Goal: Task Accomplishment & Management: Complete application form

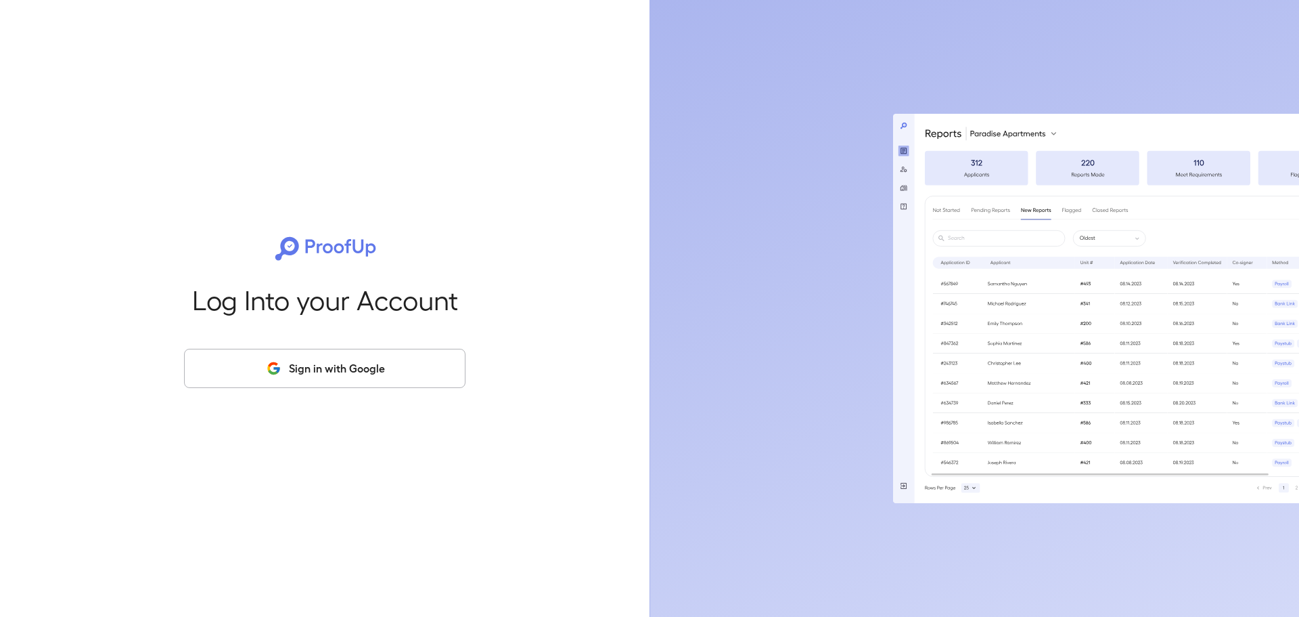
click at [398, 374] on button "Sign in with Google" at bounding box center [325, 368] width 282 height 39
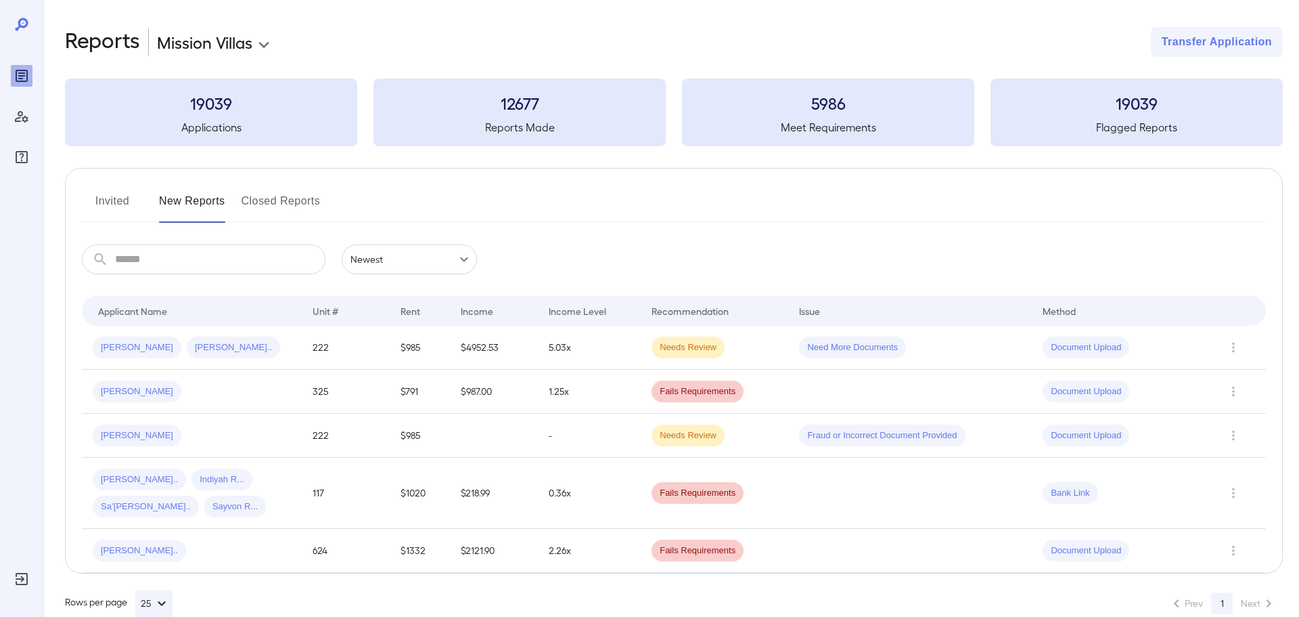
click at [266, 42] on body "**********" at bounding box center [649, 308] width 1299 height 617
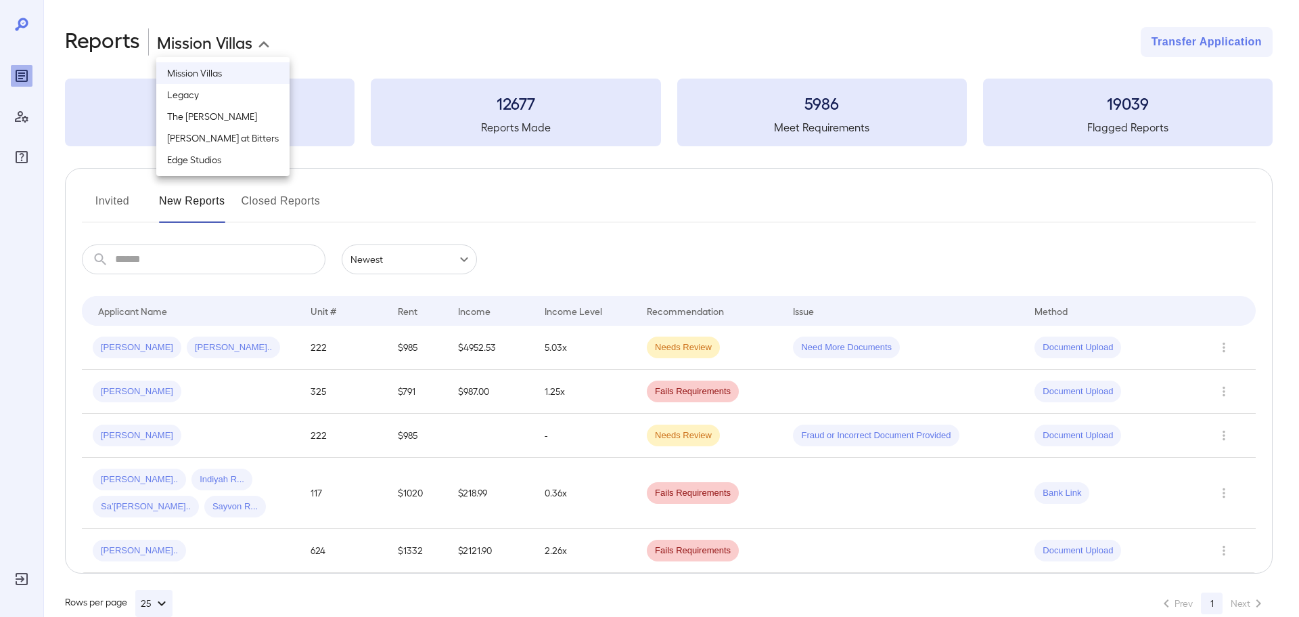
click at [197, 138] on li "[PERSON_NAME] at Bitters" at bounding box center [222, 138] width 133 height 22
type input "**********"
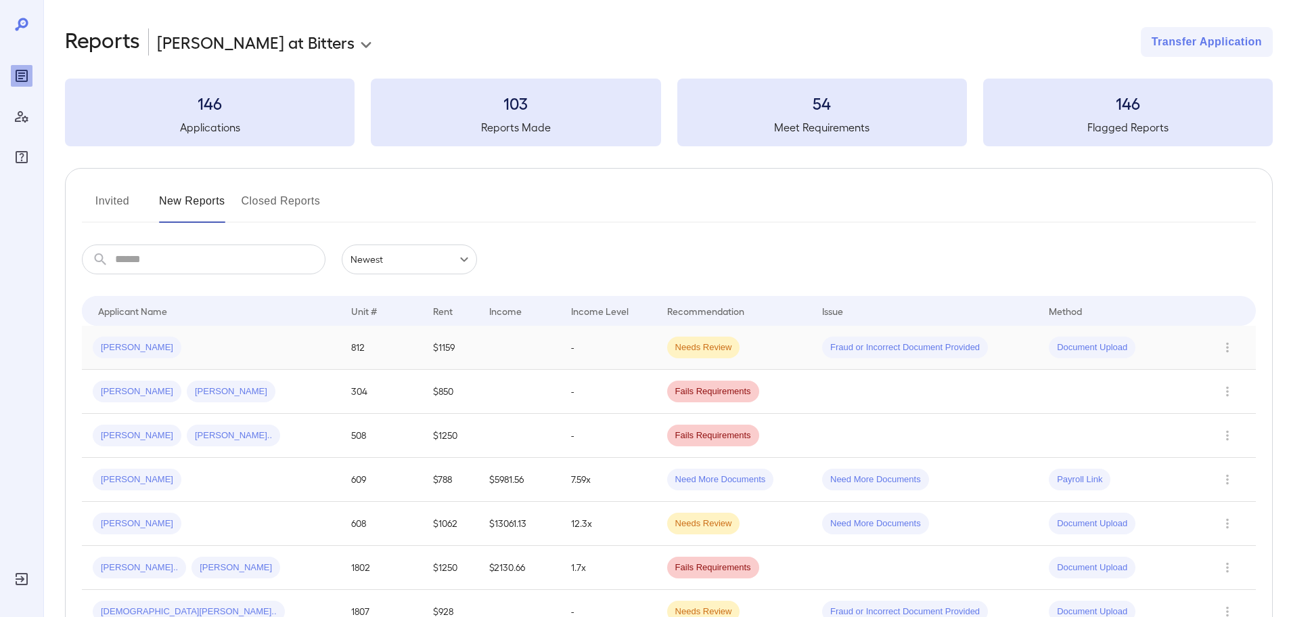
click at [189, 345] on div "[PERSON_NAME]" at bounding box center [211, 347] width 237 height 22
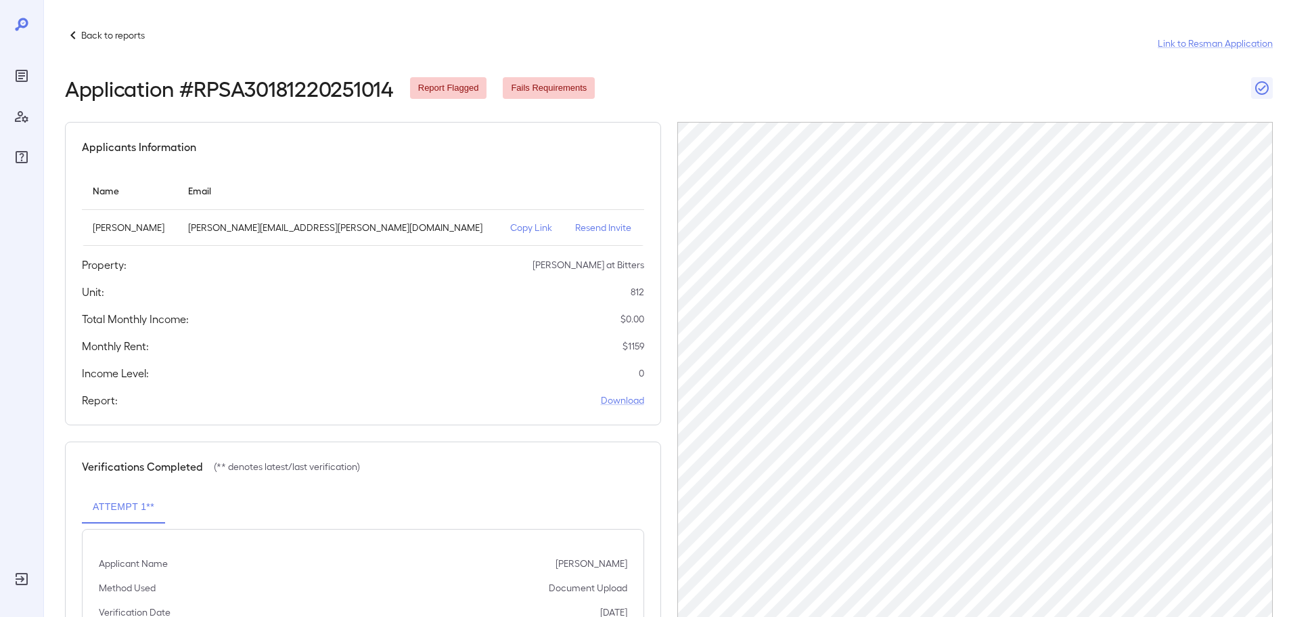
click at [99, 43] on div "Back to reports Link to Resman Application" at bounding box center [669, 43] width 1208 height 32
click at [99, 39] on p "Back to reports" at bounding box center [113, 35] width 64 height 14
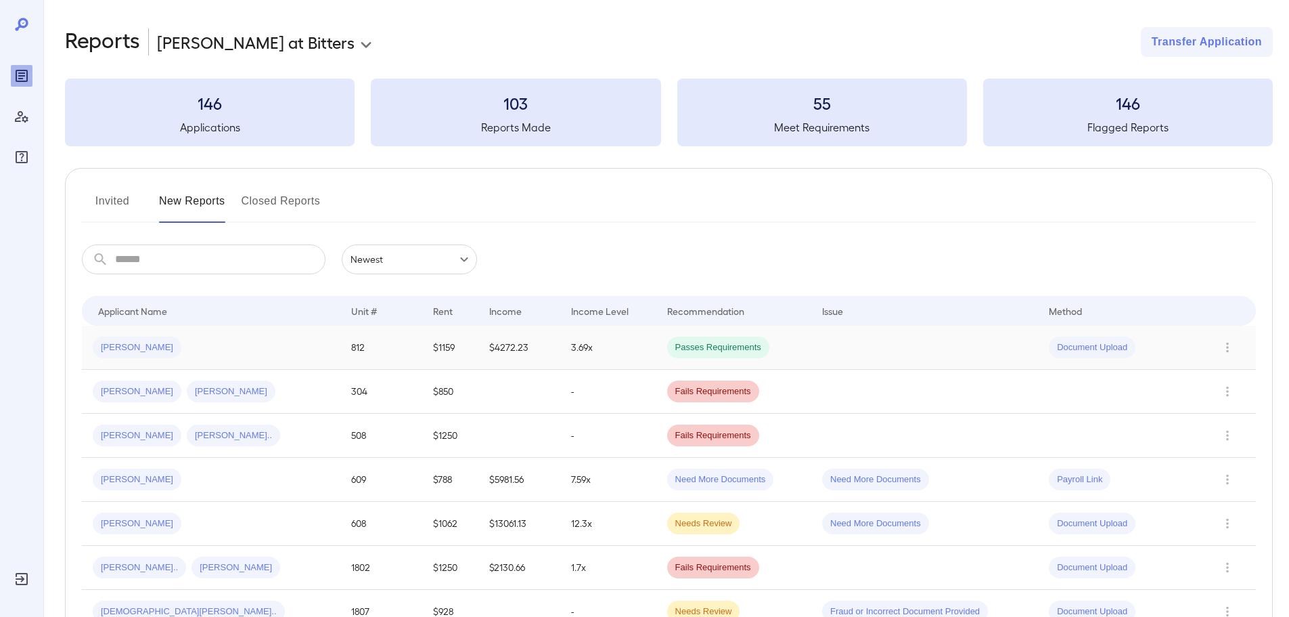
click at [185, 348] on div "[PERSON_NAME]" at bounding box center [211, 347] width 237 height 22
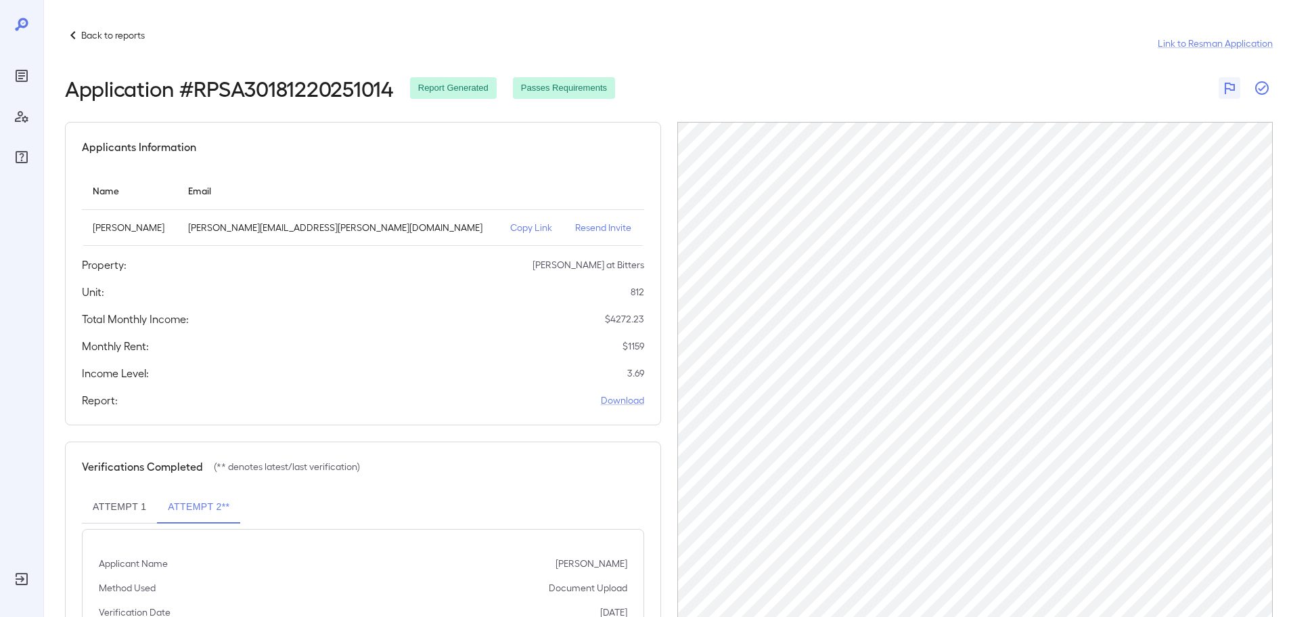
click at [1266, 88] on icon "button" at bounding box center [1262, 88] width 16 height 16
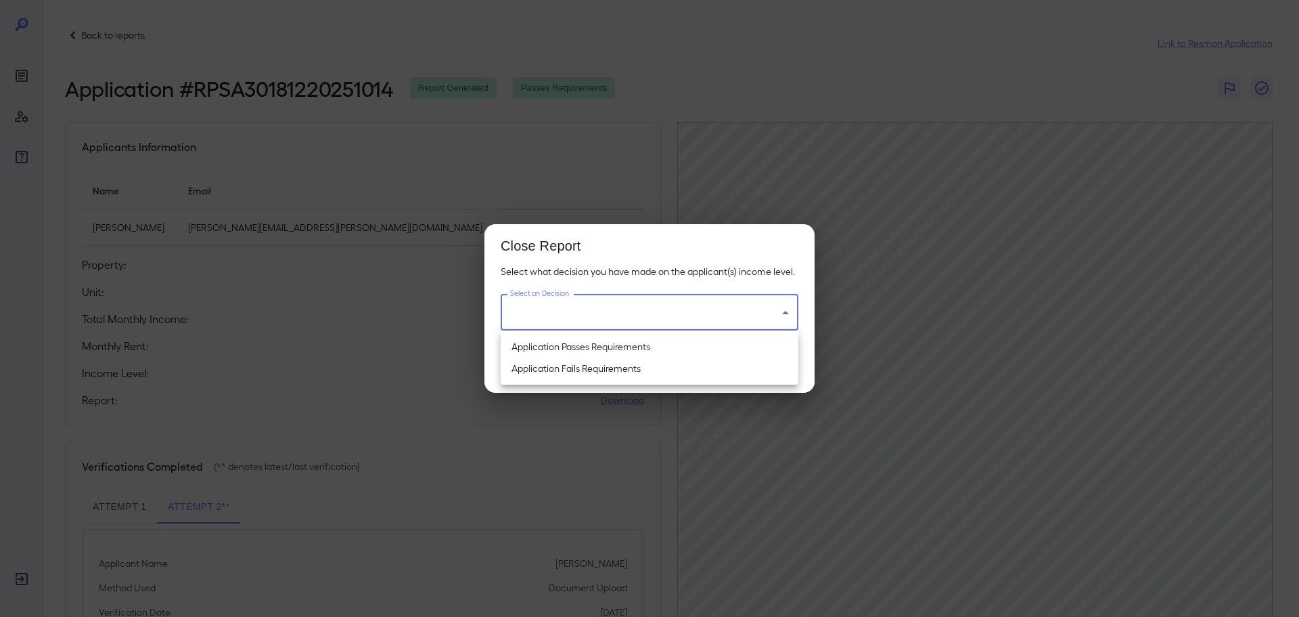
click at [656, 309] on body "Back to reports Link to Resman Application Application # RPSA30181220251014 Rep…" at bounding box center [649, 308] width 1299 height 617
click at [633, 340] on li "Application Passes Requirements" at bounding box center [650, 347] width 298 height 22
type input "**********"
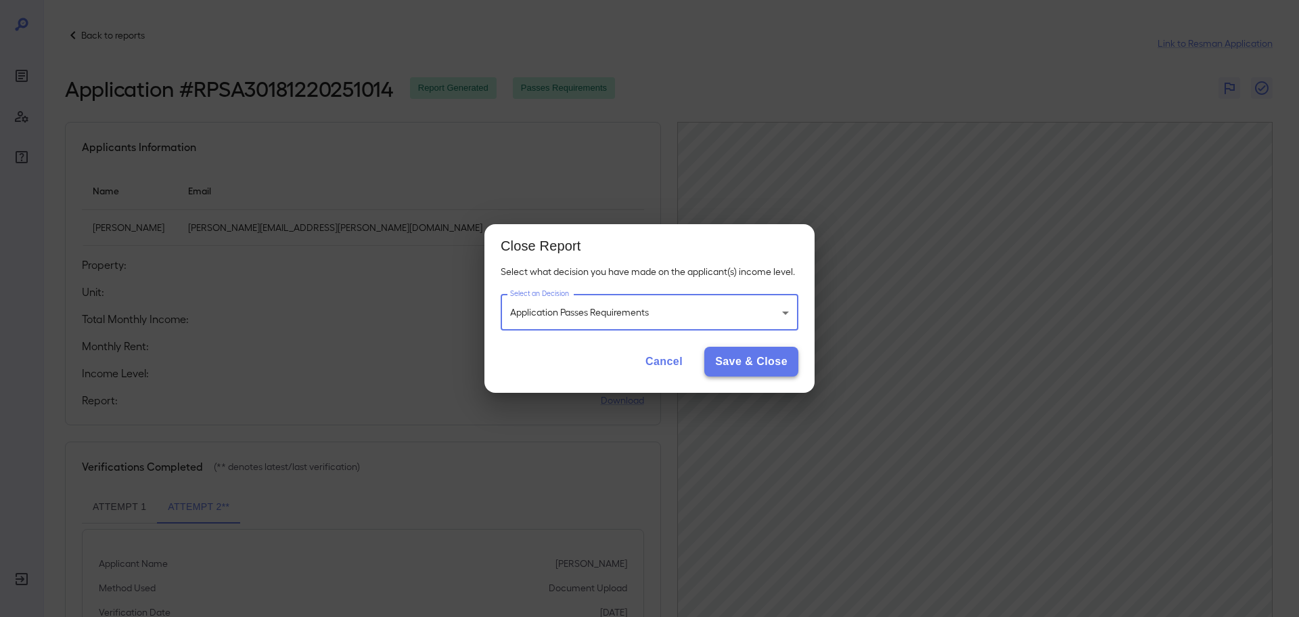
click at [769, 361] on button "Save & Close" at bounding box center [752, 362] width 94 height 30
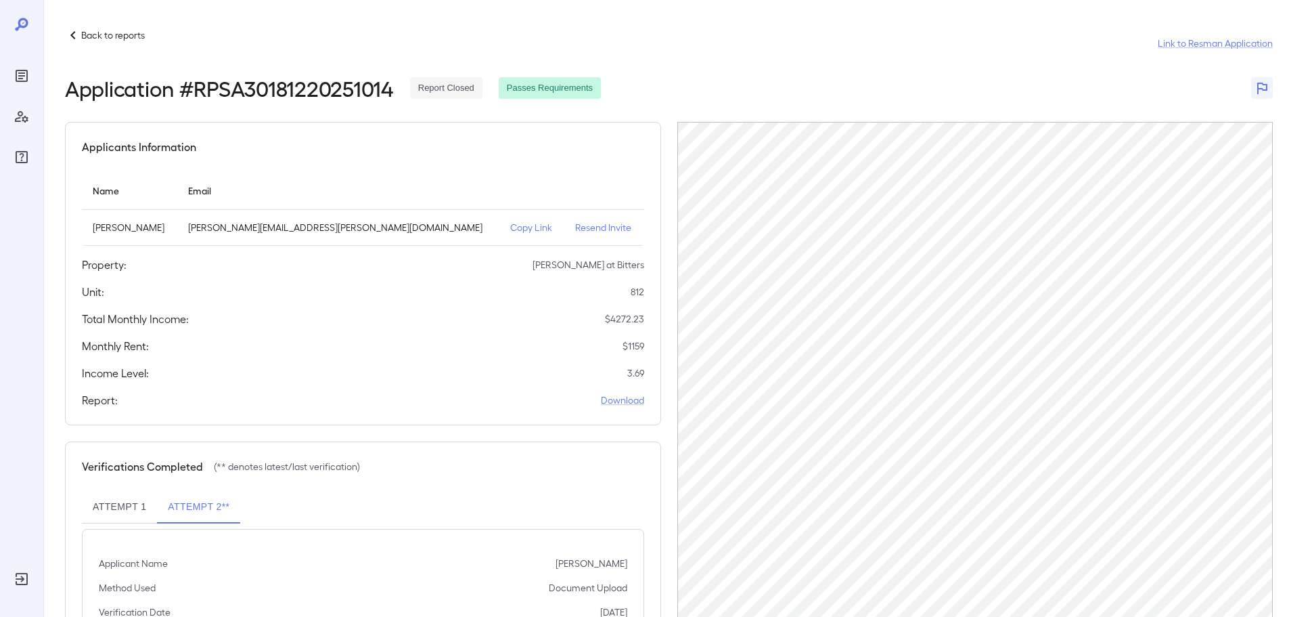
click at [102, 35] on p "Back to reports" at bounding box center [113, 35] width 64 height 14
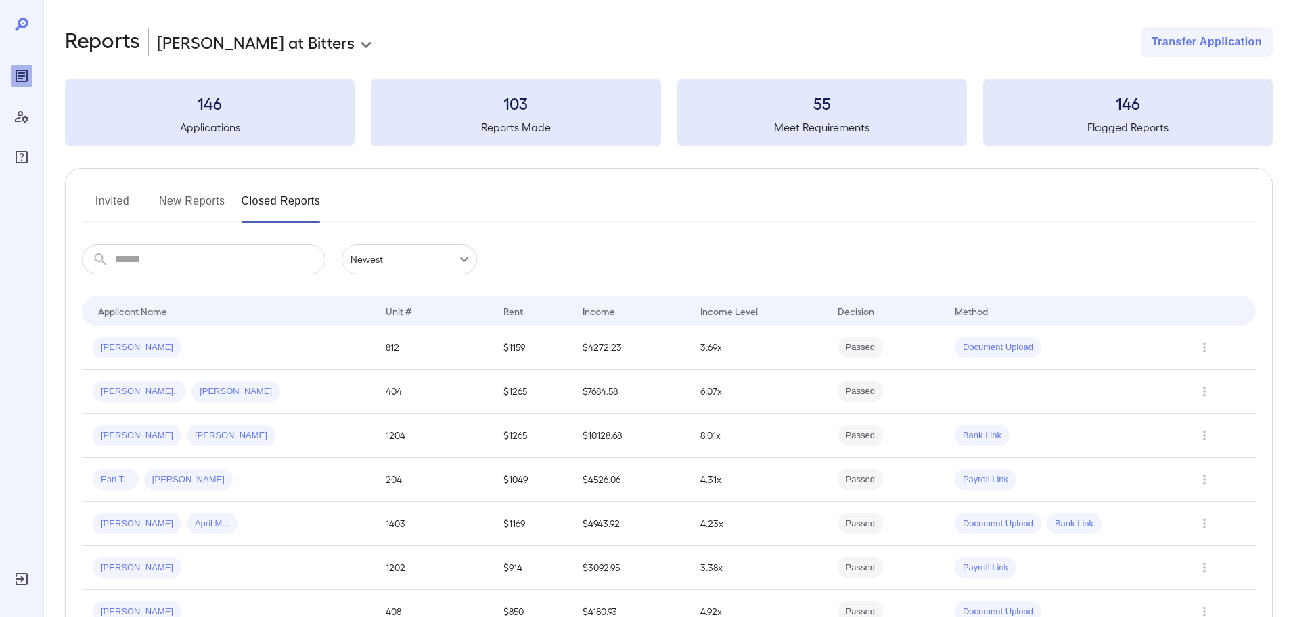
click at [202, 198] on button "New Reports" at bounding box center [192, 206] width 66 height 32
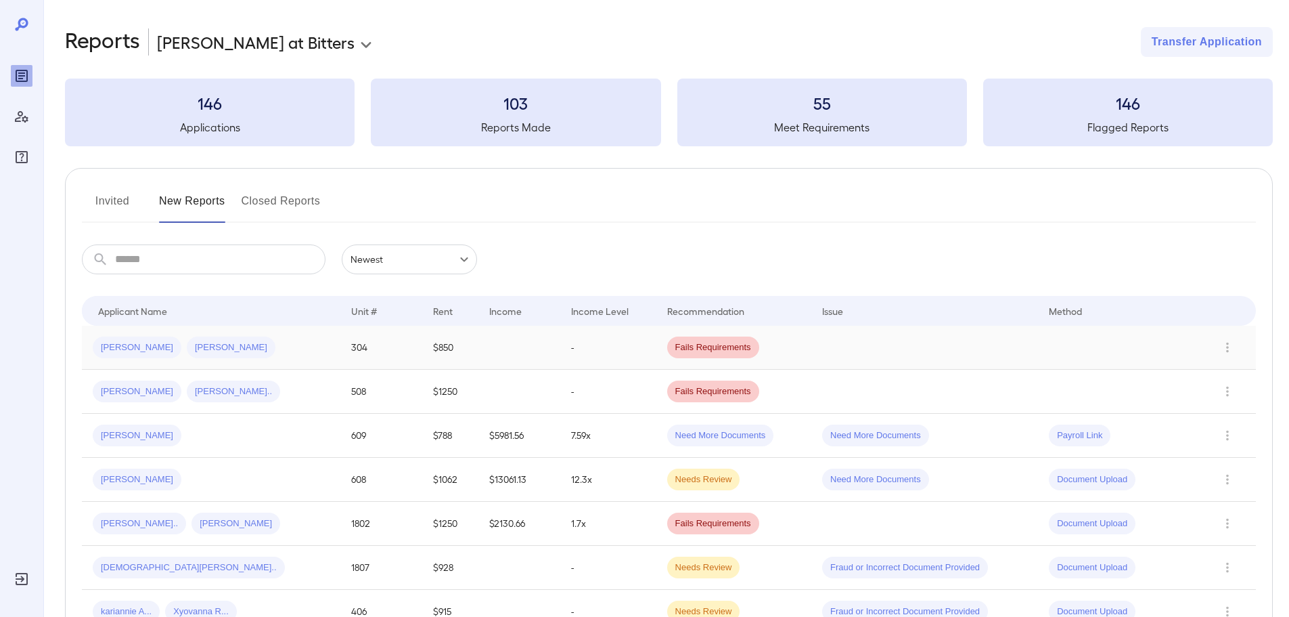
click at [282, 349] on div "Jacqueline A... Maurice T..." at bounding box center [211, 347] width 237 height 22
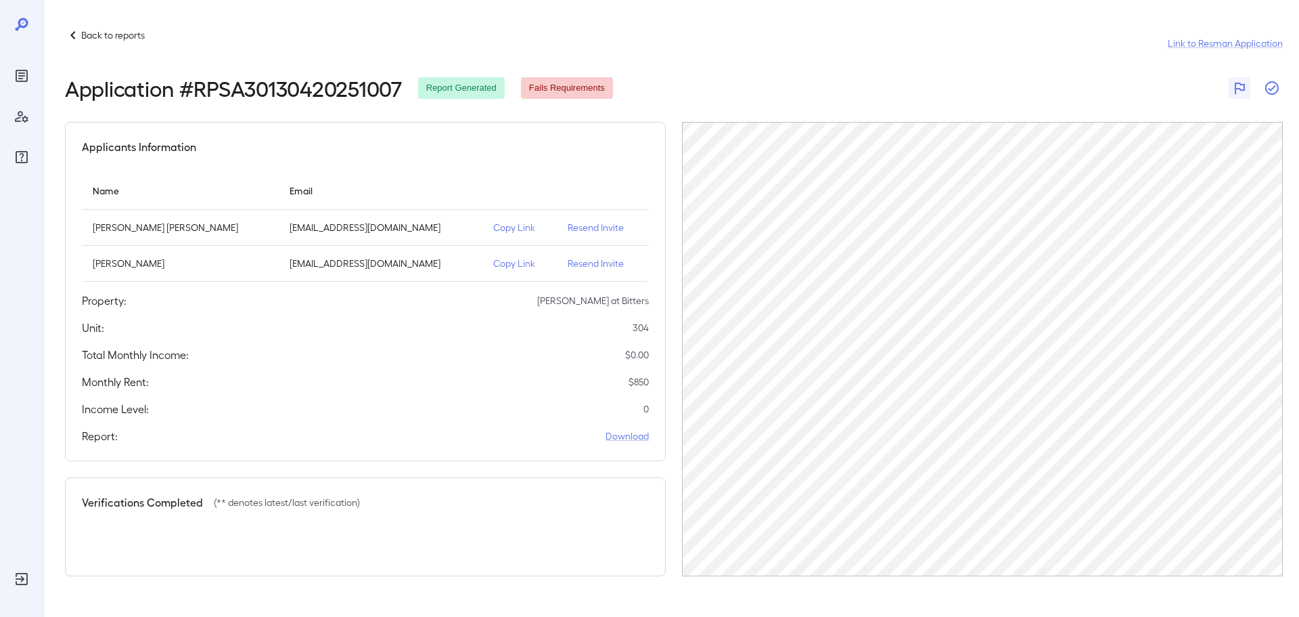
click at [1265, 91] on icon "button" at bounding box center [1272, 88] width 16 height 16
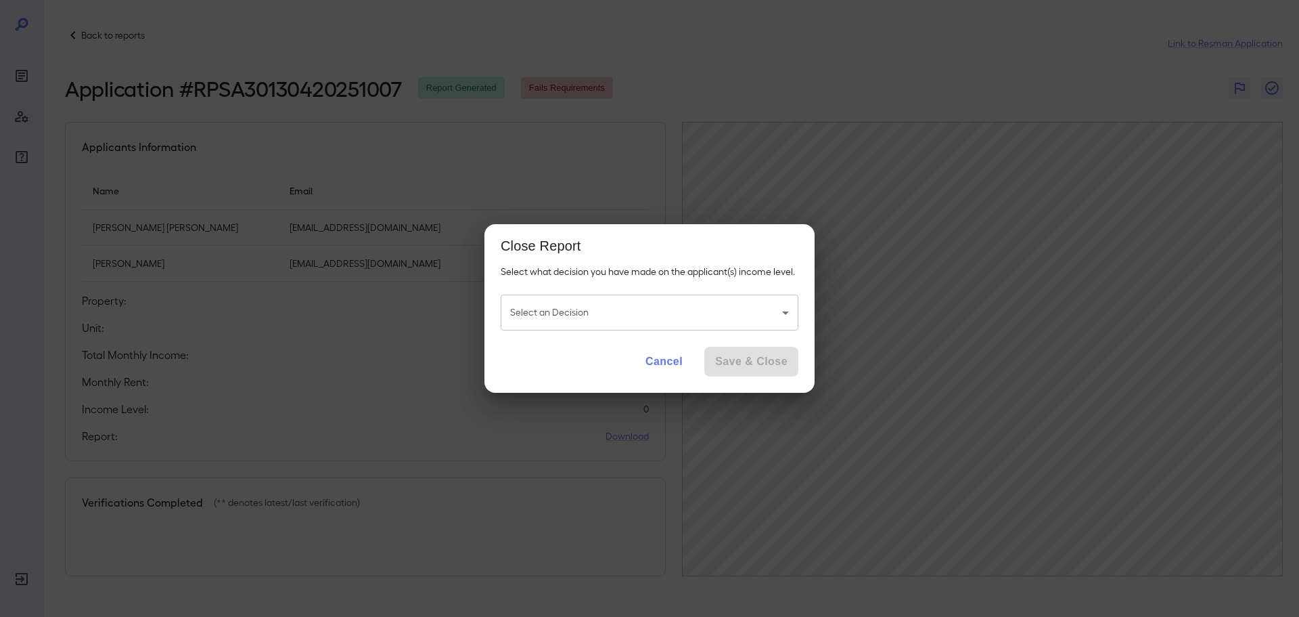
click at [594, 313] on body "Back to reports Link to Resman Application Application # RPSA30130420251007 Rep…" at bounding box center [649, 308] width 1299 height 617
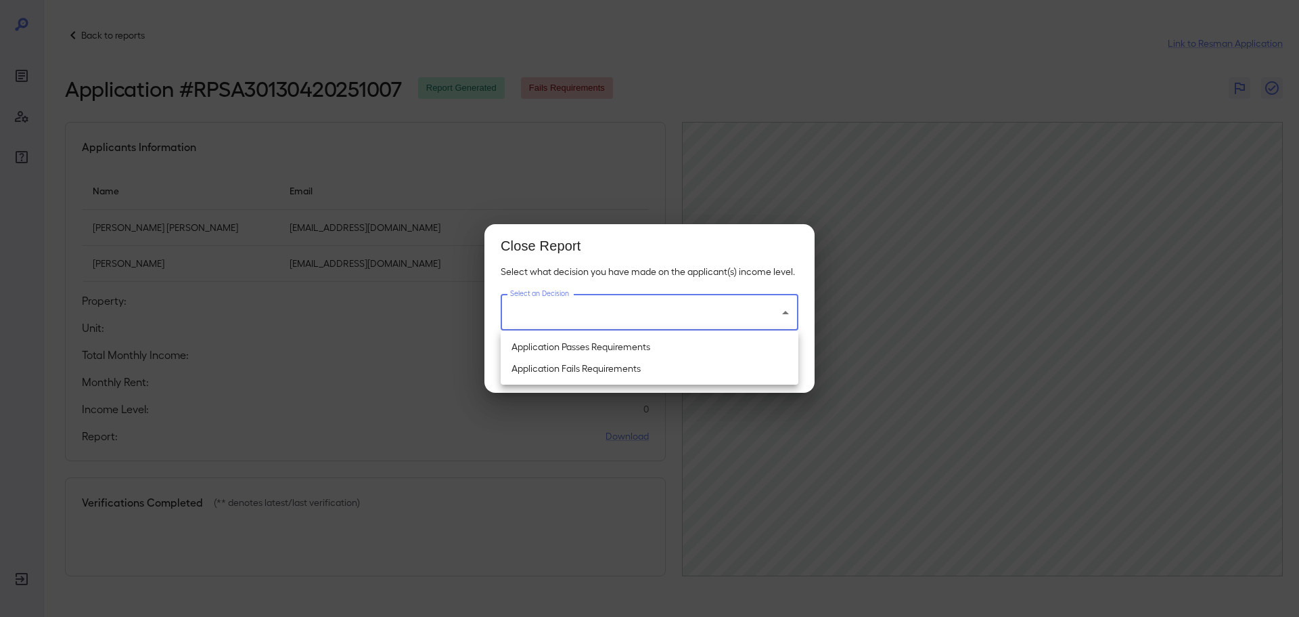
click at [564, 374] on li "Application Fails Requirements" at bounding box center [650, 368] width 298 height 22
type input "**********"
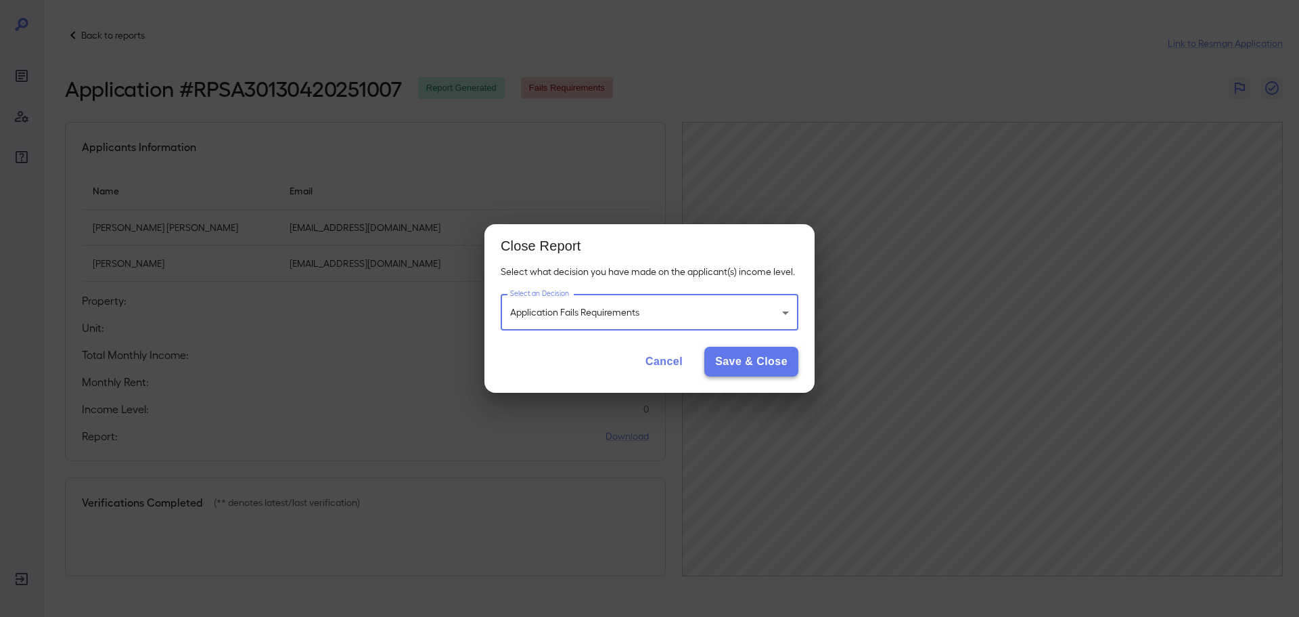
click at [753, 356] on button "Save & Close" at bounding box center [752, 362] width 94 height 30
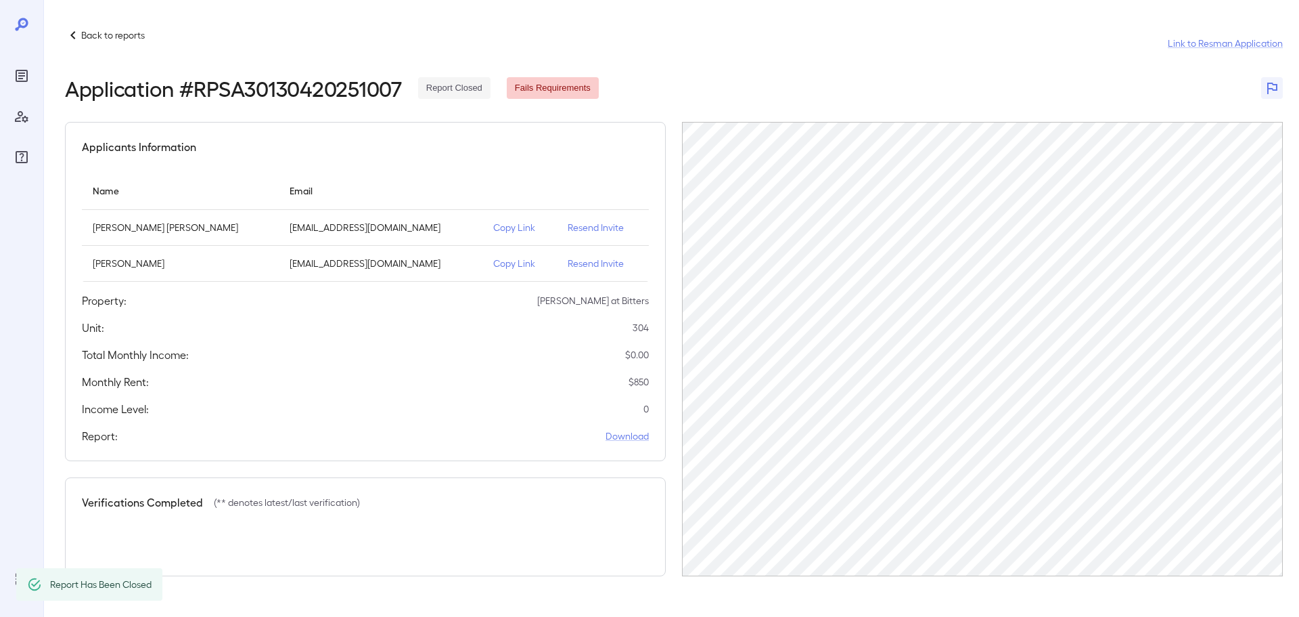
click at [108, 36] on p "Back to reports" at bounding box center [113, 35] width 64 height 14
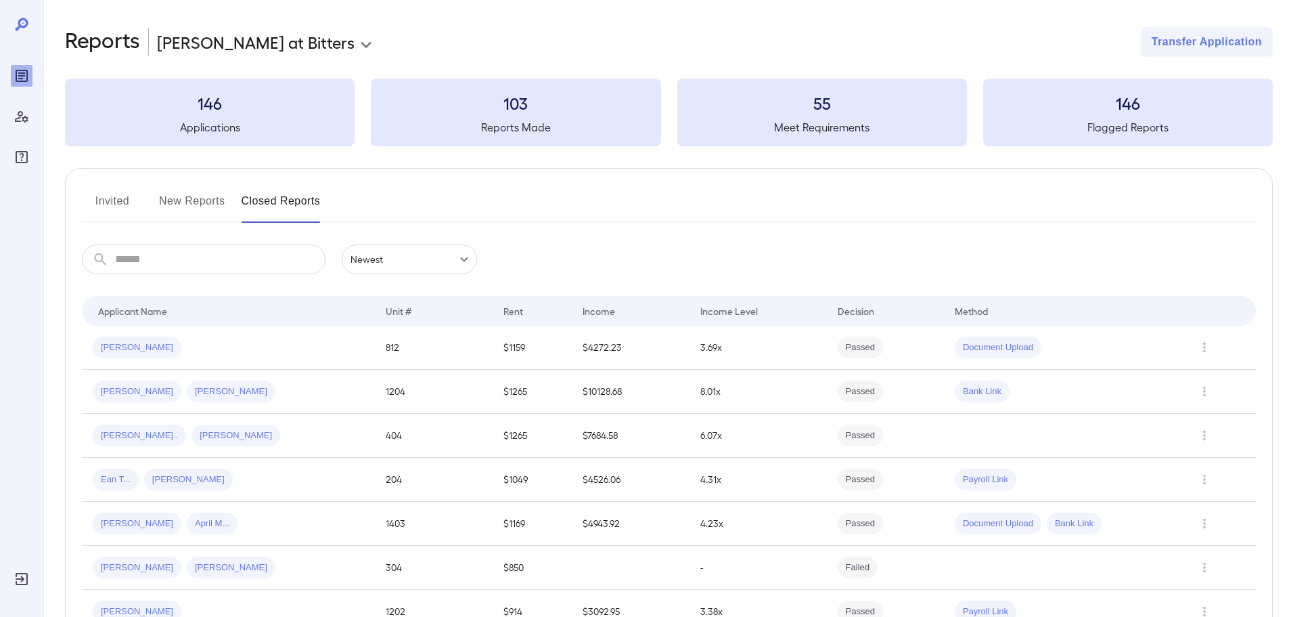
click at [206, 198] on button "New Reports" at bounding box center [192, 206] width 66 height 32
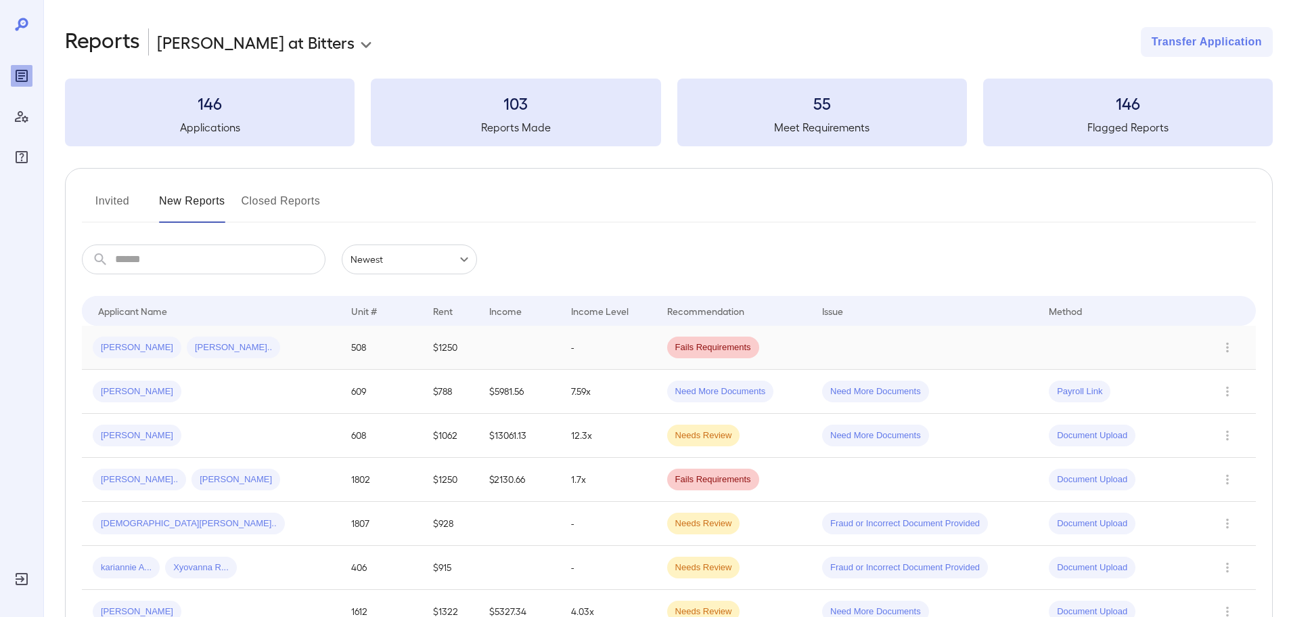
click at [293, 356] on td "Rachel G... Mario A..." at bounding box center [211, 348] width 259 height 44
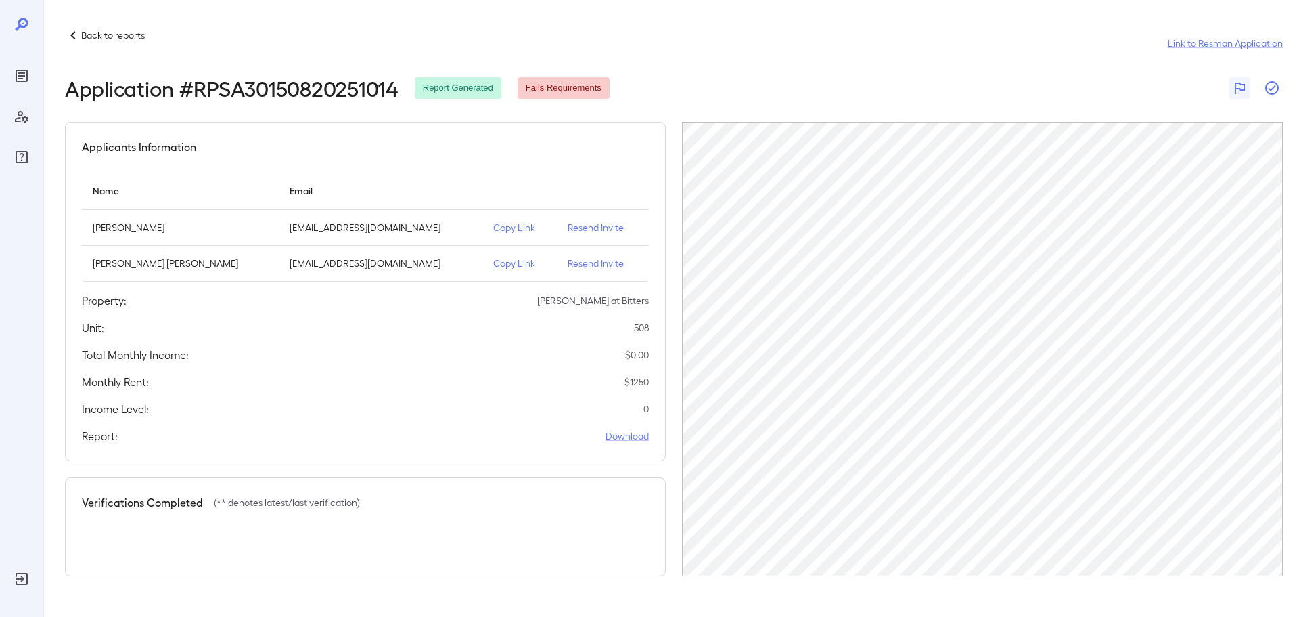
click at [1270, 88] on icon "button" at bounding box center [1272, 88] width 16 height 16
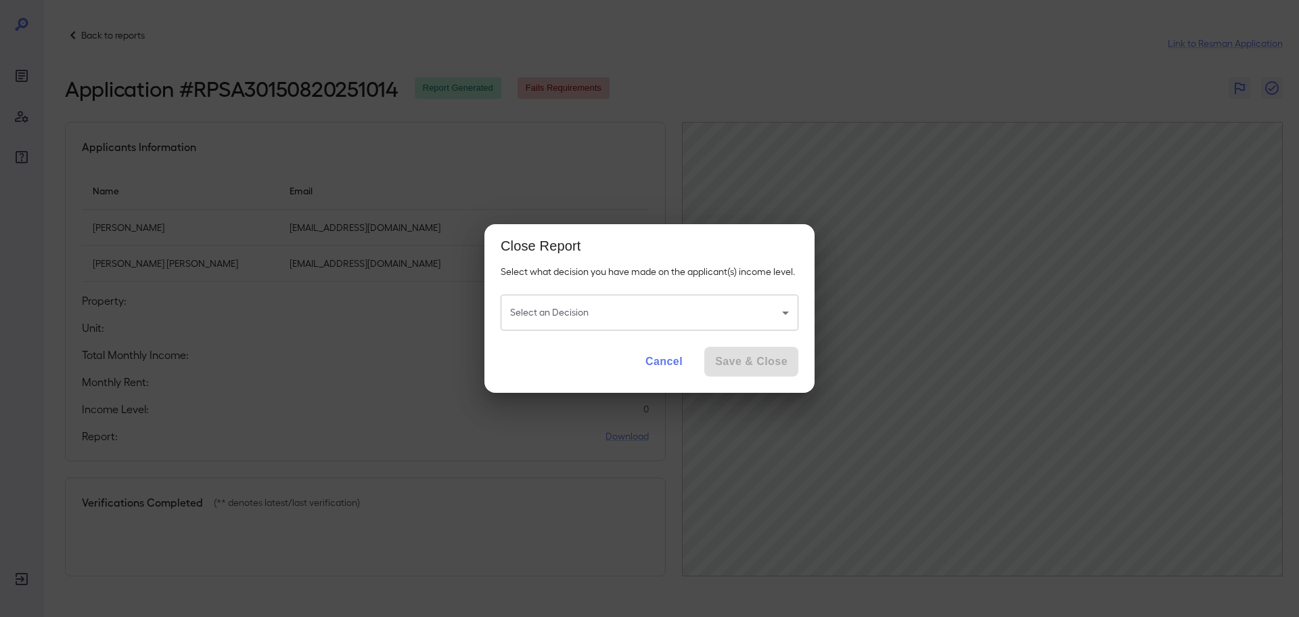
click at [726, 309] on body "Back to reports Link to Resman Application Application # RPSA30150820251014 Rep…" at bounding box center [649, 308] width 1299 height 617
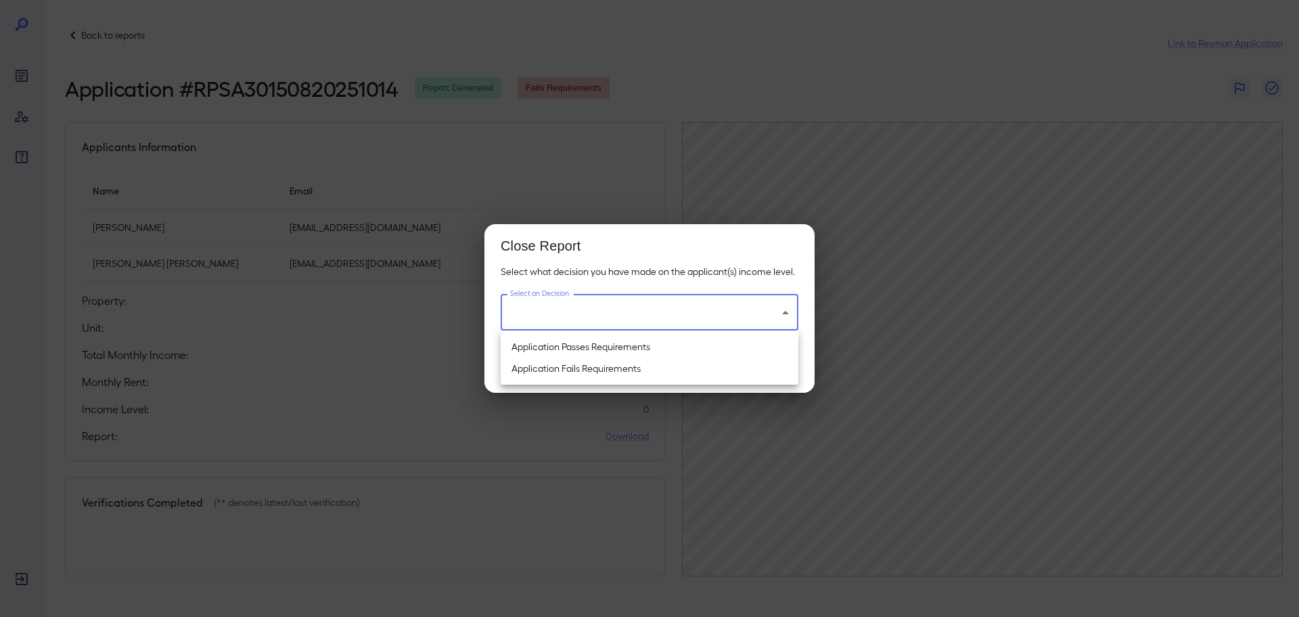
click at [600, 367] on li "Application Fails Requirements" at bounding box center [650, 368] width 298 height 22
type input "**********"
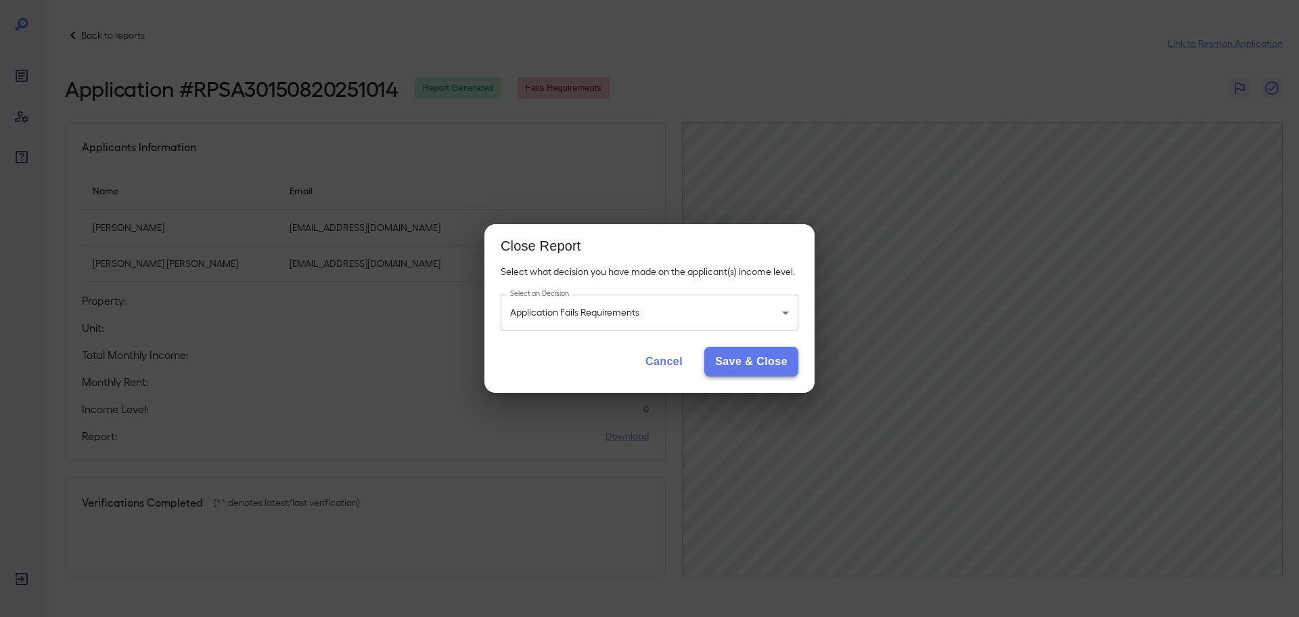
click at [742, 363] on button "Save & Close" at bounding box center [752, 362] width 94 height 30
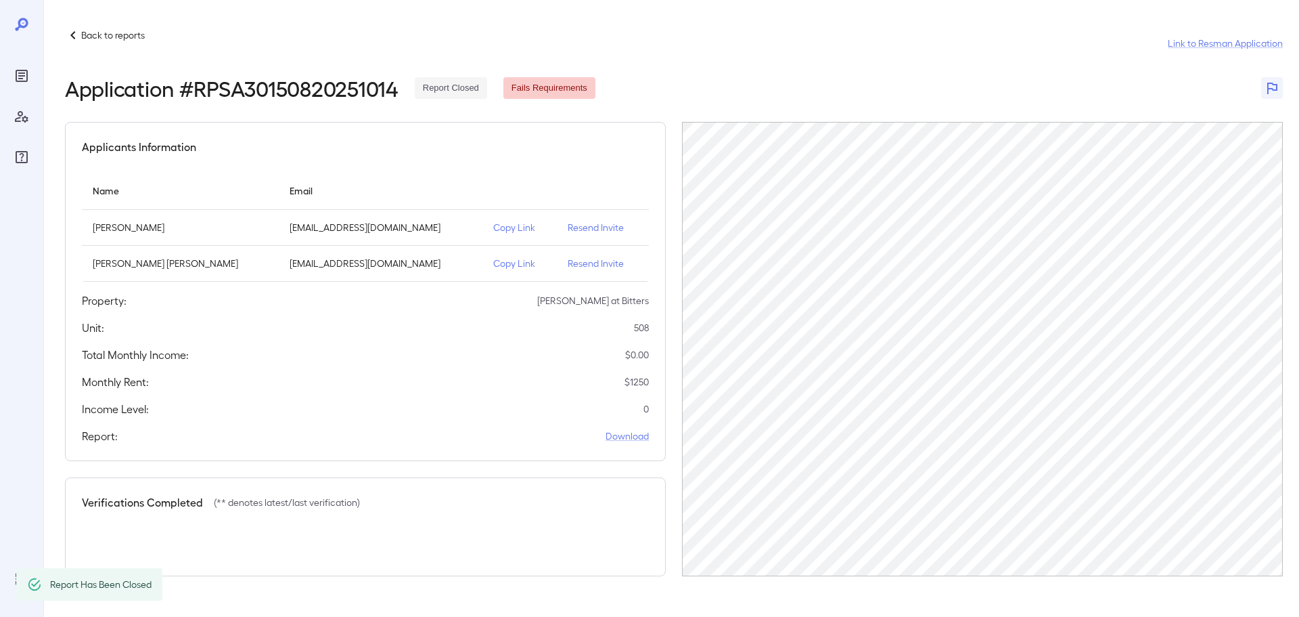
click at [110, 32] on p "Back to reports" at bounding box center [113, 35] width 64 height 14
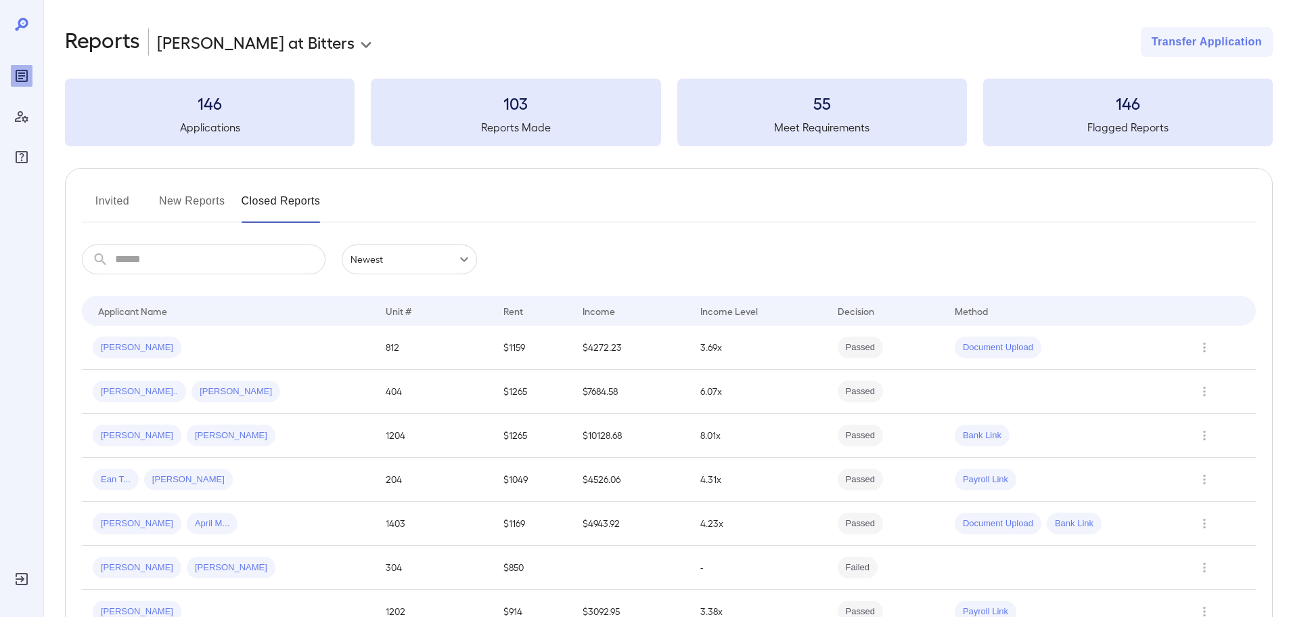
click at [206, 205] on button "New Reports" at bounding box center [192, 206] width 66 height 32
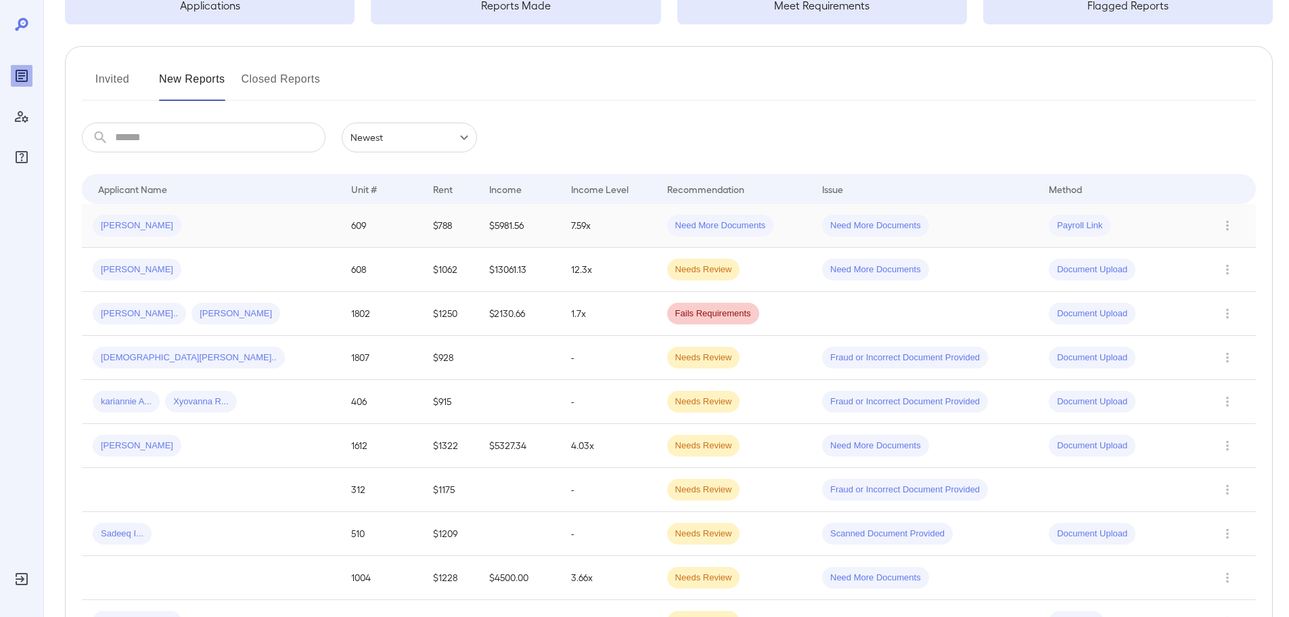
scroll to position [135, 0]
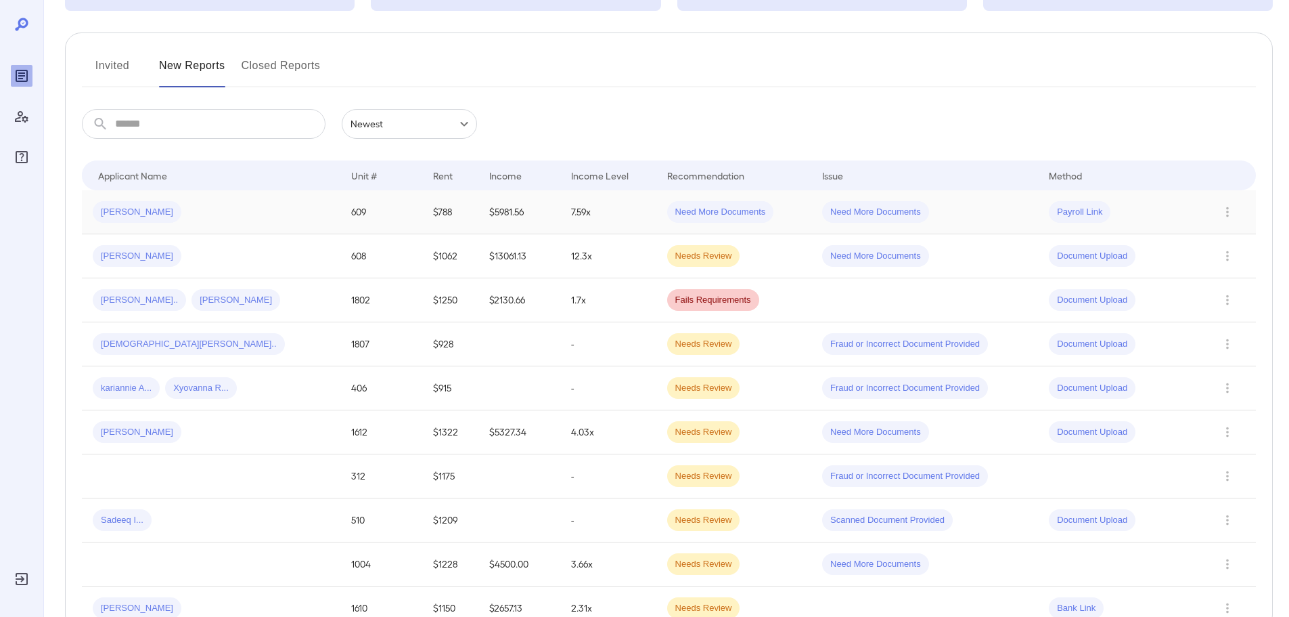
click at [234, 223] on td "[PERSON_NAME]" at bounding box center [211, 212] width 259 height 44
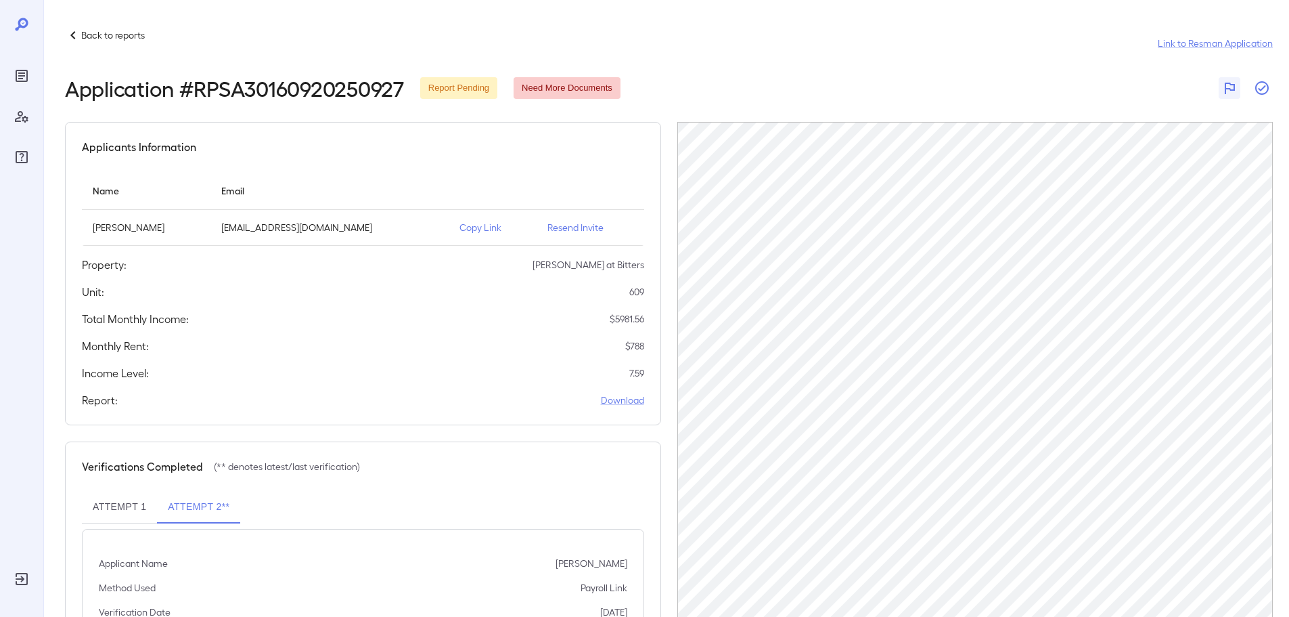
click at [1264, 90] on icon "button" at bounding box center [1262, 88] width 16 height 16
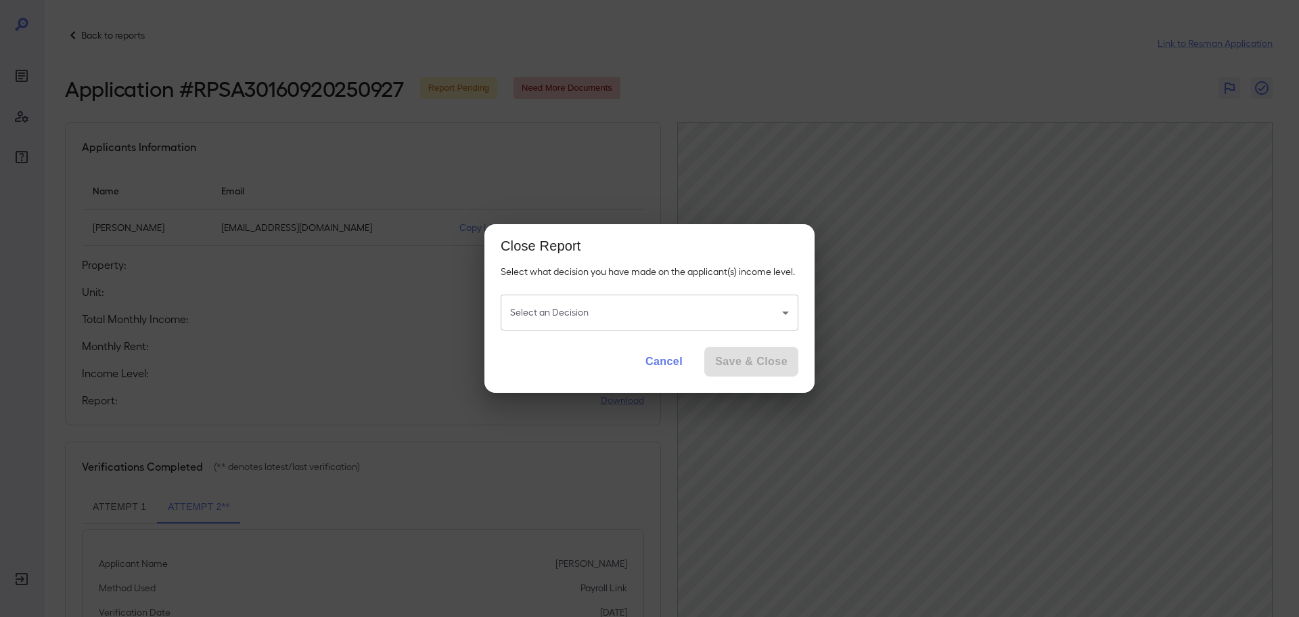
click at [709, 309] on body "Back to reports Link to Resman Application Application # RPSA30160920250927 Rep…" at bounding box center [649, 308] width 1299 height 617
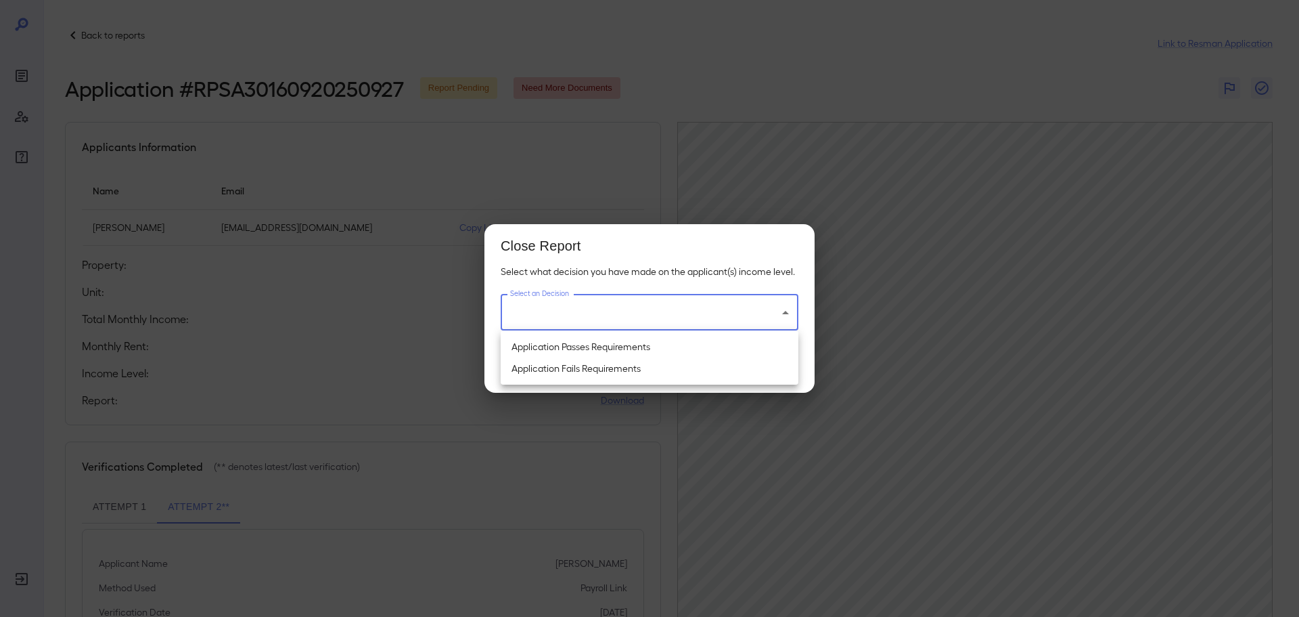
click at [653, 343] on li "Application Passes Requirements" at bounding box center [650, 347] width 298 height 22
type input "**********"
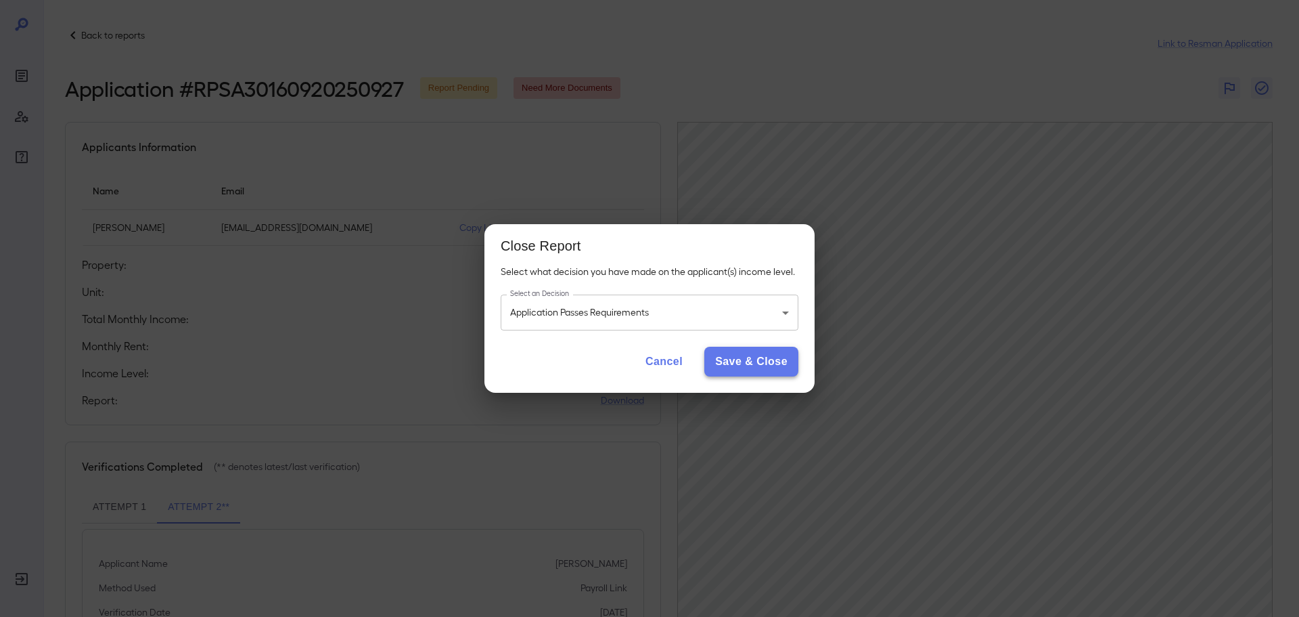
click at [713, 359] on button "Save & Close" at bounding box center [752, 362] width 94 height 30
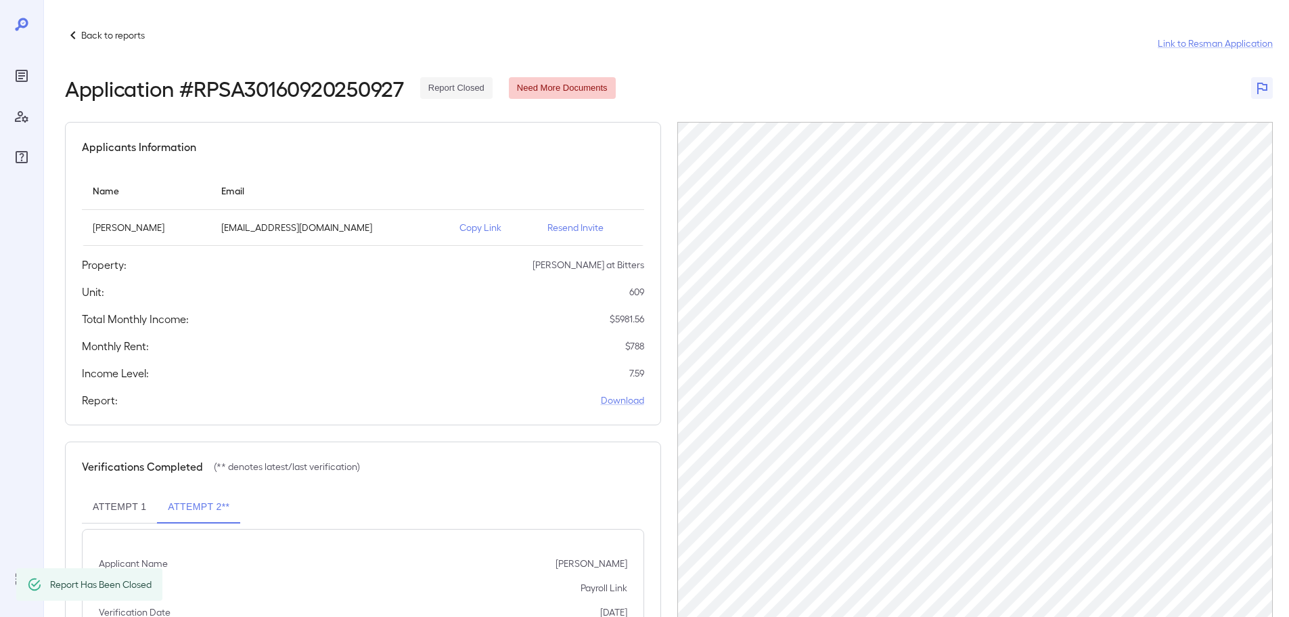
click at [90, 26] on div "Back to reports Link to Resman Application Application # RPSA30160920250927 Rep…" at bounding box center [666, 339] width 1246 height 679
click at [99, 42] on div "Back to reports" at bounding box center [105, 35] width 80 height 16
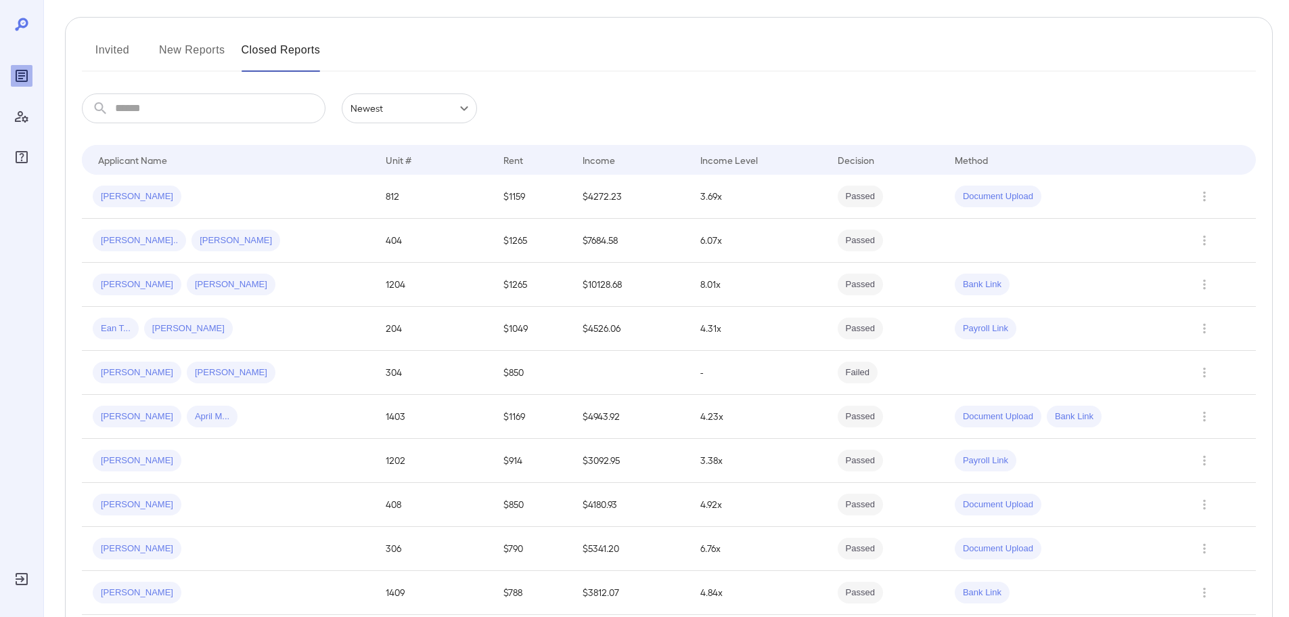
scroll to position [68, 0]
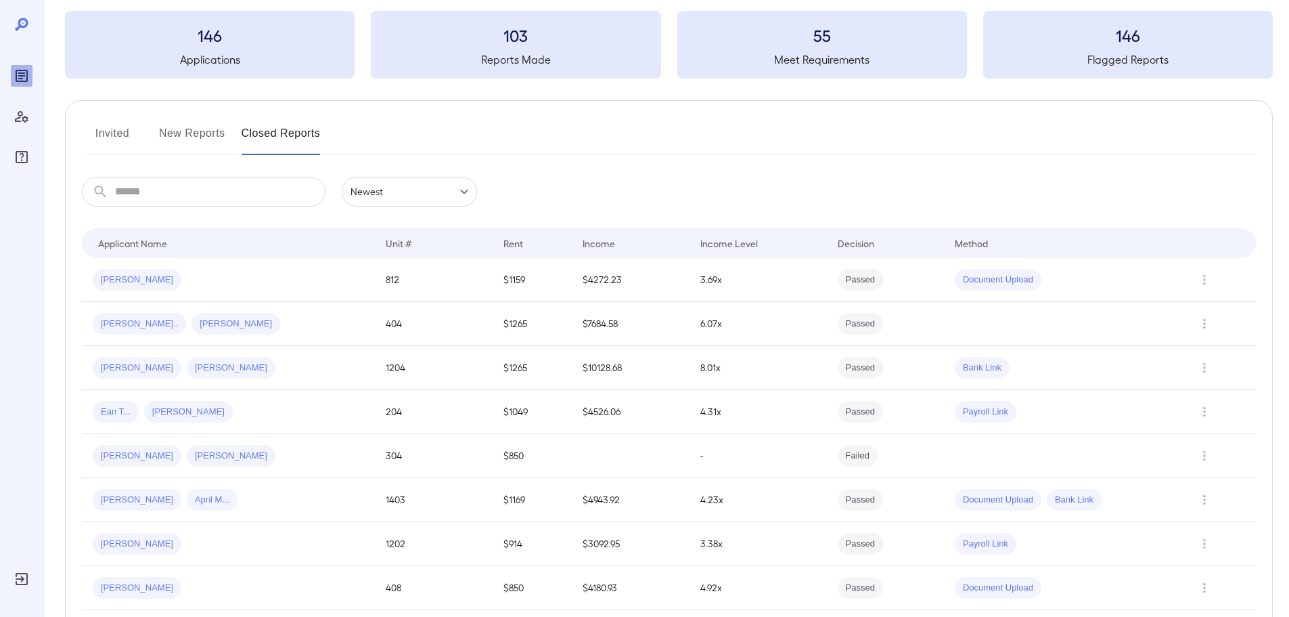
click at [194, 129] on button "New Reports" at bounding box center [192, 138] width 66 height 32
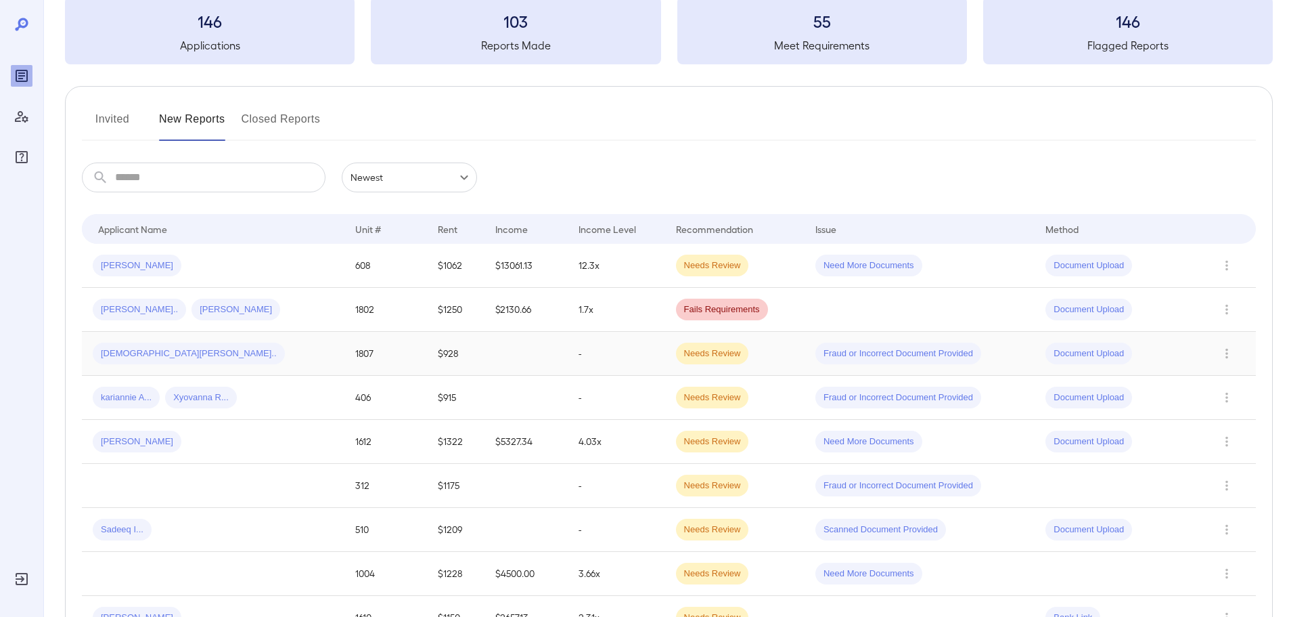
scroll to position [176, 0]
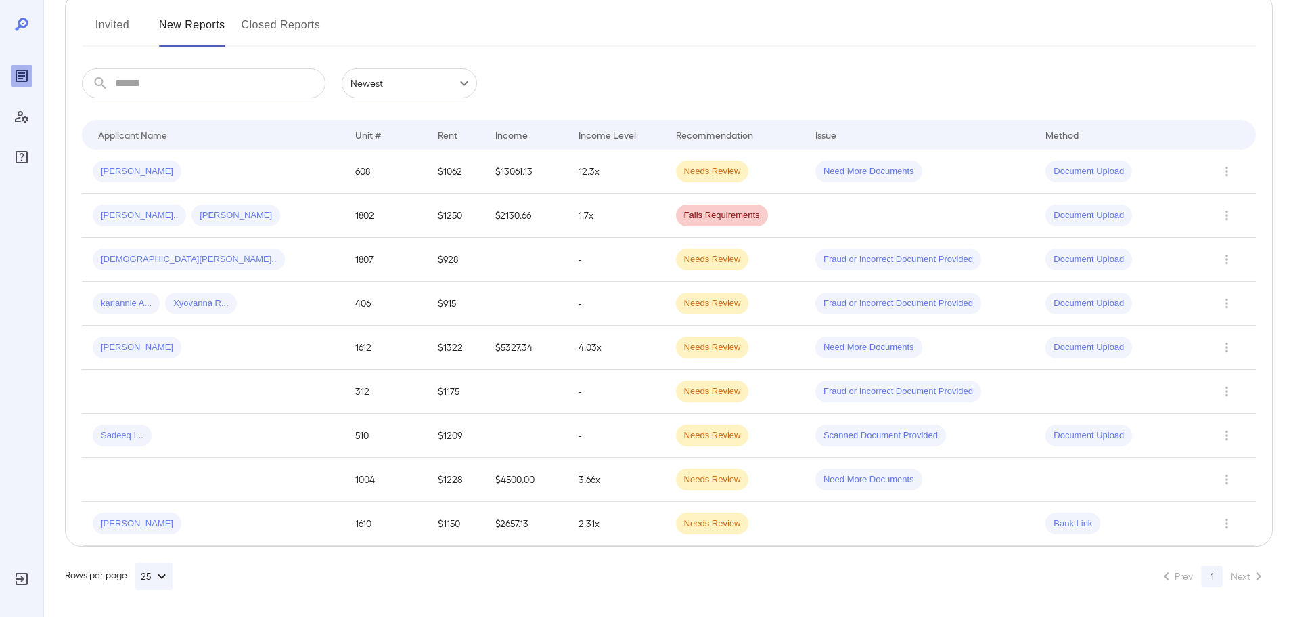
click at [169, 399] on td at bounding box center [213, 392] width 263 height 44
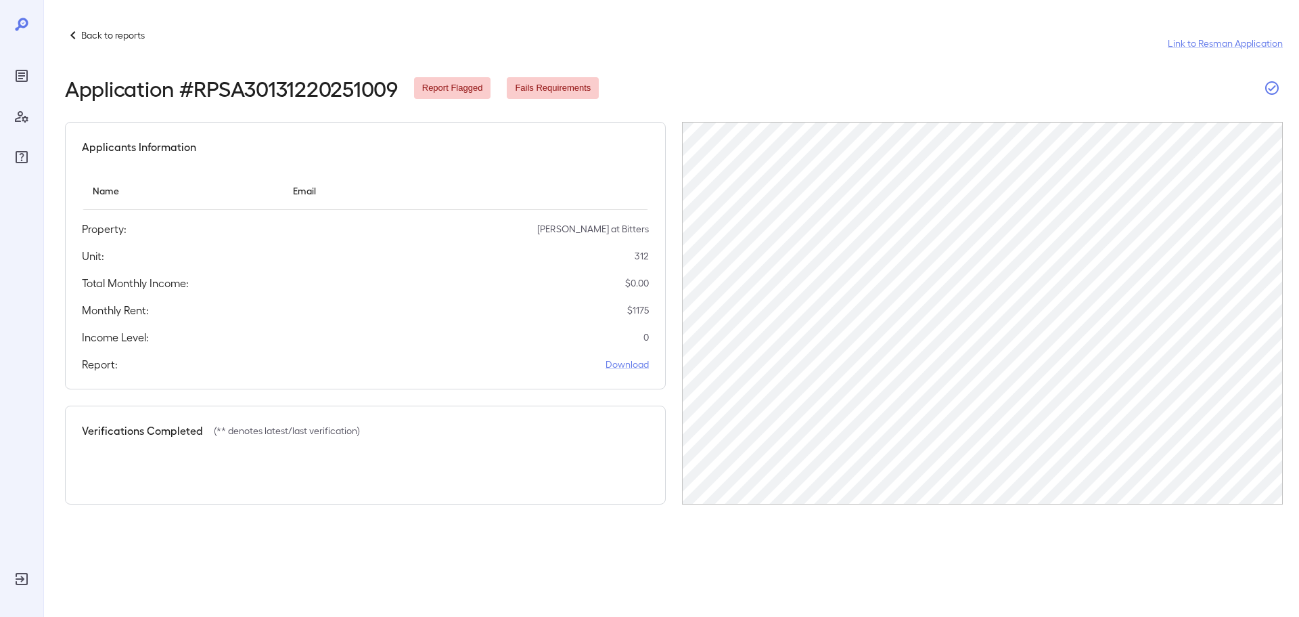
click at [1274, 91] on icon "button" at bounding box center [1272, 88] width 16 height 16
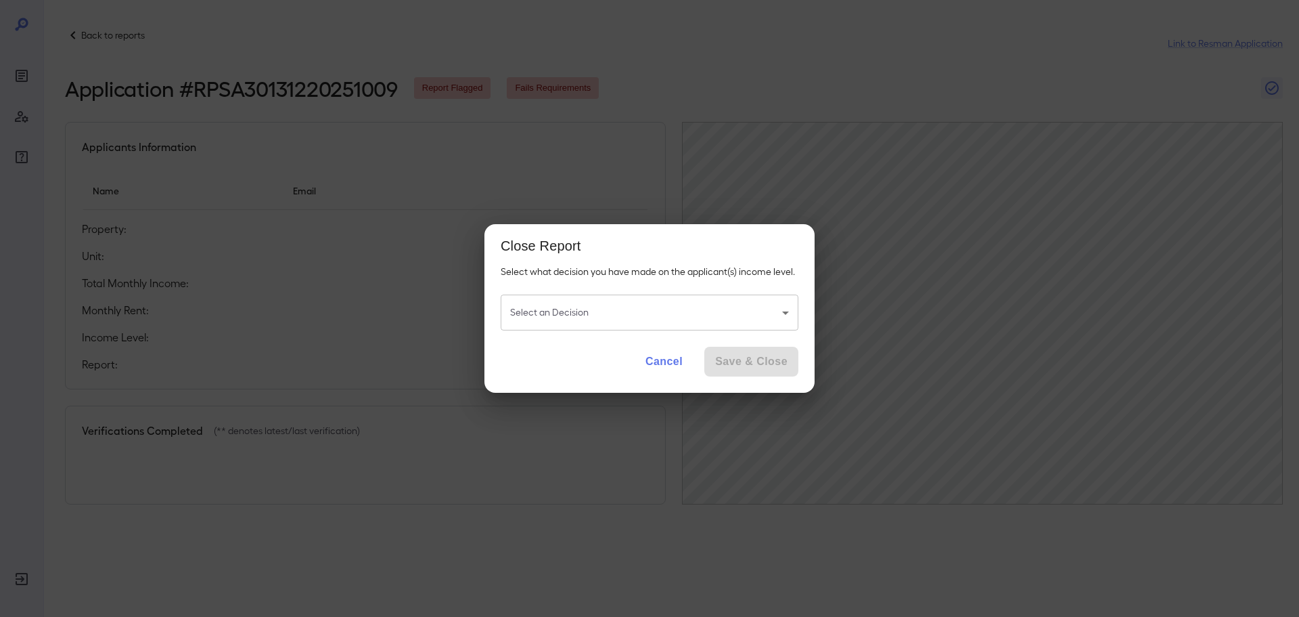
click at [689, 315] on body "Back to reports Link to Resman Application Application # RPSA30131220251009 Rep…" at bounding box center [649, 308] width 1299 height 617
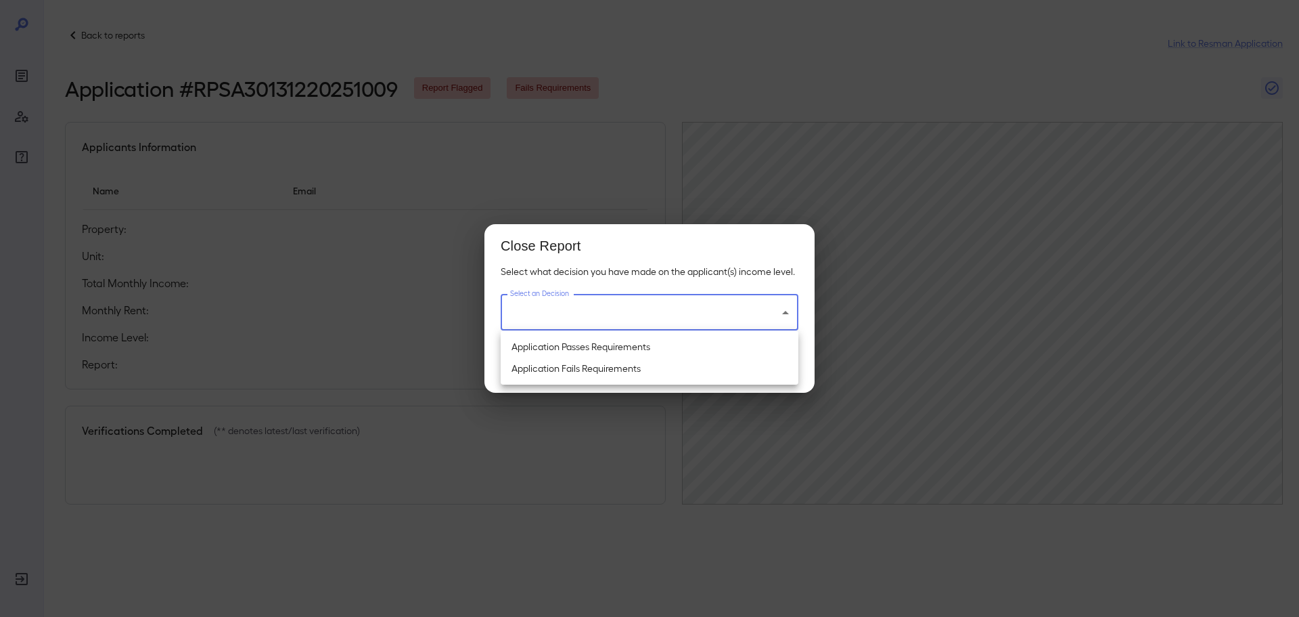
click at [597, 369] on li "Application Fails Requirements" at bounding box center [650, 368] width 298 height 22
type input "**********"
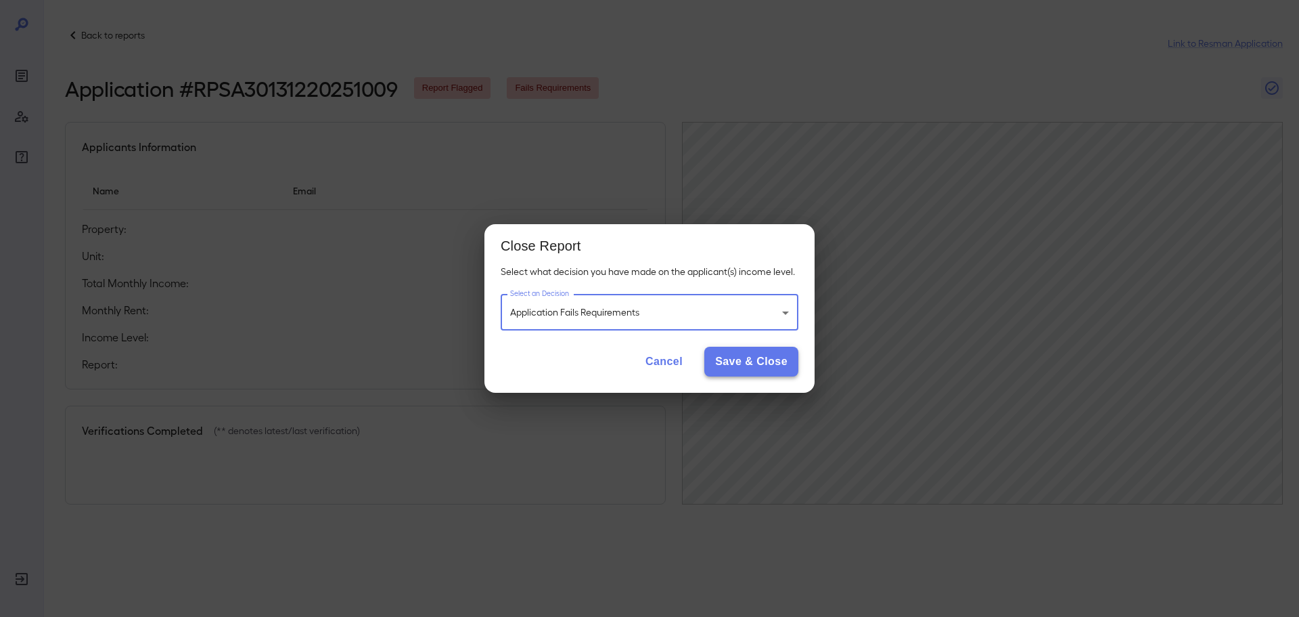
click at [765, 360] on button "Save & Close" at bounding box center [752, 362] width 94 height 30
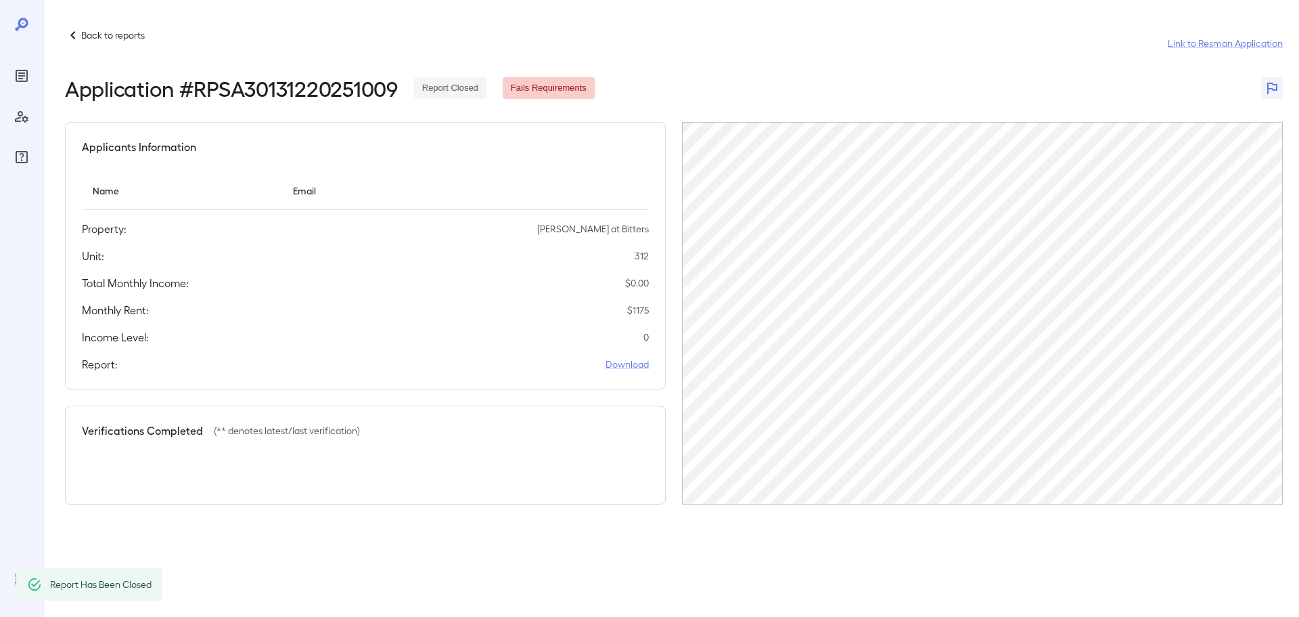
click at [99, 32] on p "Back to reports" at bounding box center [113, 35] width 64 height 14
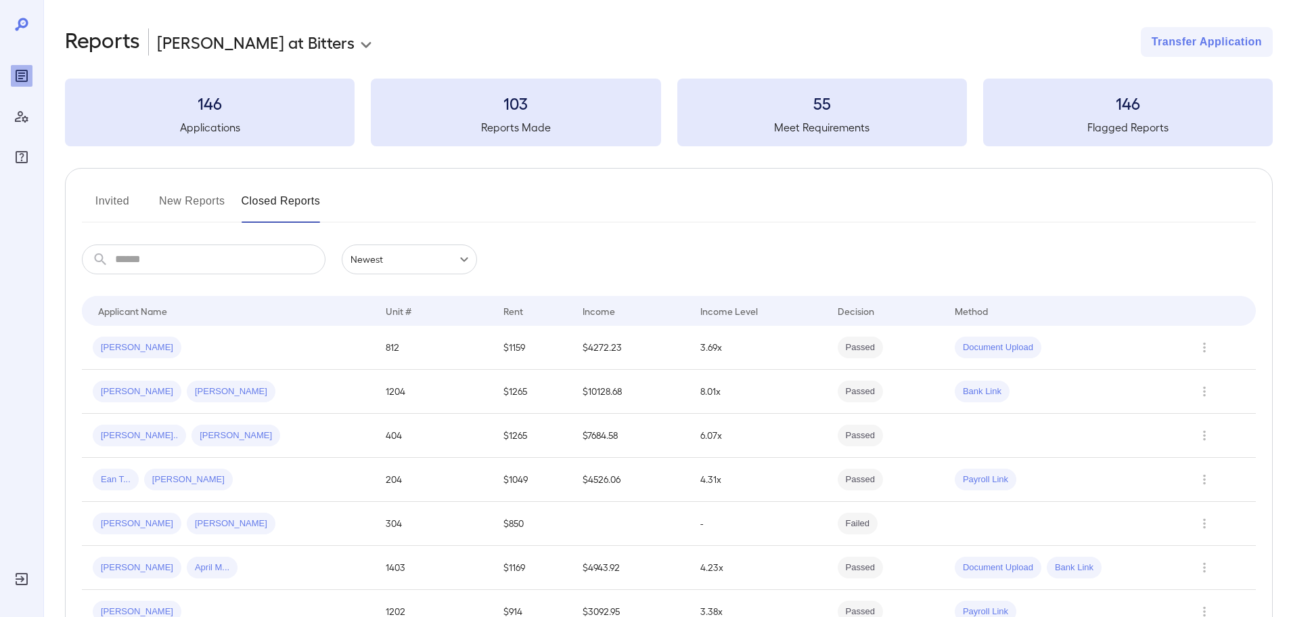
click at [198, 198] on button "New Reports" at bounding box center [192, 206] width 66 height 32
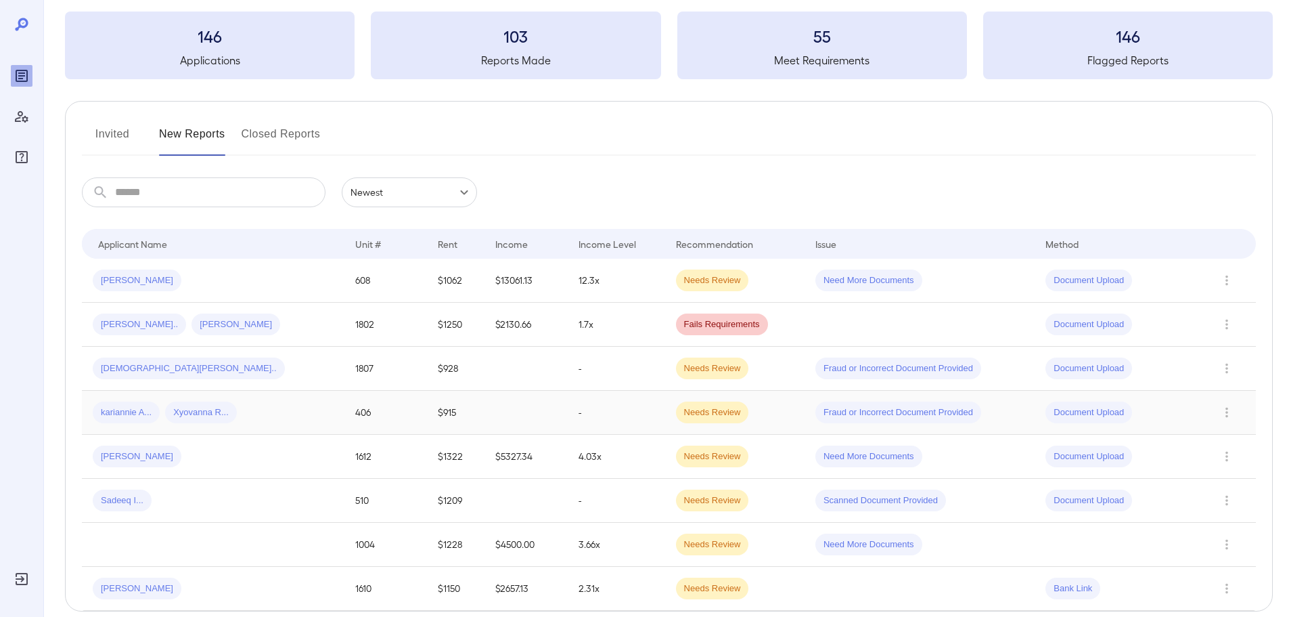
scroll to position [132, 0]
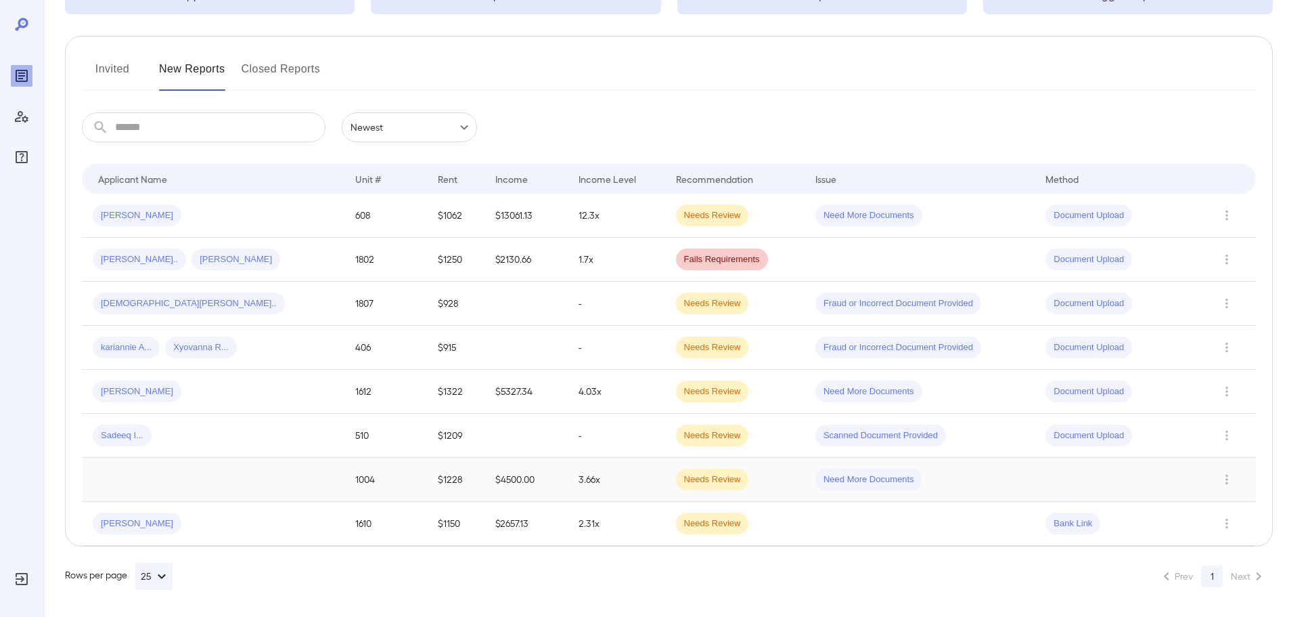
click at [231, 478] on td at bounding box center [213, 480] width 263 height 44
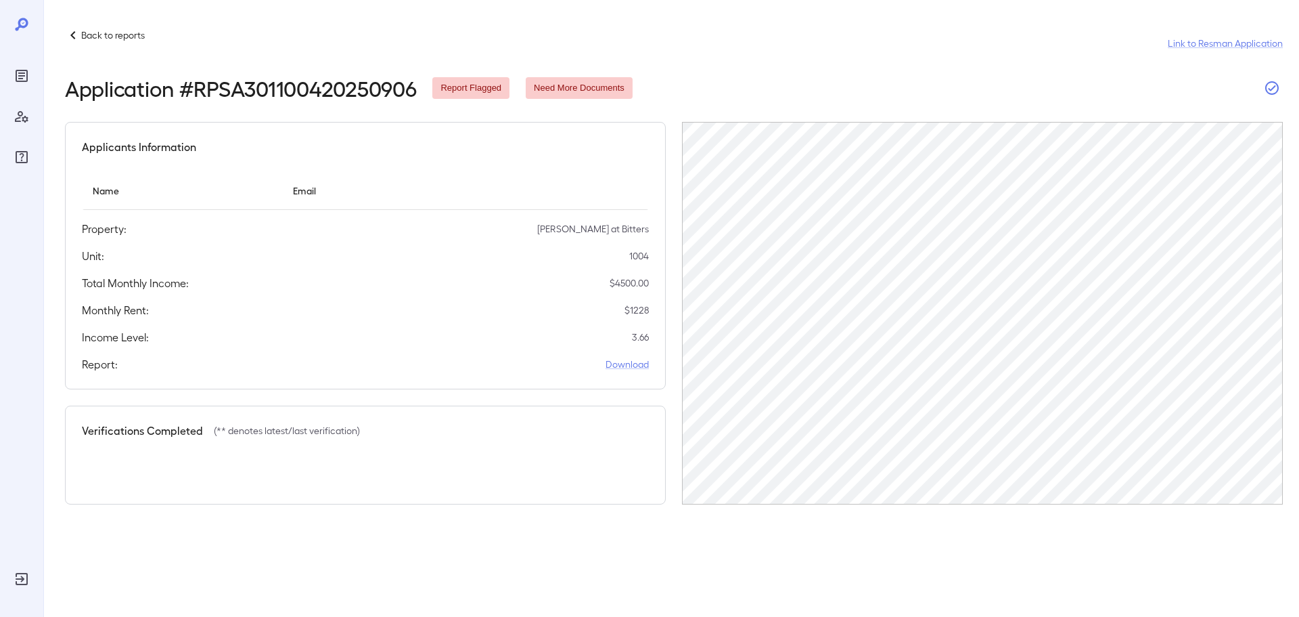
click at [1268, 91] on icon "button" at bounding box center [1272, 88] width 16 height 16
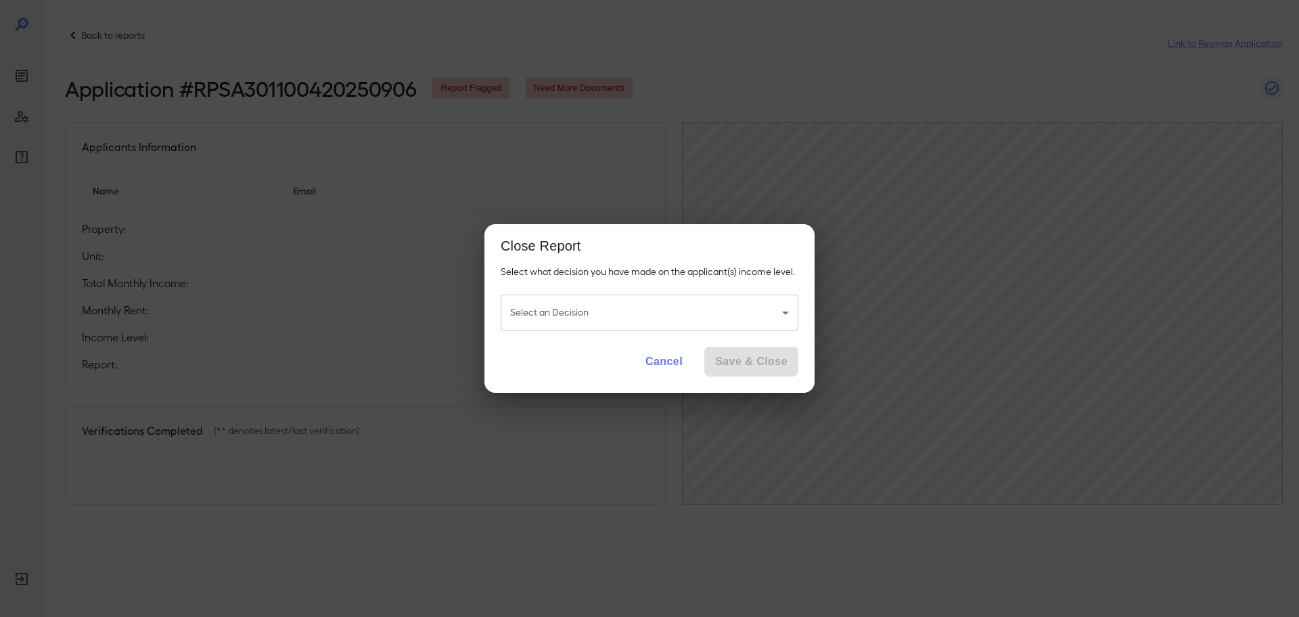
click at [566, 324] on body "Back to reports Link to Resman Application Application # RPSA301100420250906 Re…" at bounding box center [649, 308] width 1299 height 617
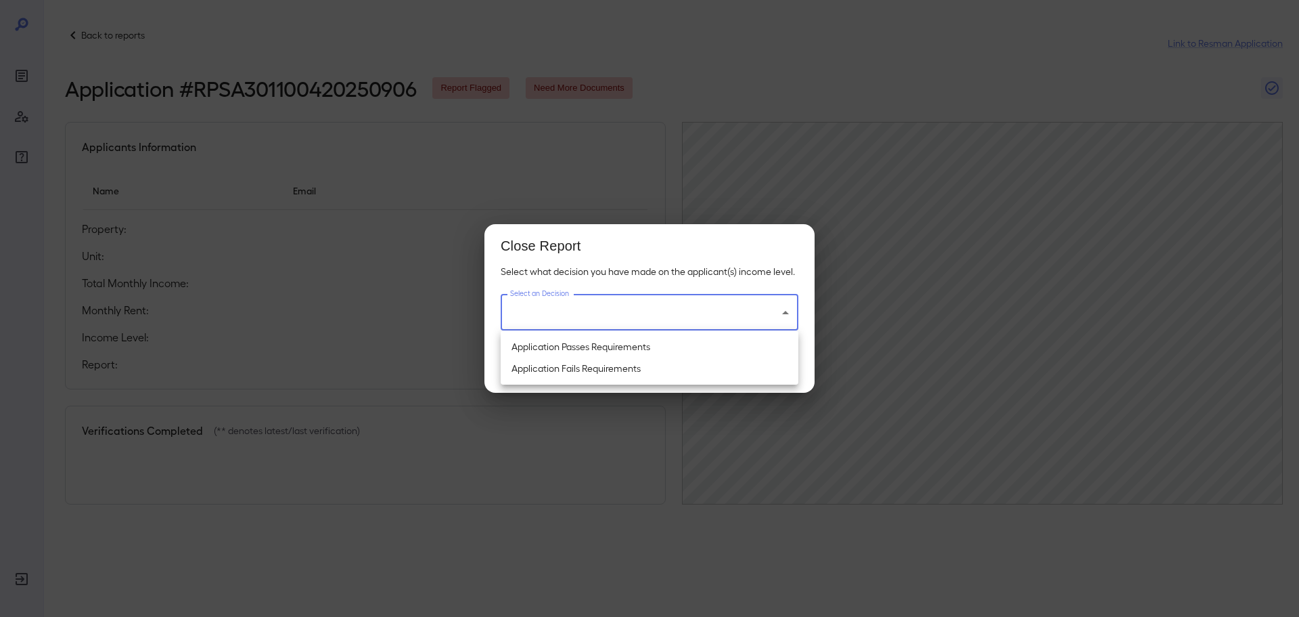
click at [545, 365] on li "Application Fails Requirements" at bounding box center [650, 368] width 298 height 22
type input "**********"
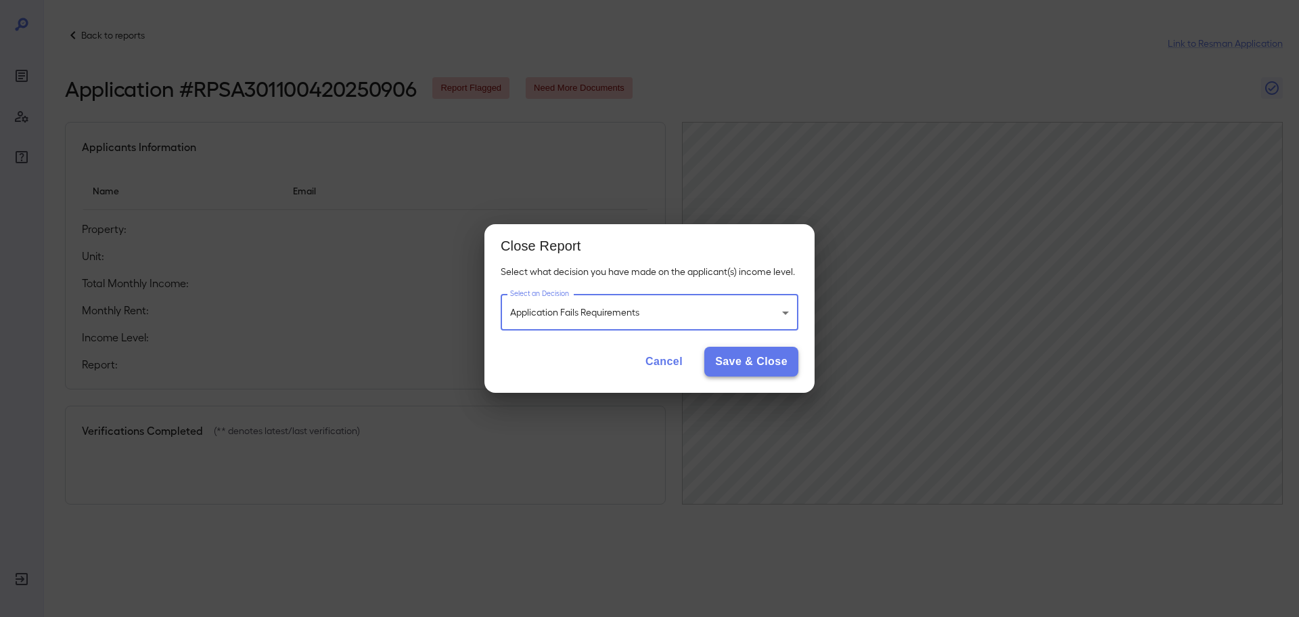
click at [734, 359] on button "Save & Close" at bounding box center [752, 362] width 94 height 30
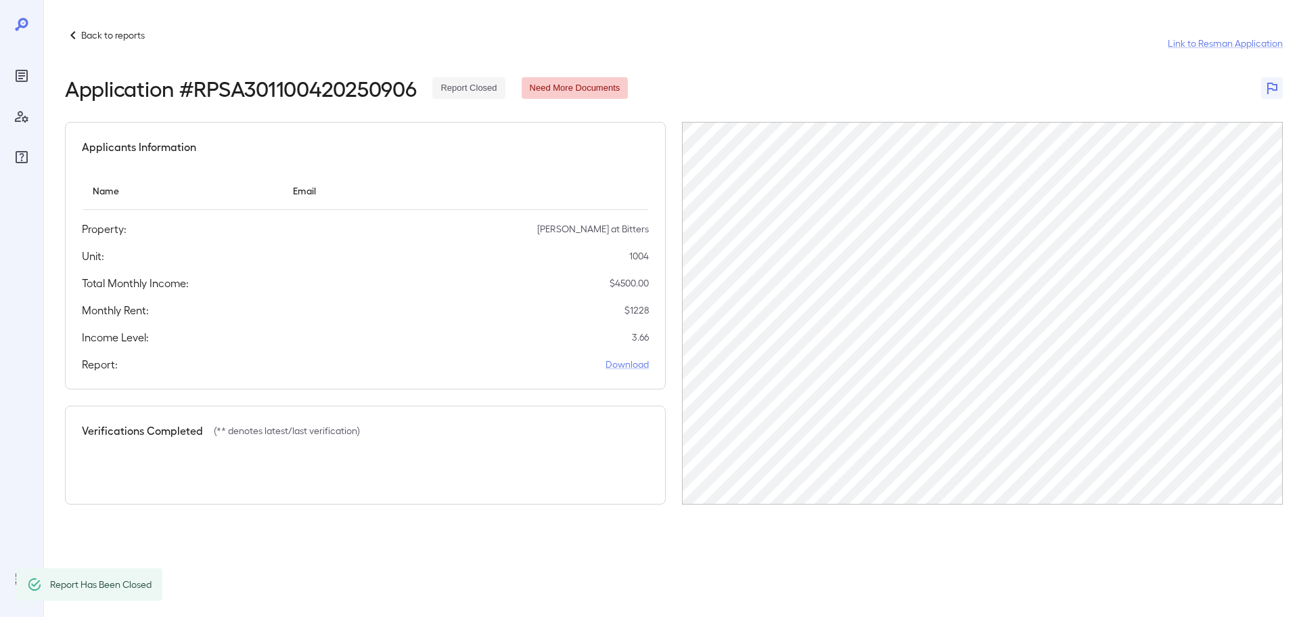
click at [129, 36] on p "Back to reports" at bounding box center [113, 35] width 64 height 14
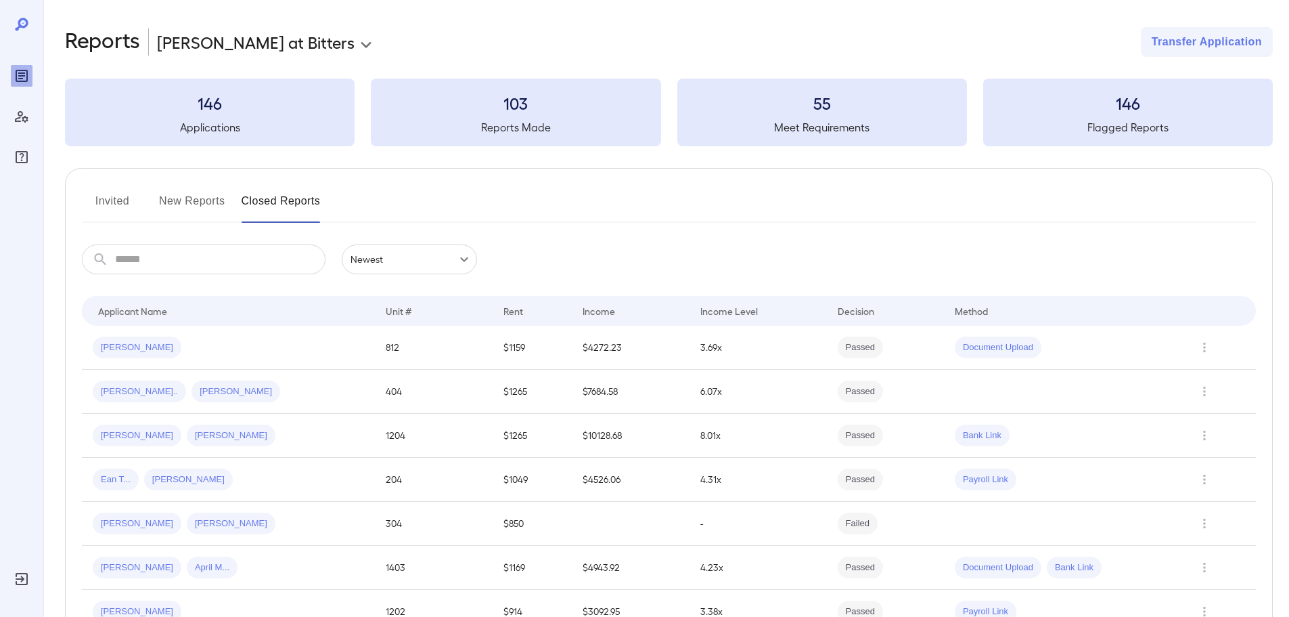
click at [193, 196] on button "New Reports" at bounding box center [192, 206] width 66 height 32
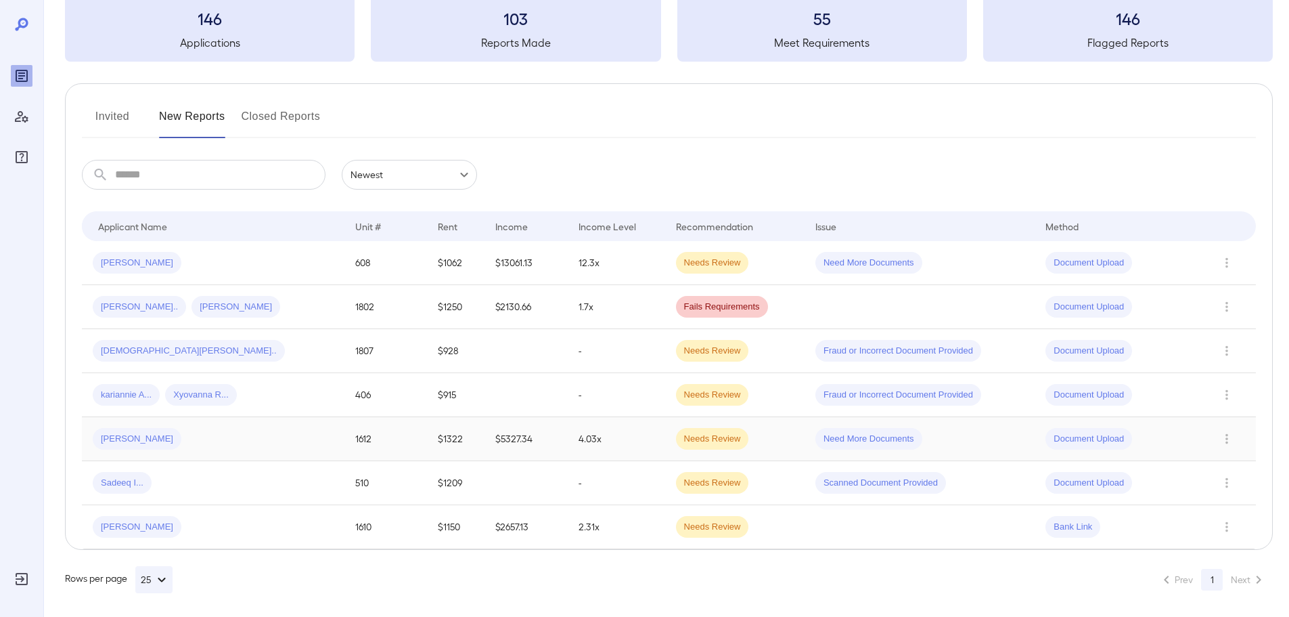
scroll to position [88, 0]
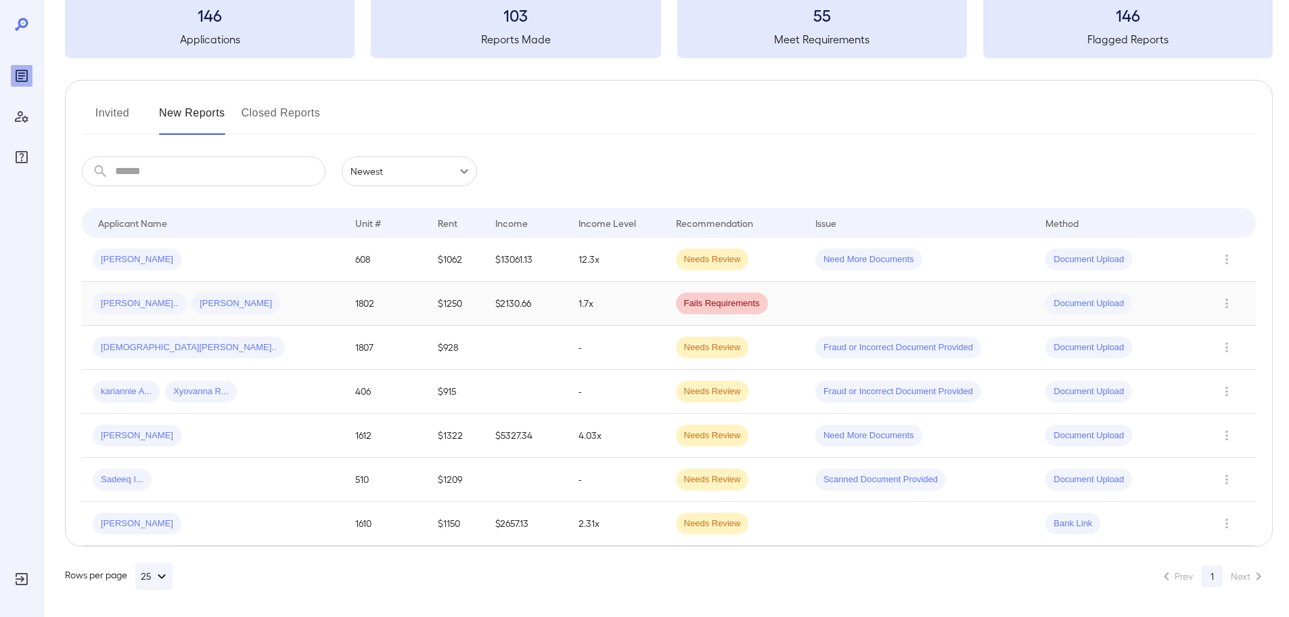
click at [263, 301] on div "Alyssa S... Michael A..." at bounding box center [213, 303] width 241 height 22
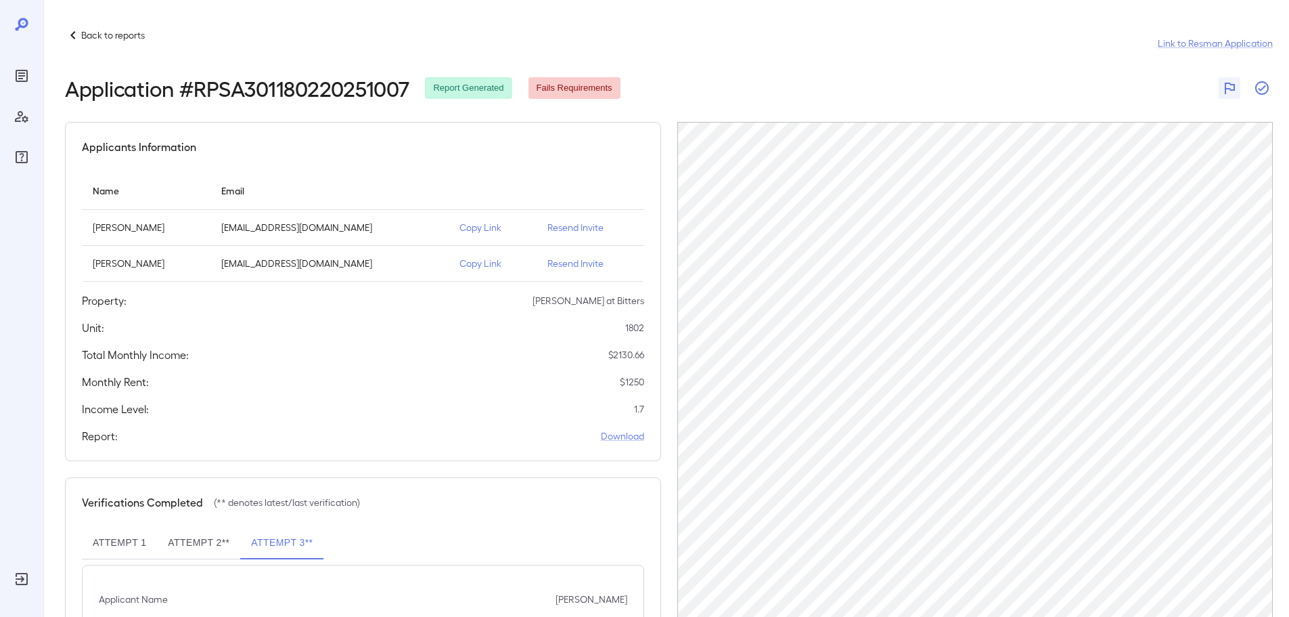
click at [1262, 87] on icon "button" at bounding box center [1262, 88] width 16 height 16
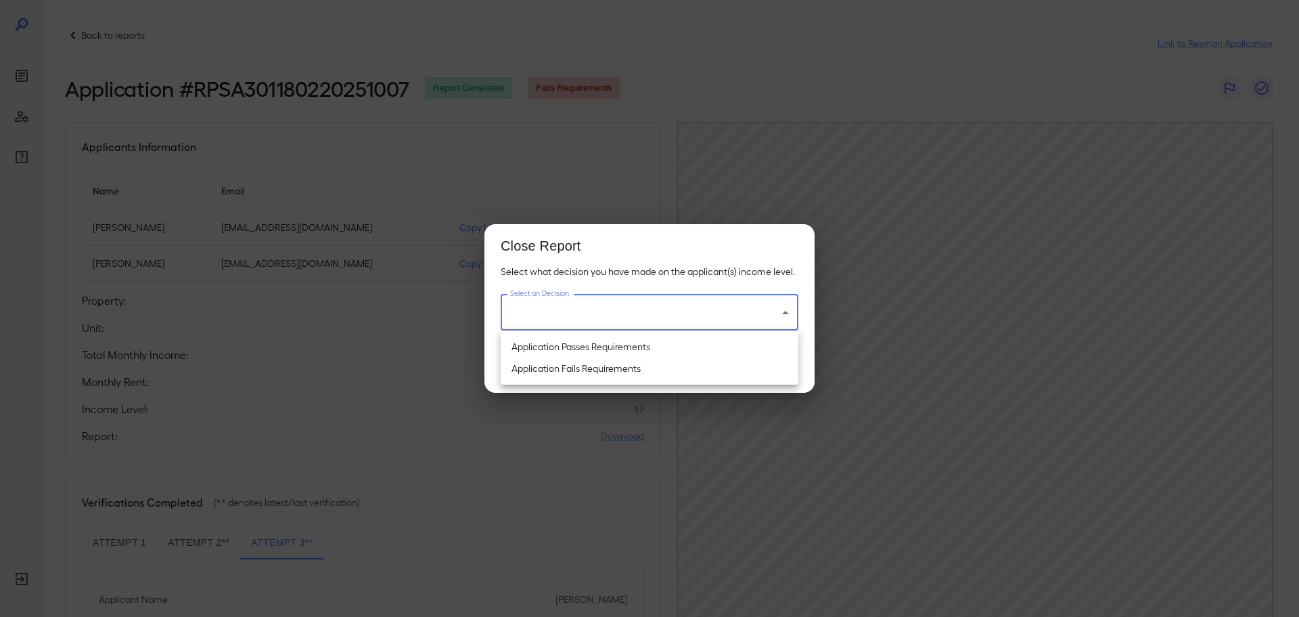
click at [623, 315] on body "Back to reports Link to Resman Application Application # RPSA301180220251007 Re…" at bounding box center [649, 308] width 1299 height 617
click at [609, 367] on li "Application Fails Requirements" at bounding box center [650, 368] width 298 height 22
type input "**********"
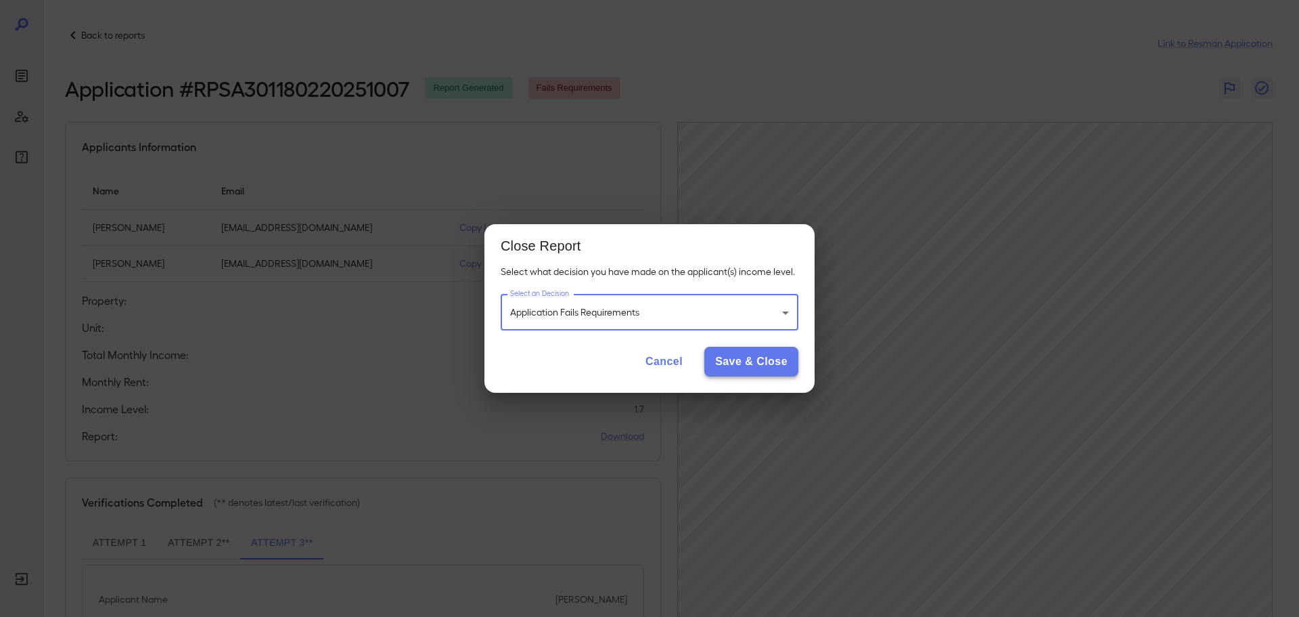
click at [733, 351] on button "Save & Close" at bounding box center [752, 362] width 94 height 30
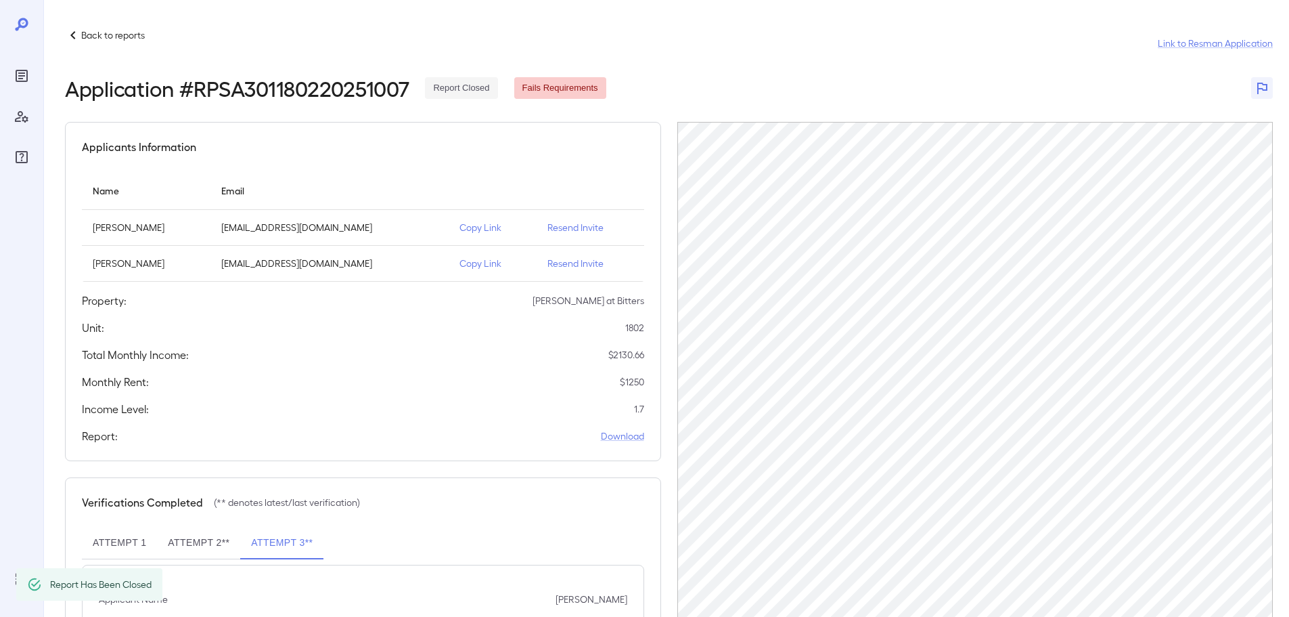
click at [118, 35] on p "Back to reports" at bounding box center [113, 35] width 64 height 14
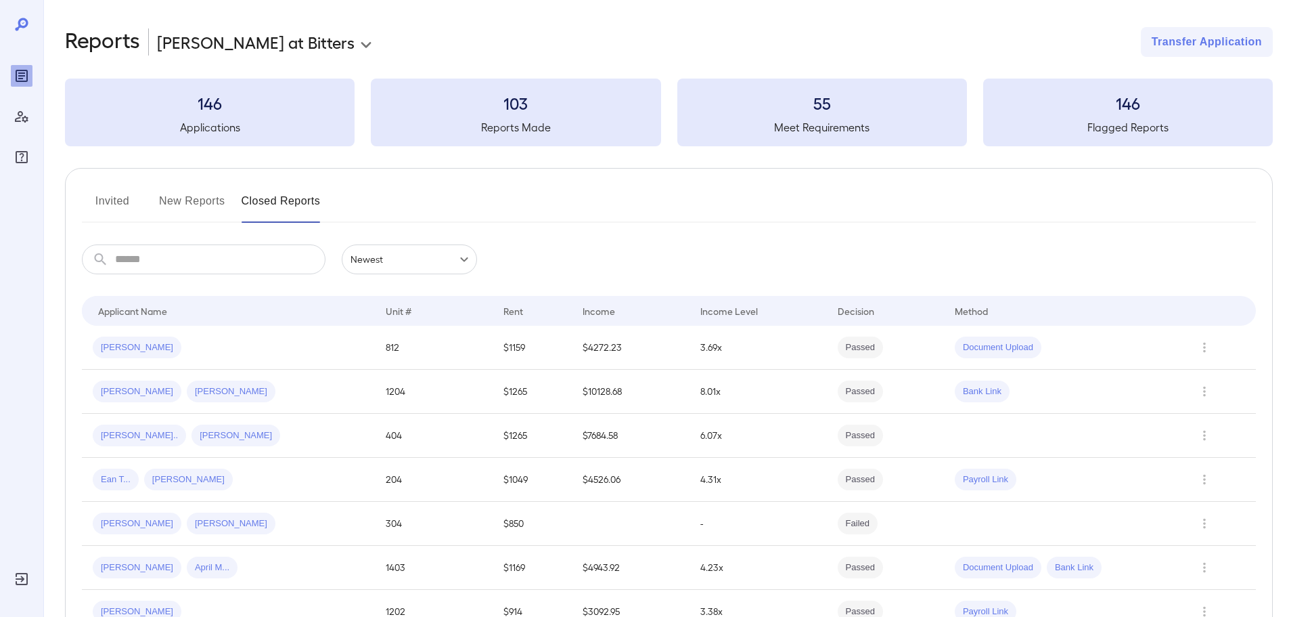
click at [201, 198] on button "New Reports" at bounding box center [192, 206] width 66 height 32
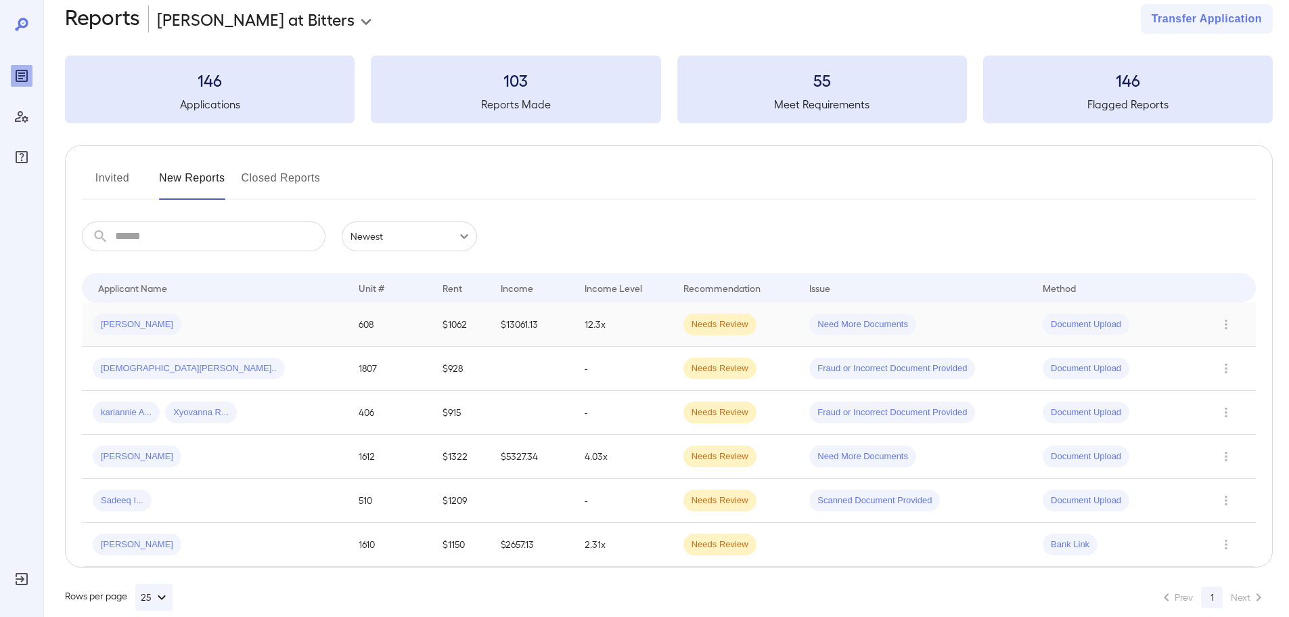
scroll to position [44, 0]
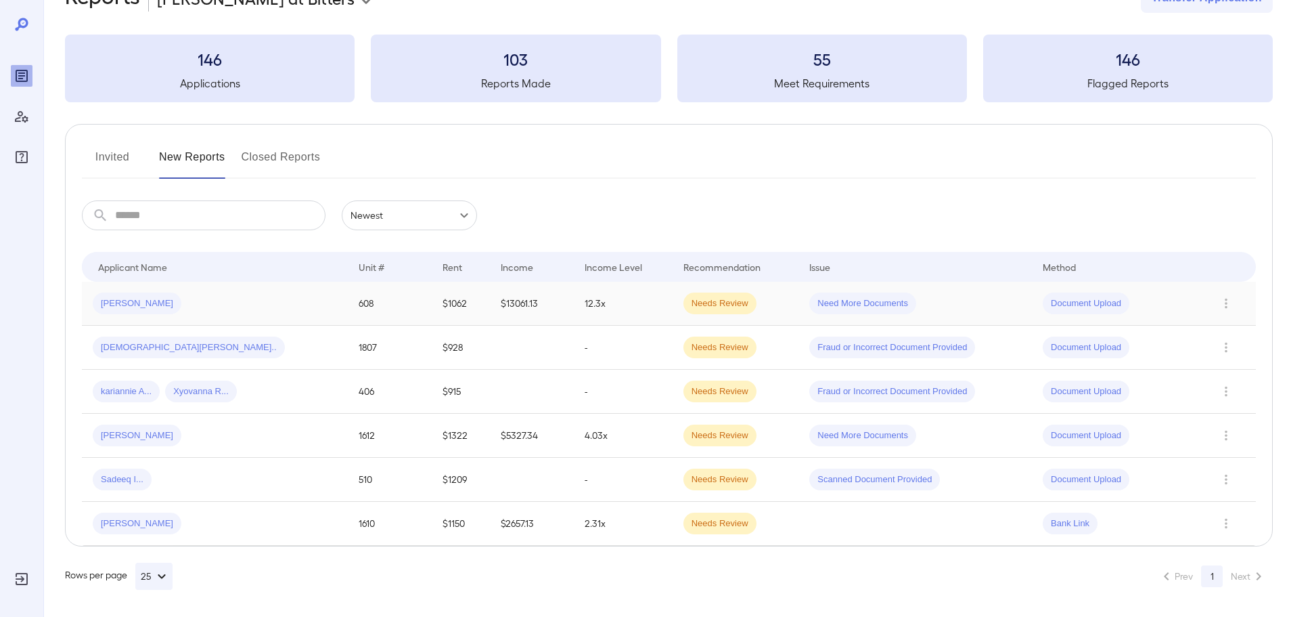
click at [193, 303] on div "[PERSON_NAME]" at bounding box center [215, 303] width 244 height 22
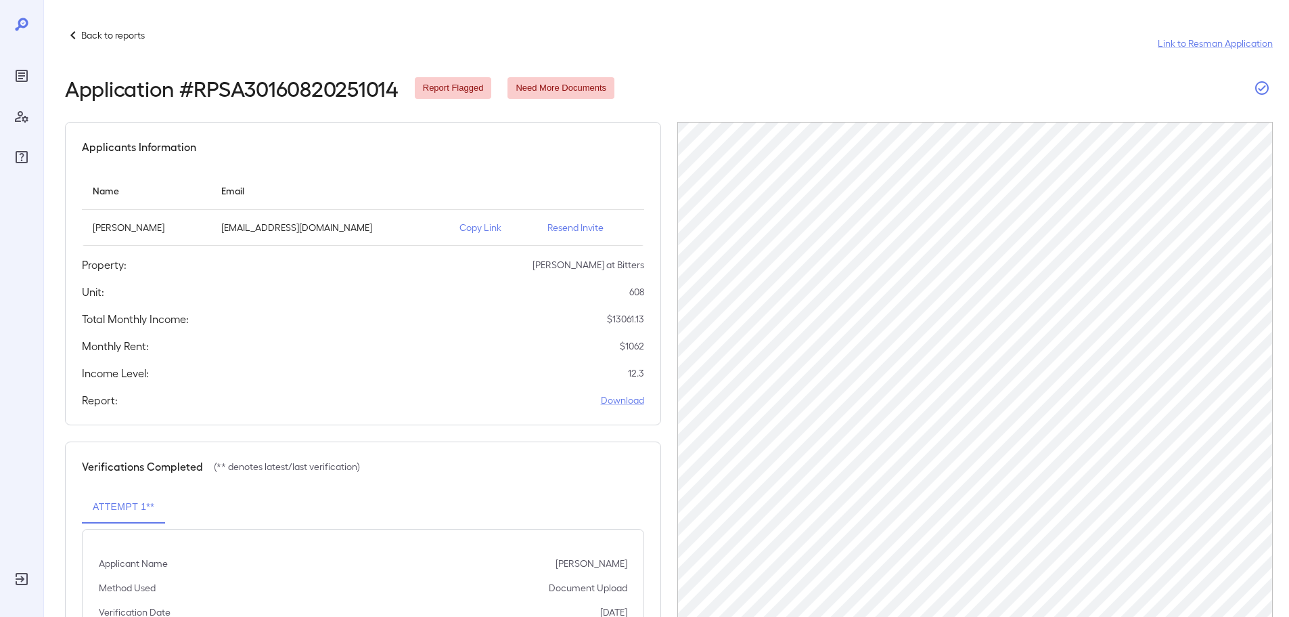
click at [1259, 89] on icon "button" at bounding box center [1262, 88] width 14 height 14
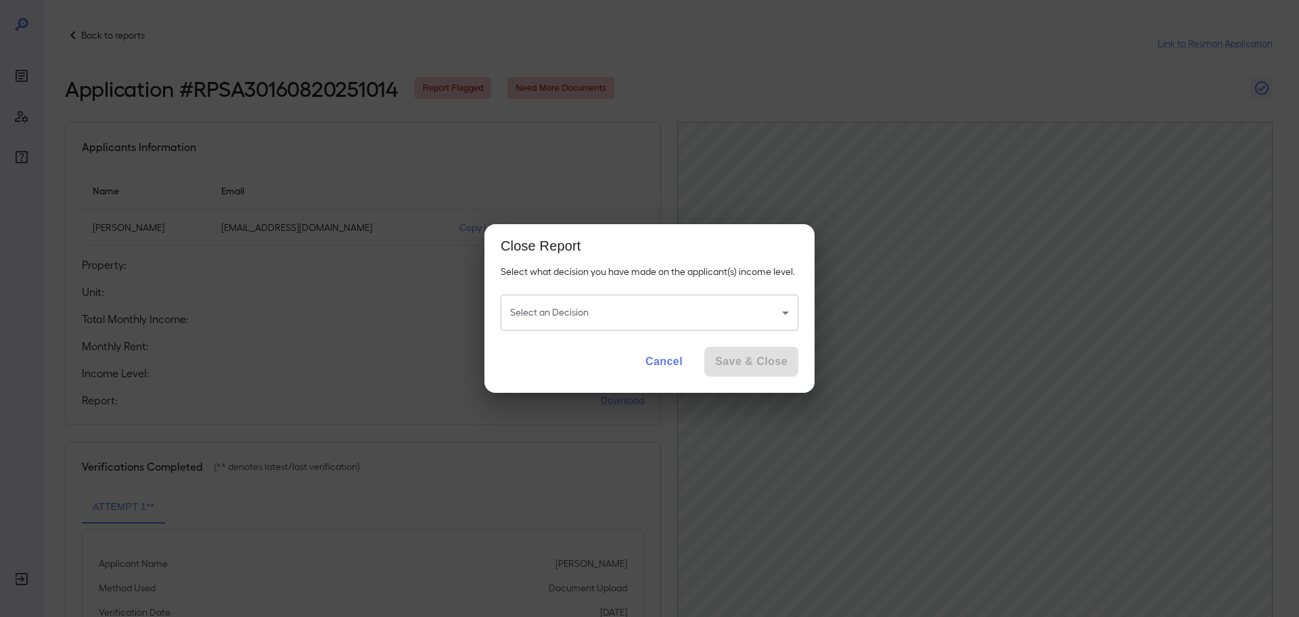
click at [682, 320] on body "Back to reports Link to Resman Application Application # RPSA30160820251014 Rep…" at bounding box center [649, 308] width 1299 height 617
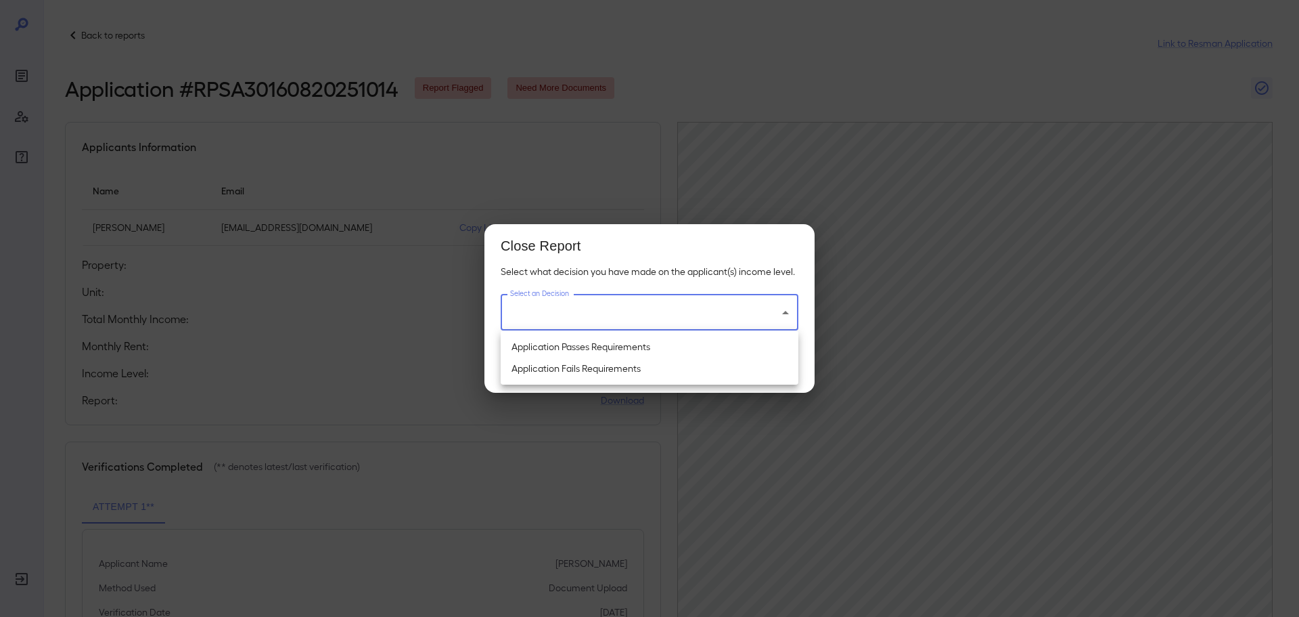
click at [566, 367] on li "Application Fails Requirements" at bounding box center [650, 368] width 298 height 22
type input "**********"
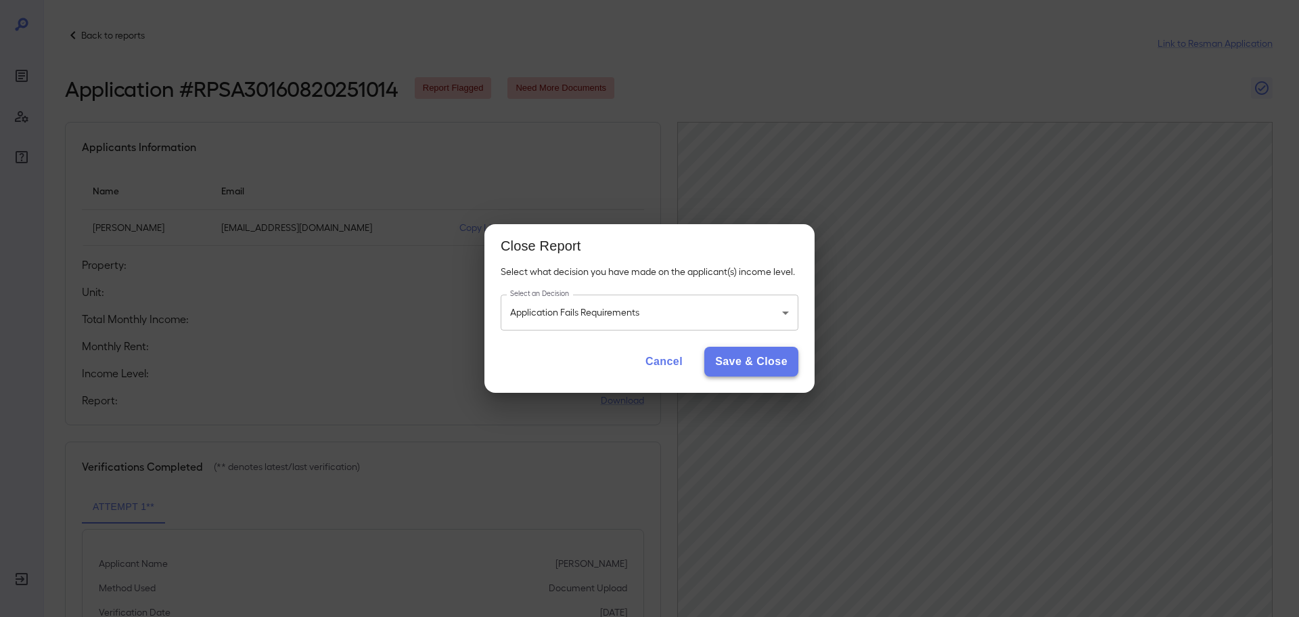
click at [736, 359] on button "Save & Close" at bounding box center [752, 362] width 94 height 30
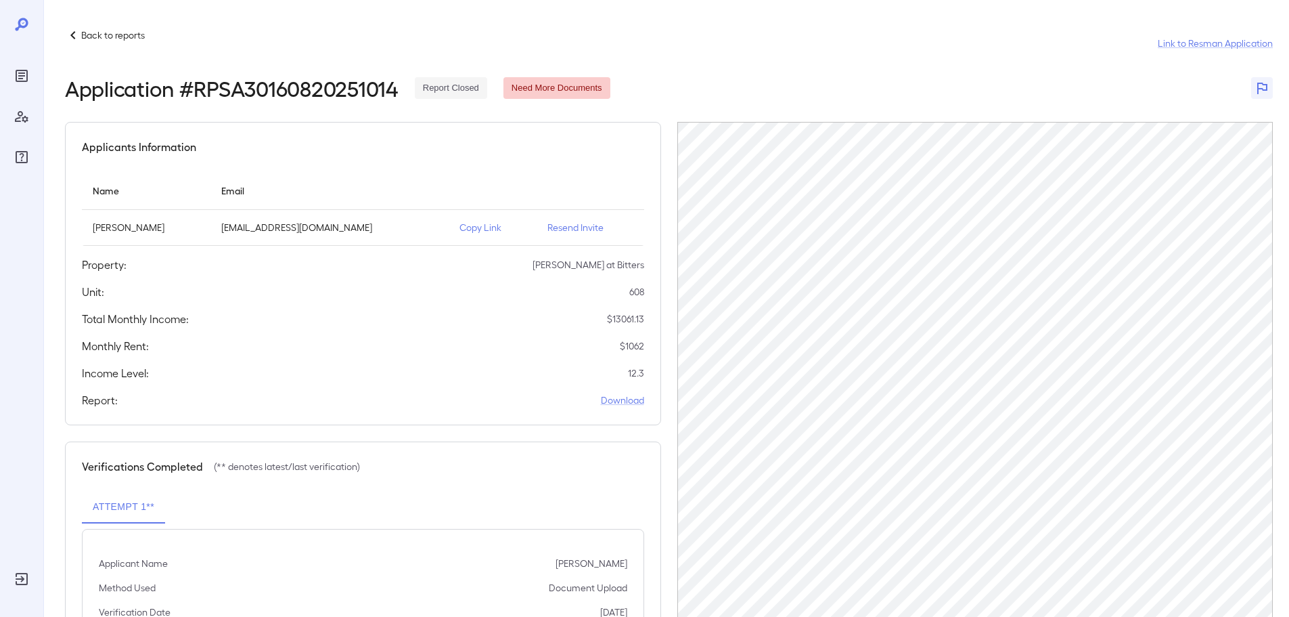
click at [120, 38] on p "Back to reports" at bounding box center [113, 35] width 64 height 14
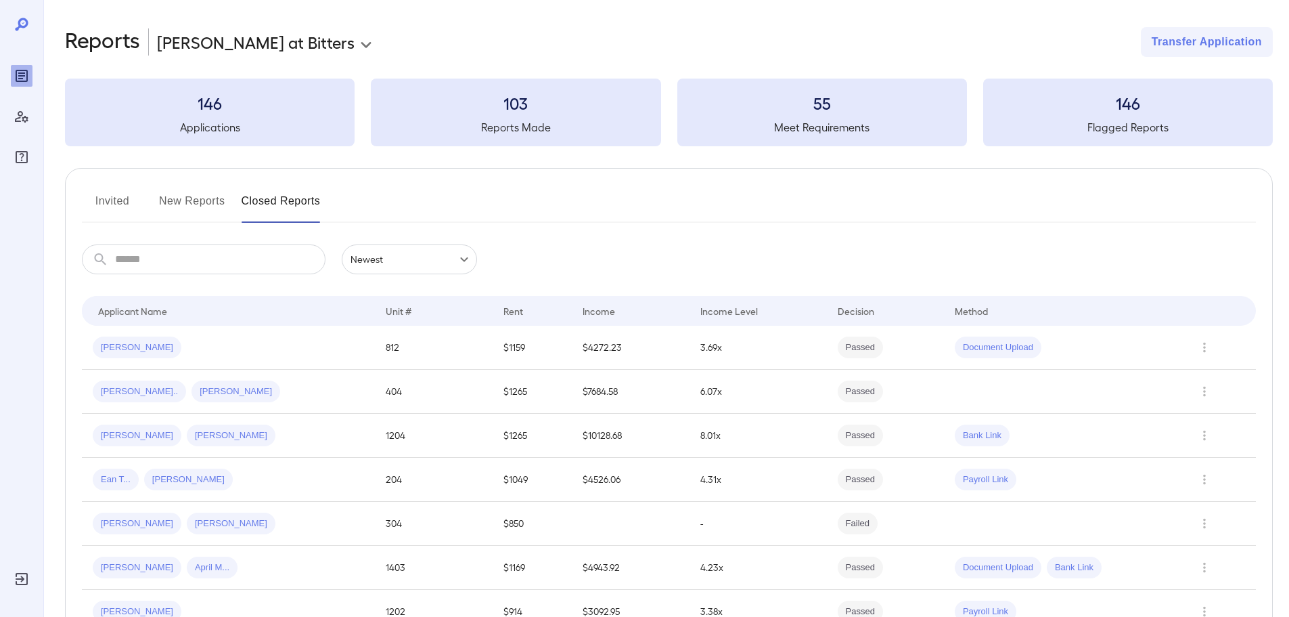
click at [195, 202] on button "New Reports" at bounding box center [192, 206] width 66 height 32
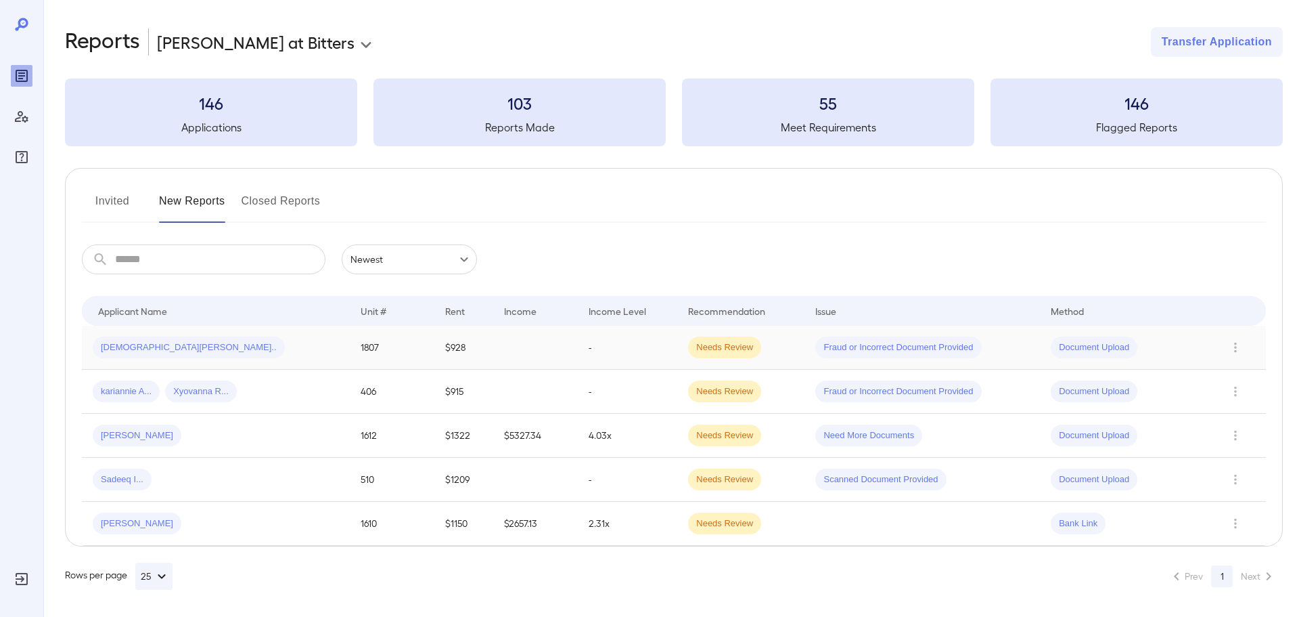
click at [172, 347] on div "[DEMOGRAPHIC_DATA][PERSON_NAME].." at bounding box center [216, 347] width 246 height 22
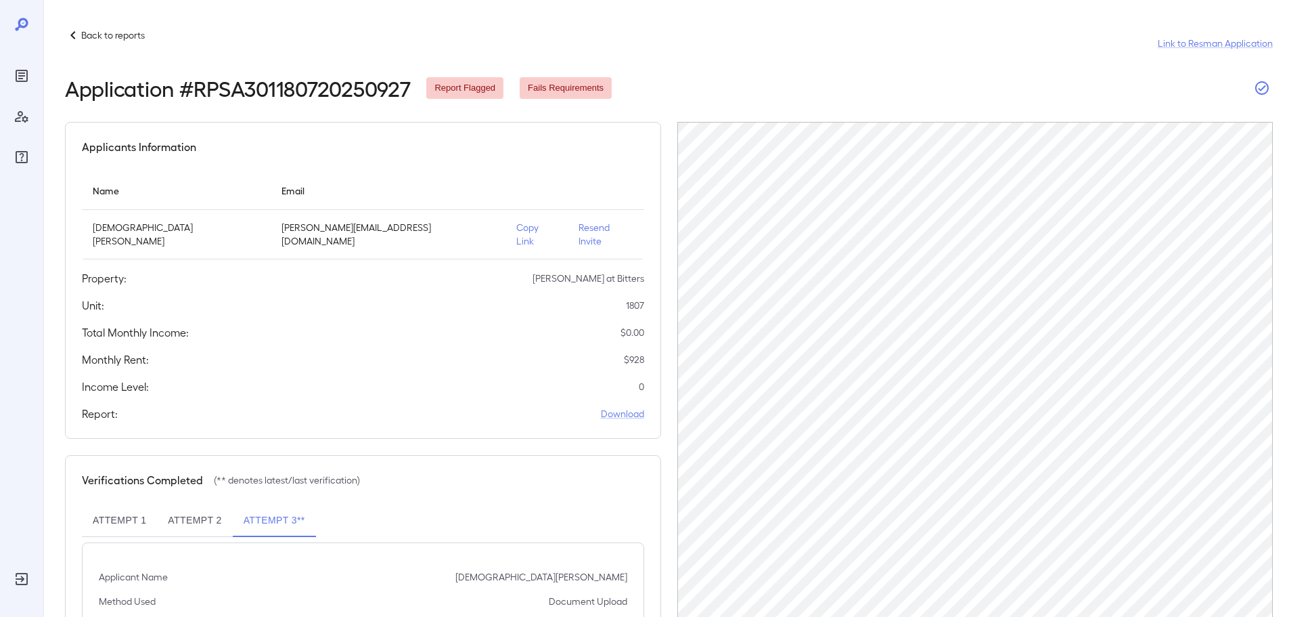
click at [1265, 88] on icon "button" at bounding box center [1262, 88] width 16 height 16
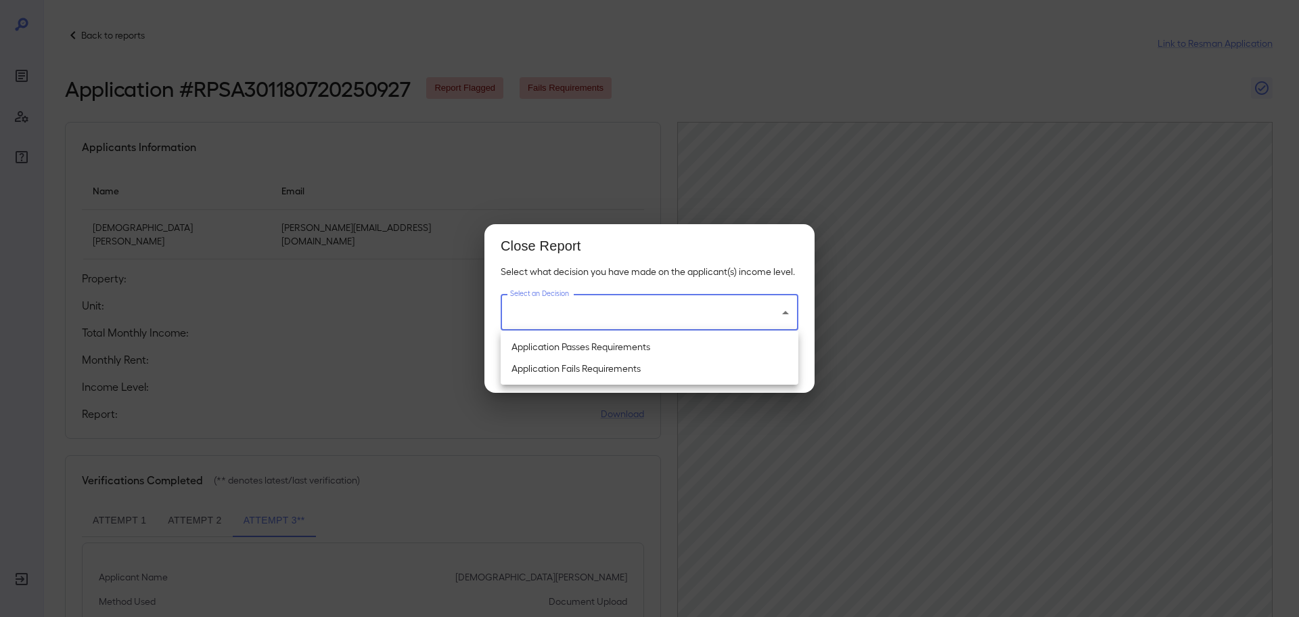
click at [669, 318] on body "Back to reports Link to Resman Application Application # RPSA301180720250927 Re…" at bounding box center [649, 308] width 1299 height 617
click at [621, 361] on li "Application Fails Requirements" at bounding box center [650, 368] width 298 height 22
type input "**********"
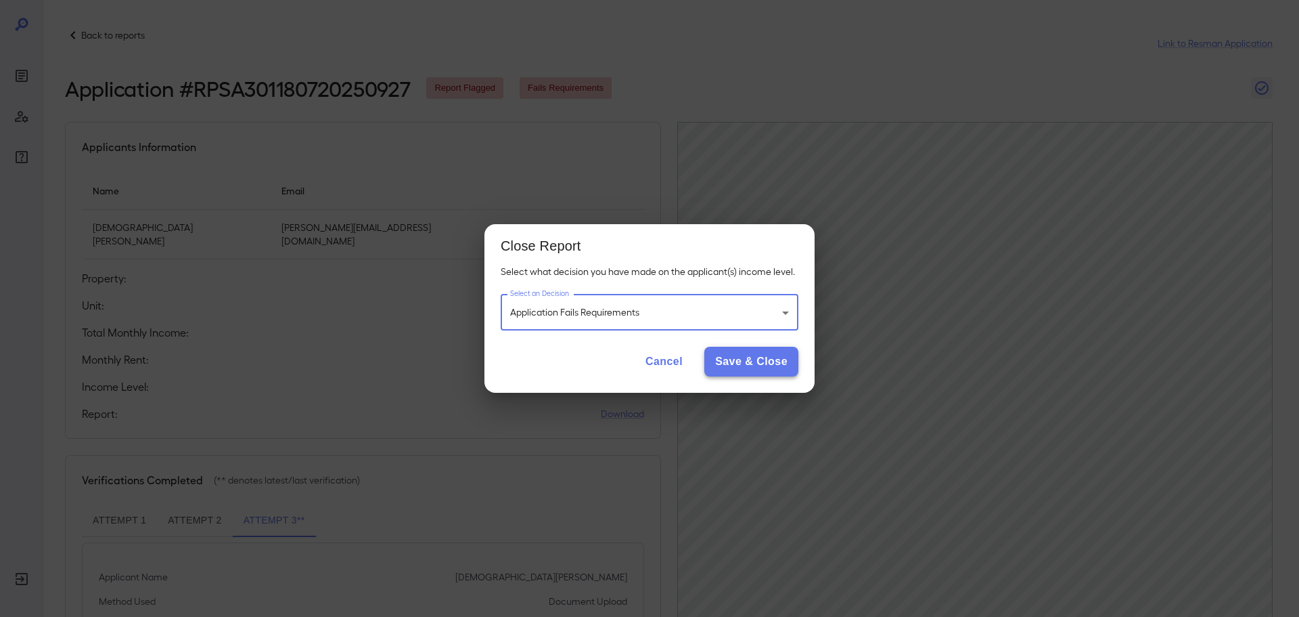
click at [728, 355] on button "Save & Close" at bounding box center [752, 362] width 94 height 30
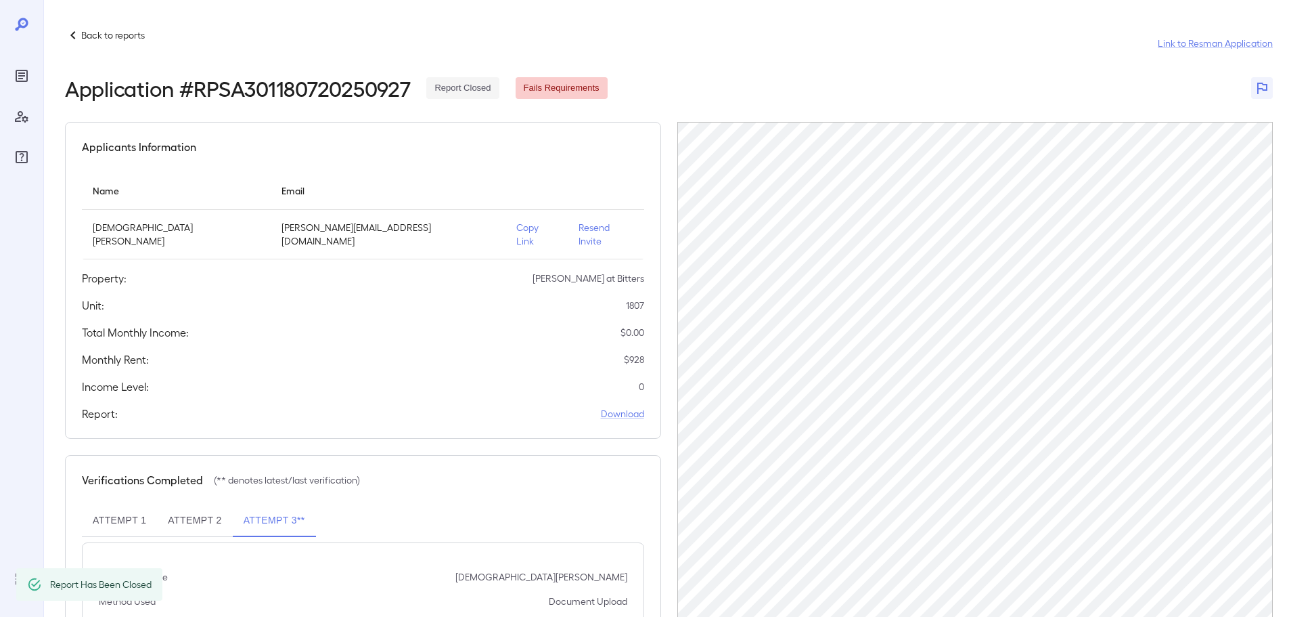
click at [99, 33] on p "Back to reports" at bounding box center [113, 35] width 64 height 14
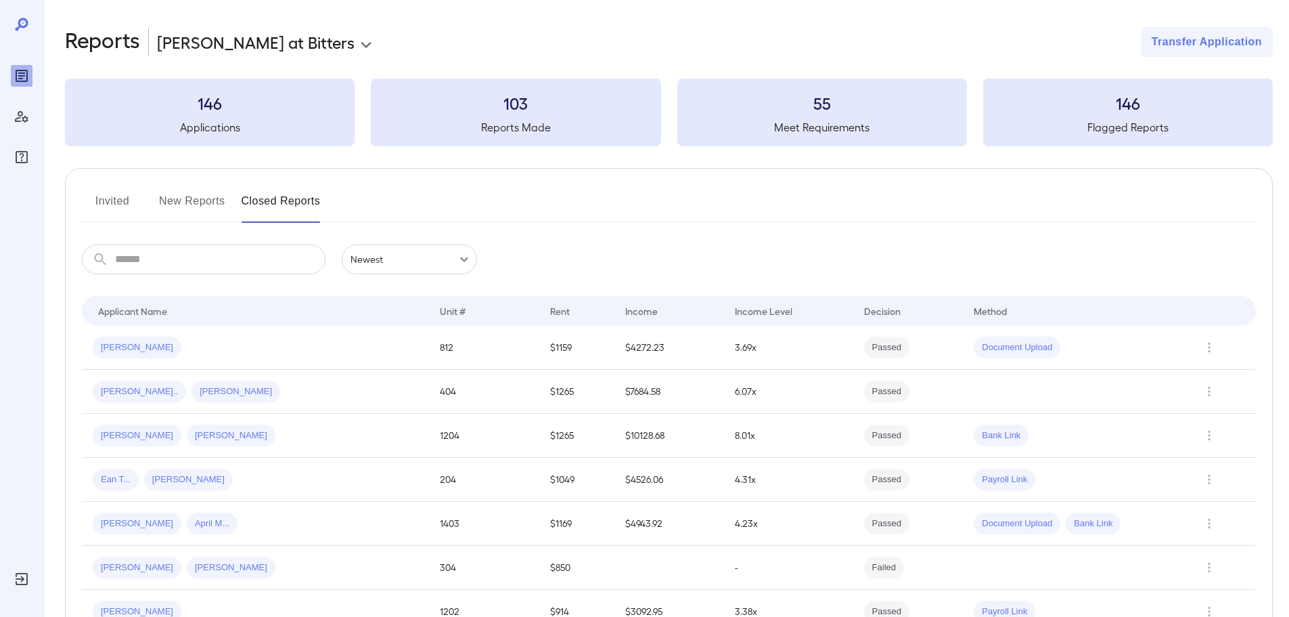
click at [188, 202] on button "New Reports" at bounding box center [192, 206] width 66 height 32
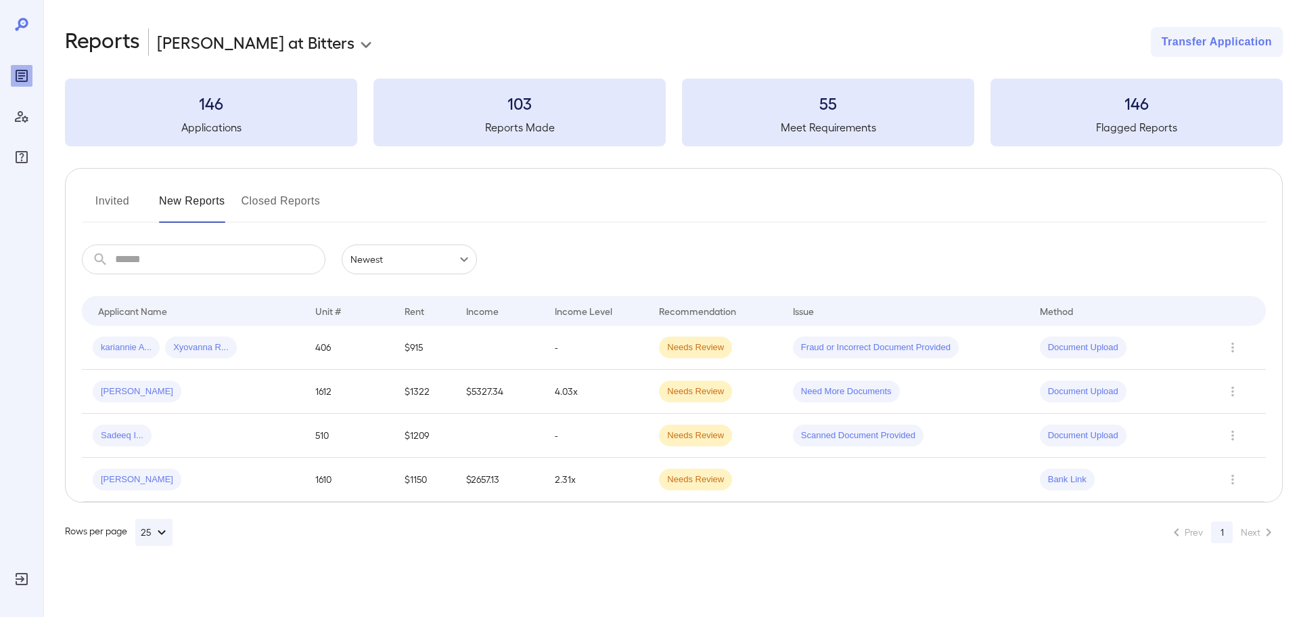
click at [246, 337] on td "kariannie A... Xyovanna R..." at bounding box center [193, 348] width 223 height 44
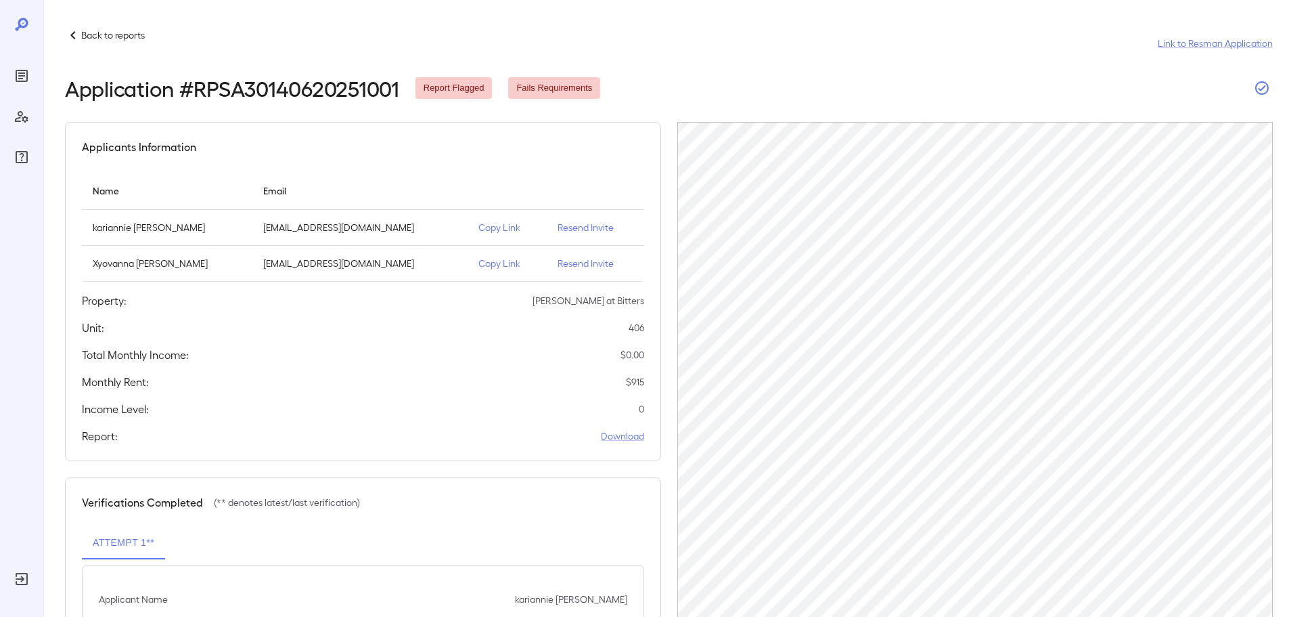
click at [1257, 88] on icon "button" at bounding box center [1262, 88] width 14 height 14
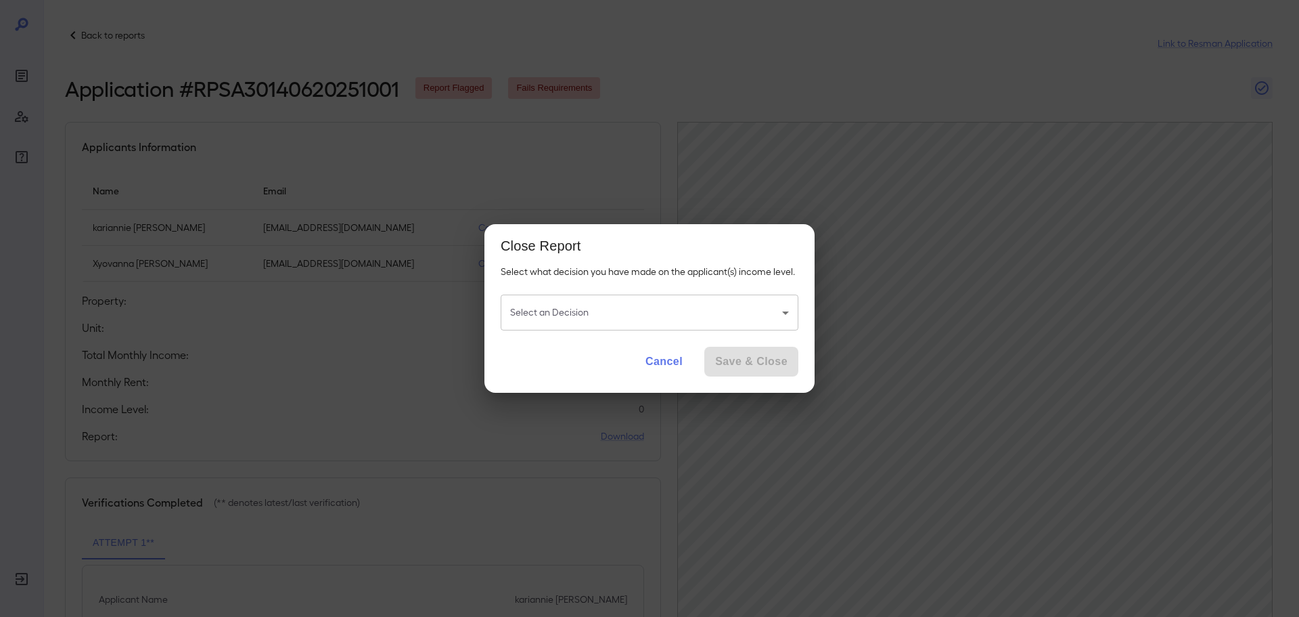
click at [564, 334] on body "Back to reports Link to Resman Application Application # RPSA30140620251001 Rep…" at bounding box center [649, 308] width 1299 height 617
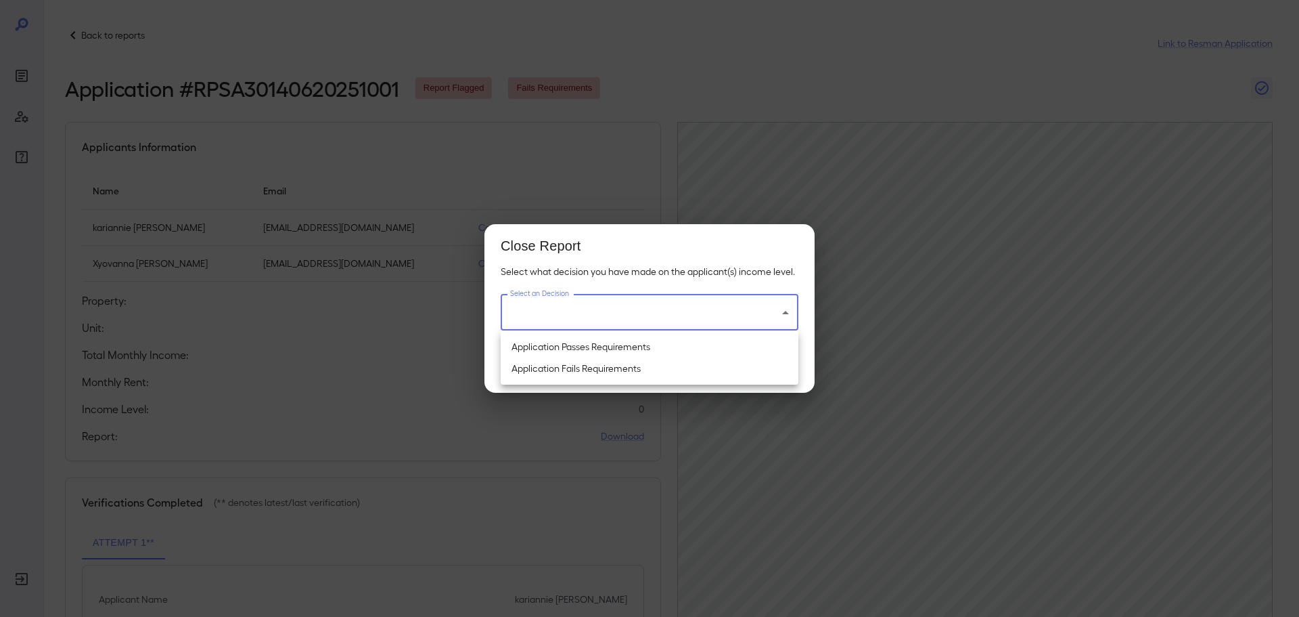
click at [580, 367] on li "Application Fails Requirements" at bounding box center [650, 368] width 298 height 22
type input "**********"
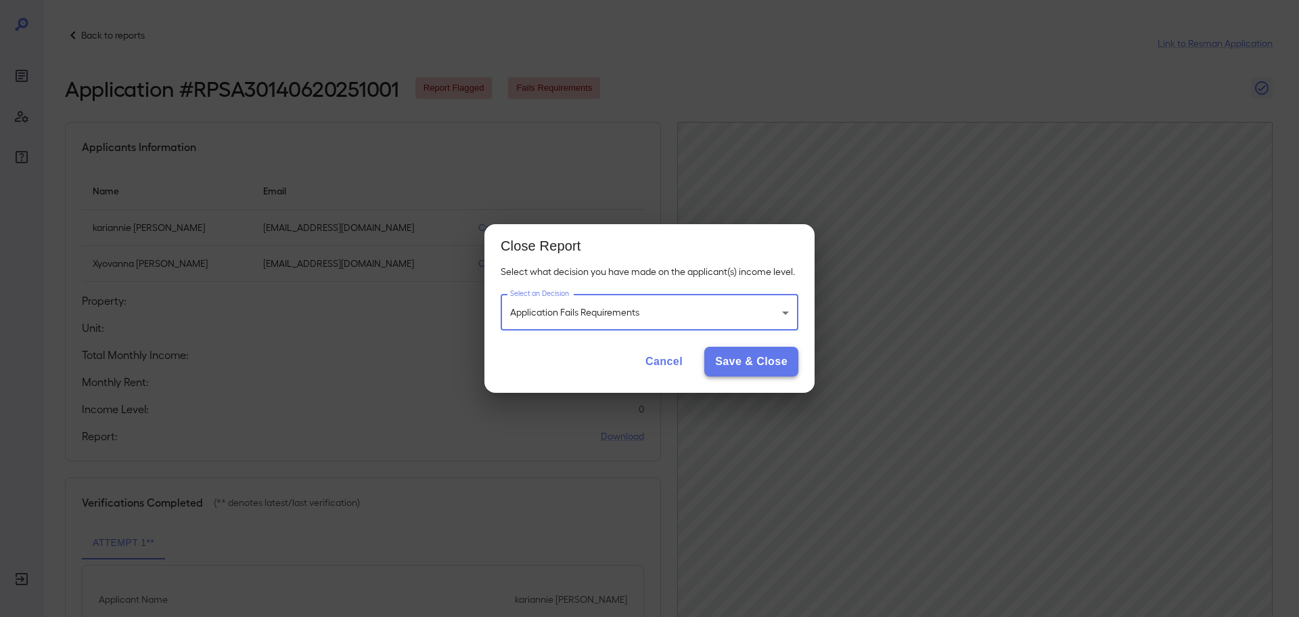
click at [710, 359] on div "Cancel Save & Close" at bounding box center [650, 366] width 330 height 51
click at [723, 361] on button "Save & Close" at bounding box center [752, 362] width 94 height 30
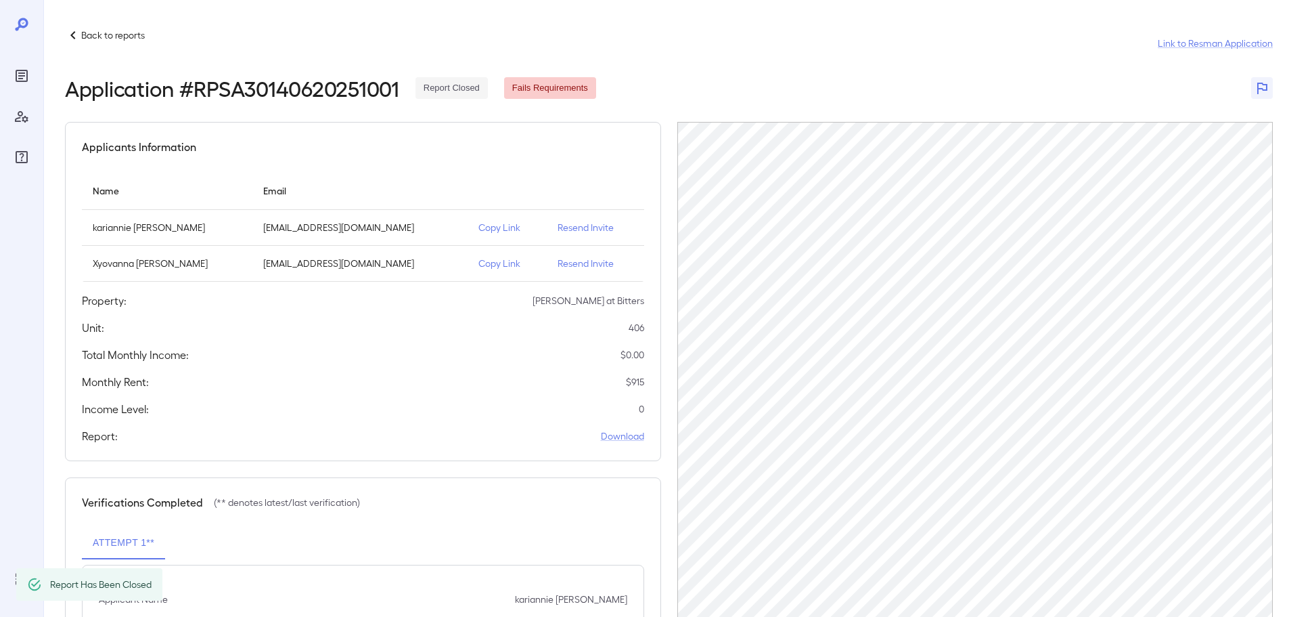
click at [119, 37] on p "Back to reports" at bounding box center [113, 35] width 64 height 14
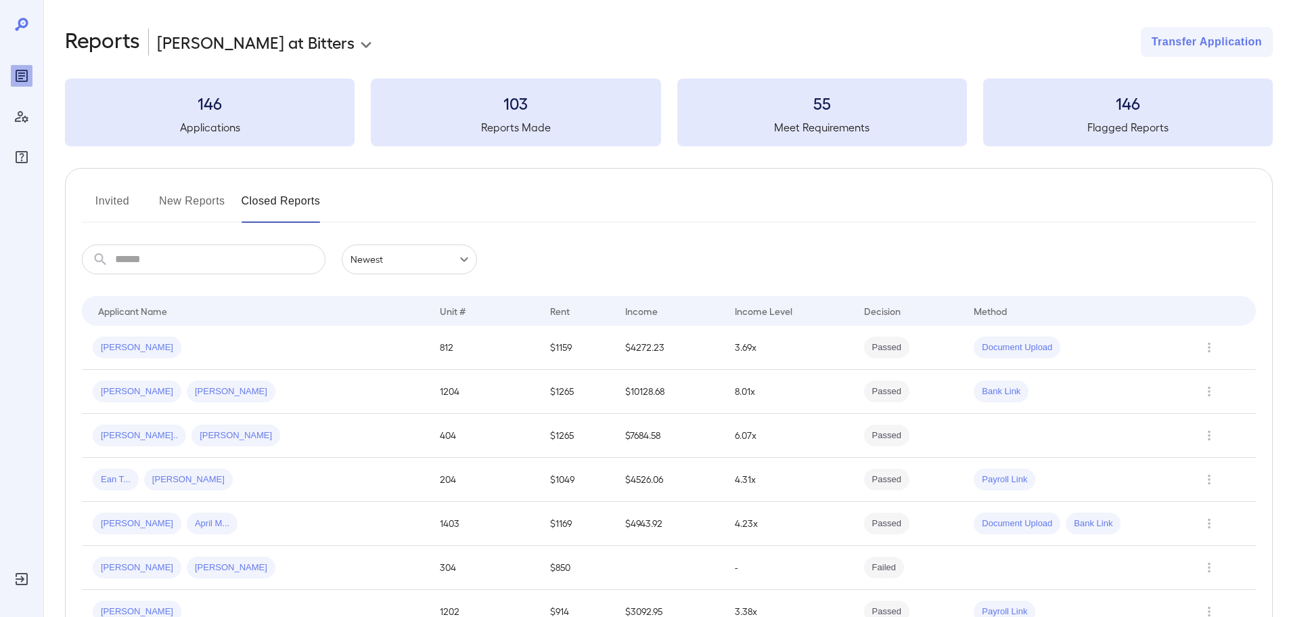
click at [182, 203] on button "New Reports" at bounding box center [192, 206] width 66 height 32
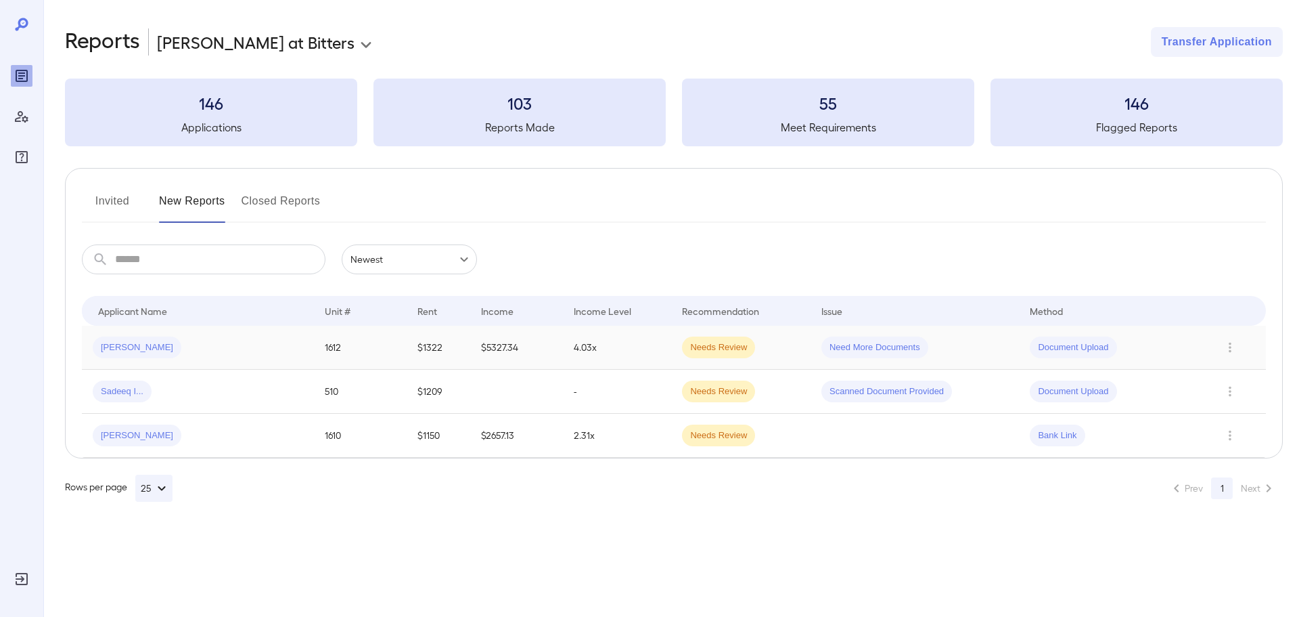
click at [221, 348] on div "[PERSON_NAME]" at bounding box center [198, 347] width 210 height 22
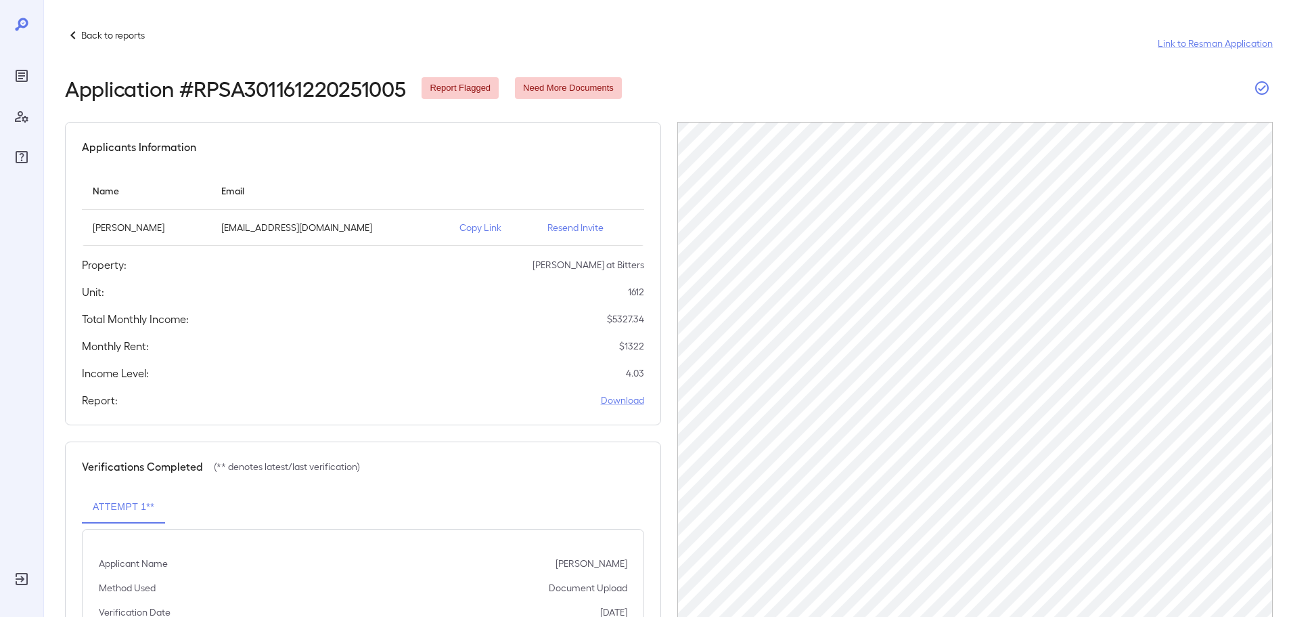
click at [1262, 87] on icon "button" at bounding box center [1262, 88] width 16 height 16
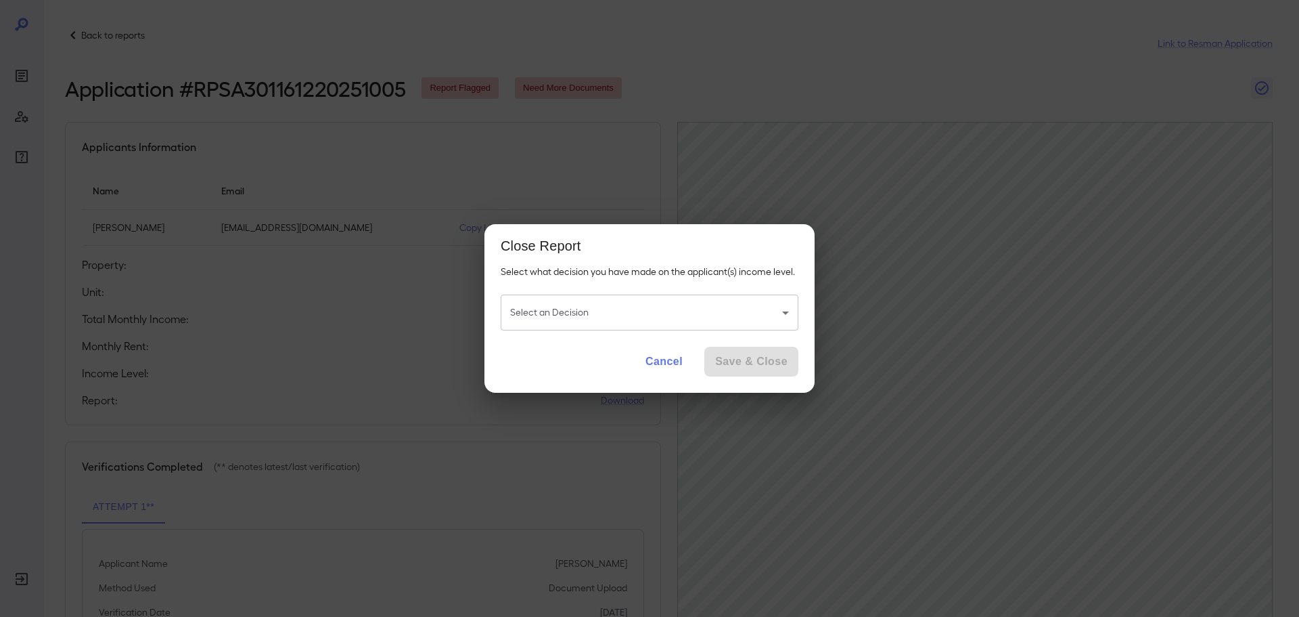
click at [650, 324] on body "Back to reports Link to Resman Application Application # RPSA301161220251005 Re…" at bounding box center [649, 308] width 1299 height 617
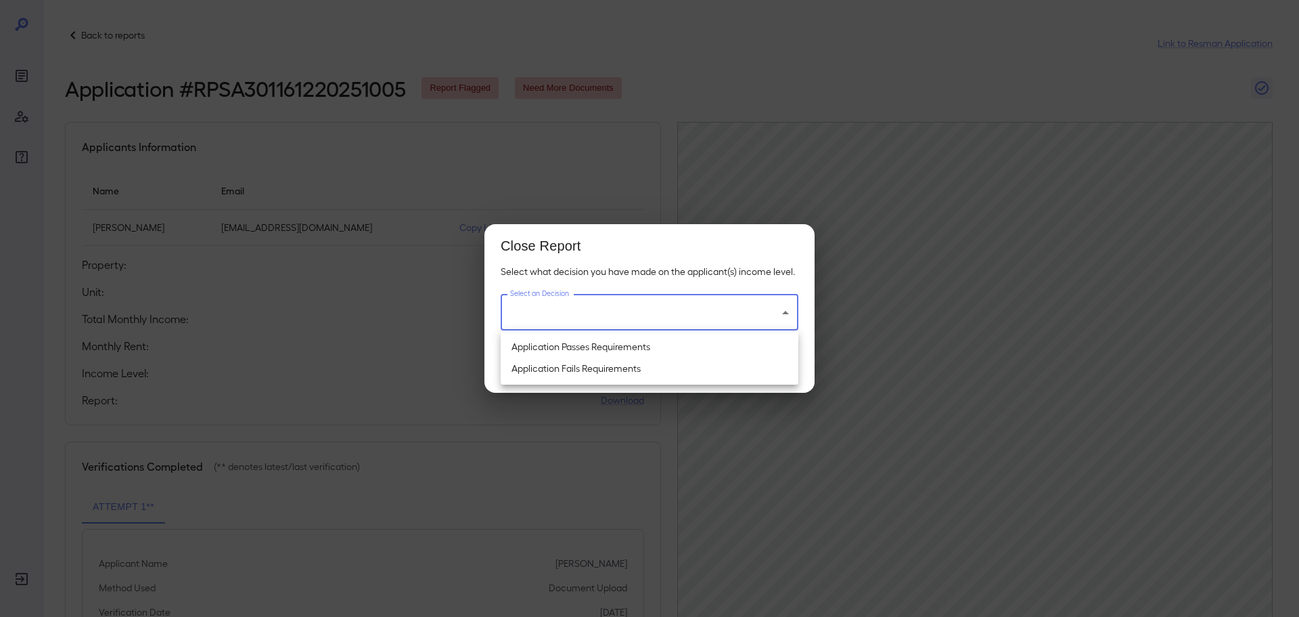
click at [603, 368] on li "Application Fails Requirements" at bounding box center [650, 368] width 298 height 22
type input "**********"
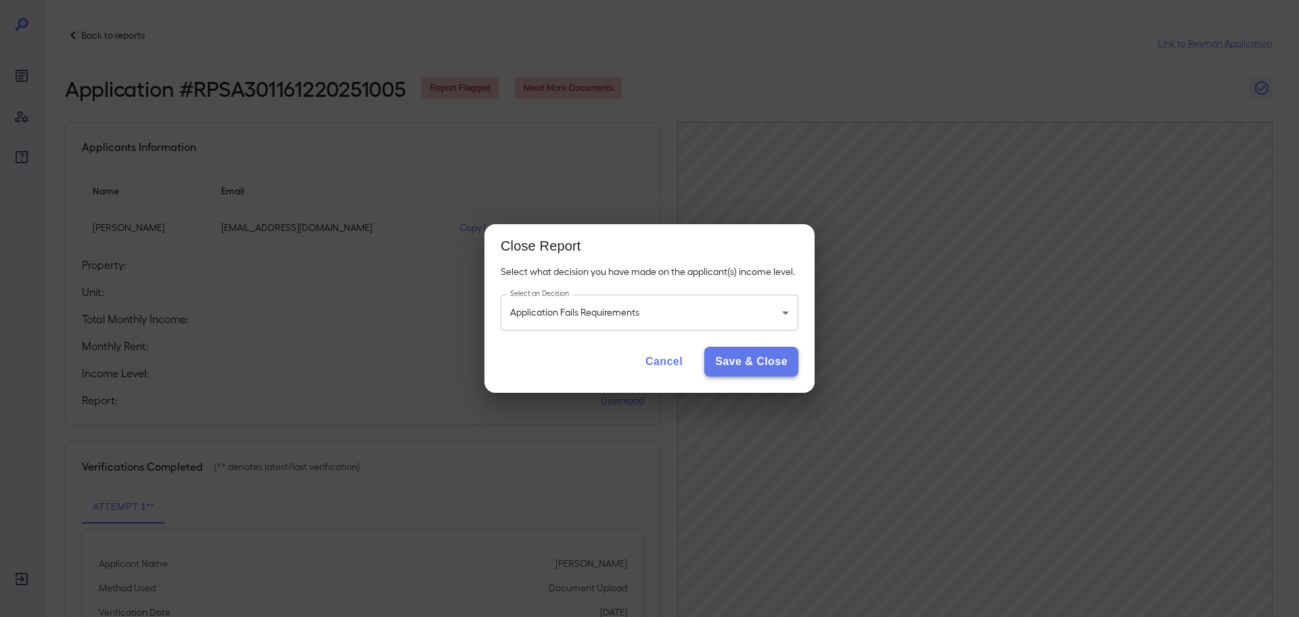
click at [752, 359] on button "Save & Close" at bounding box center [752, 362] width 94 height 30
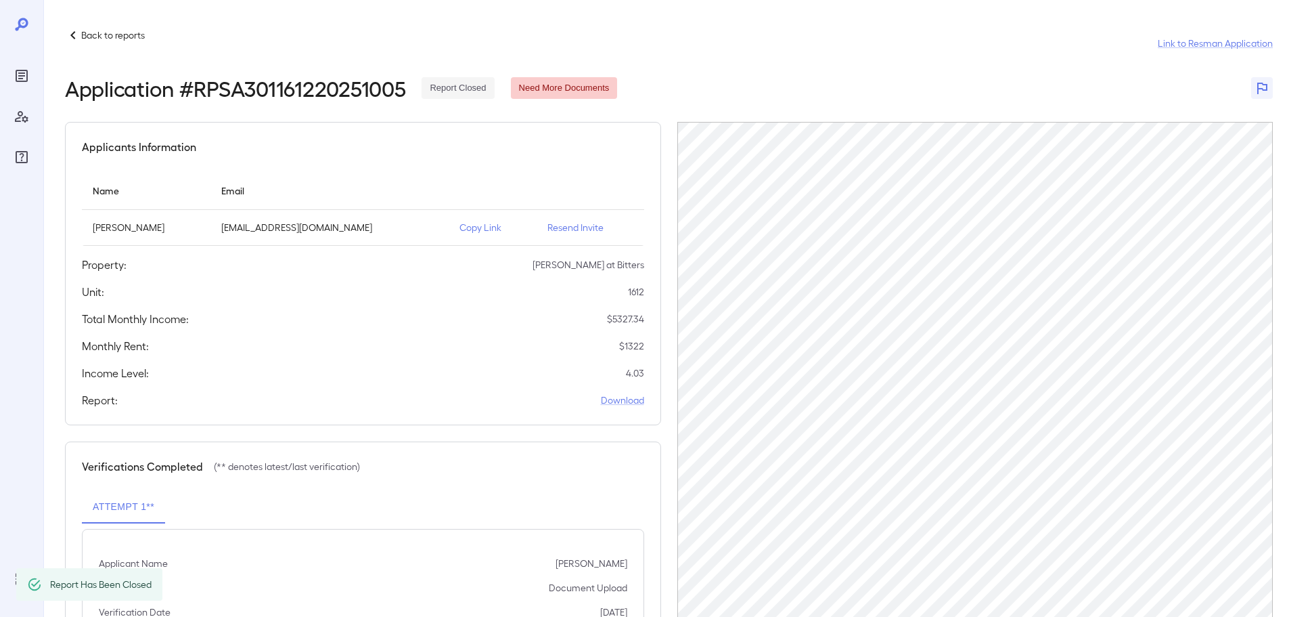
click at [109, 37] on p "Back to reports" at bounding box center [113, 35] width 64 height 14
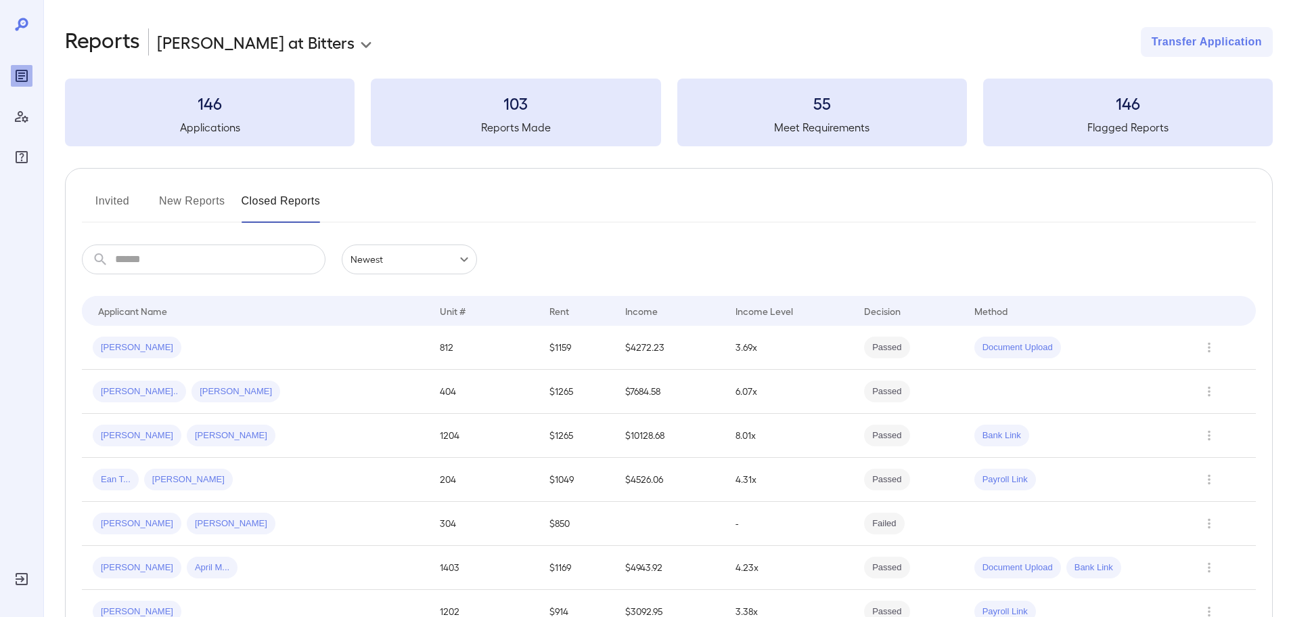
click at [189, 200] on button "New Reports" at bounding box center [192, 206] width 66 height 32
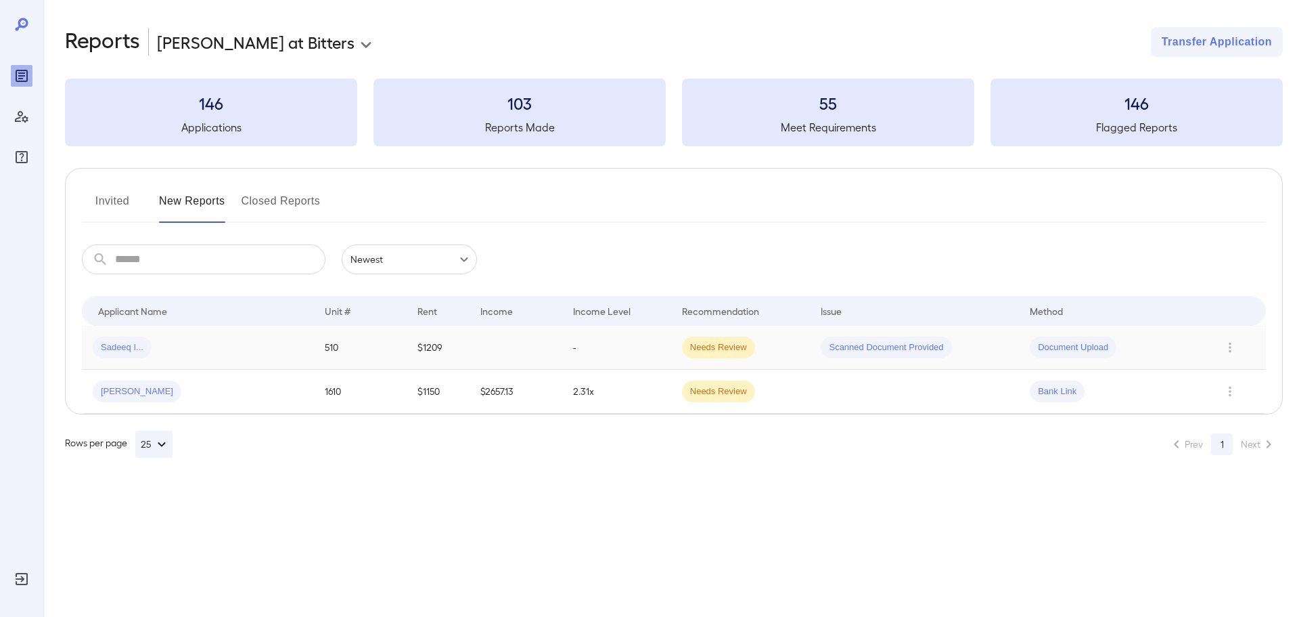
click at [166, 360] on td "Sadeeq I..." at bounding box center [198, 348] width 232 height 44
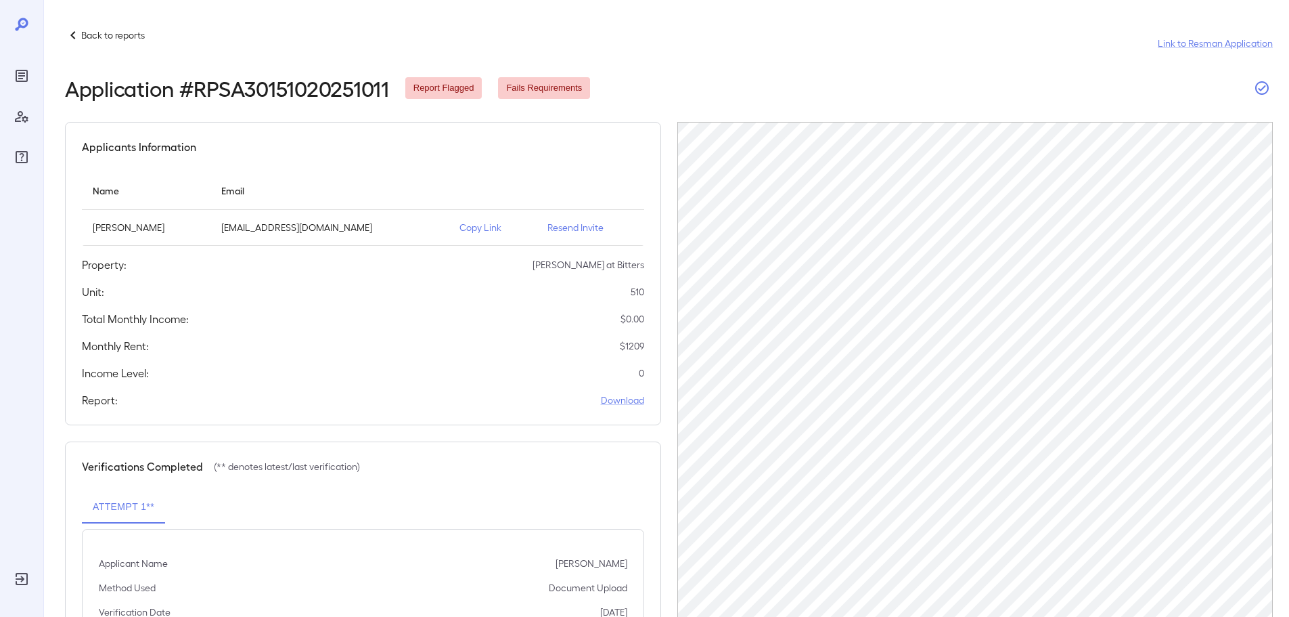
click at [1263, 94] on icon "button" at bounding box center [1262, 88] width 16 height 16
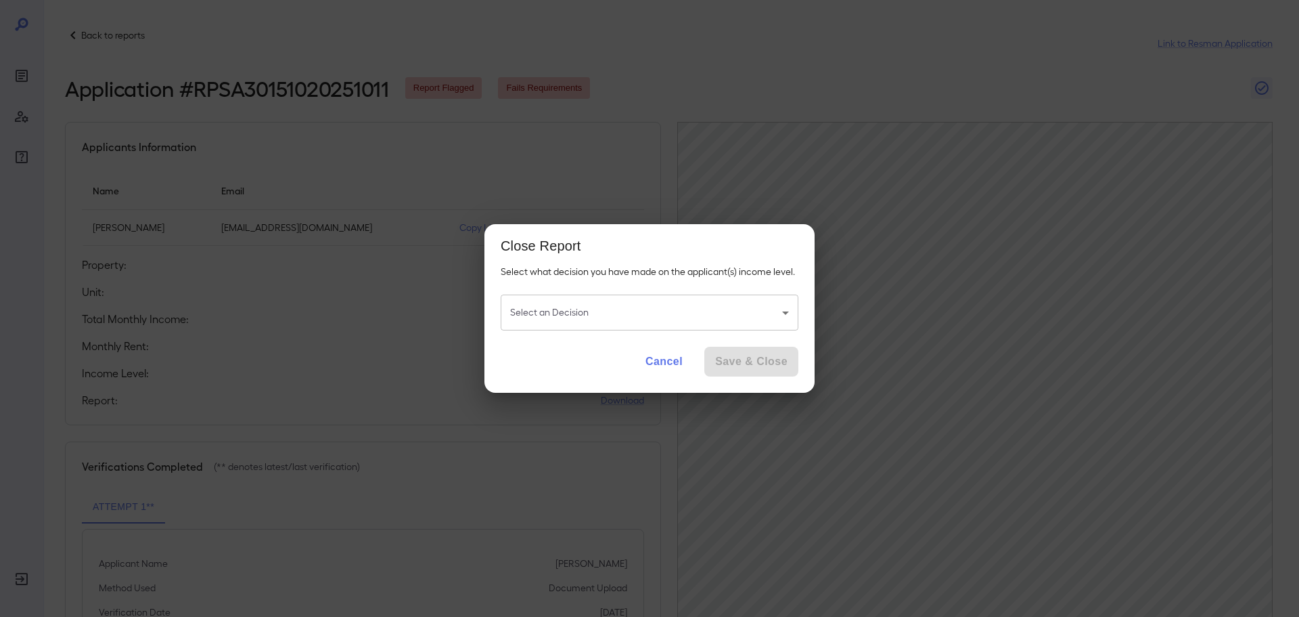
click at [661, 300] on body "Back to reports Link to Resman Application Application # RPSA30151020251011 Rep…" at bounding box center [649, 308] width 1299 height 617
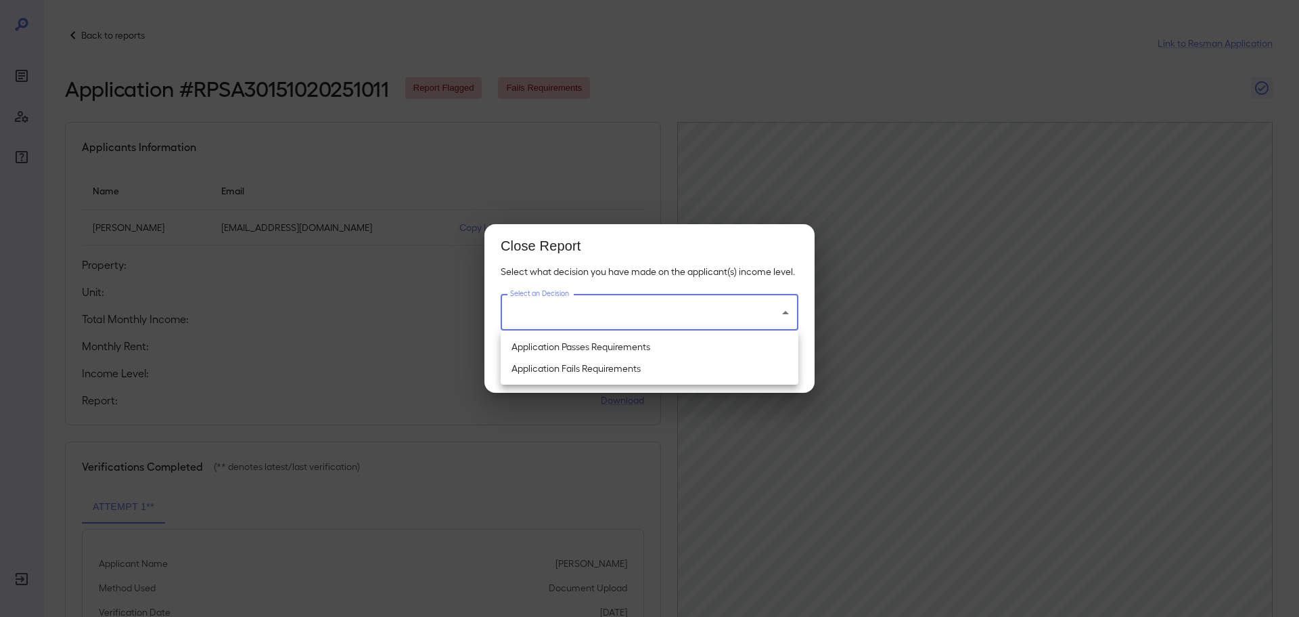
click at [650, 365] on li "Application Fails Requirements" at bounding box center [650, 368] width 298 height 22
type input "**********"
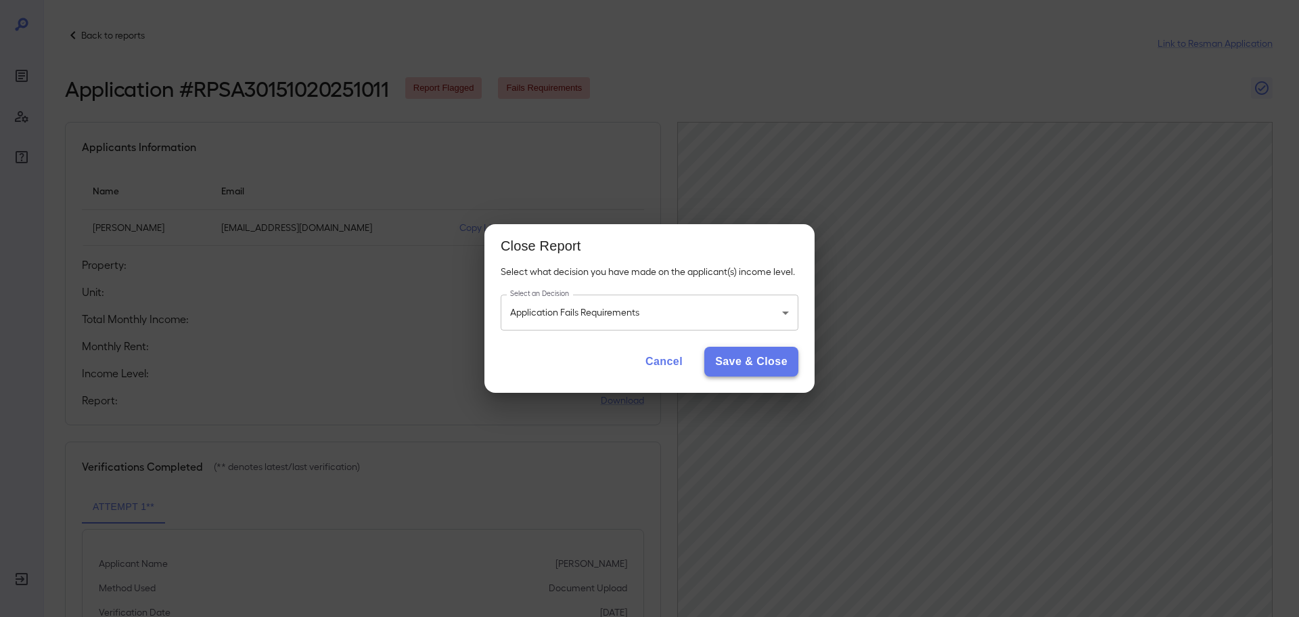
click at [767, 363] on button "Save & Close" at bounding box center [752, 362] width 94 height 30
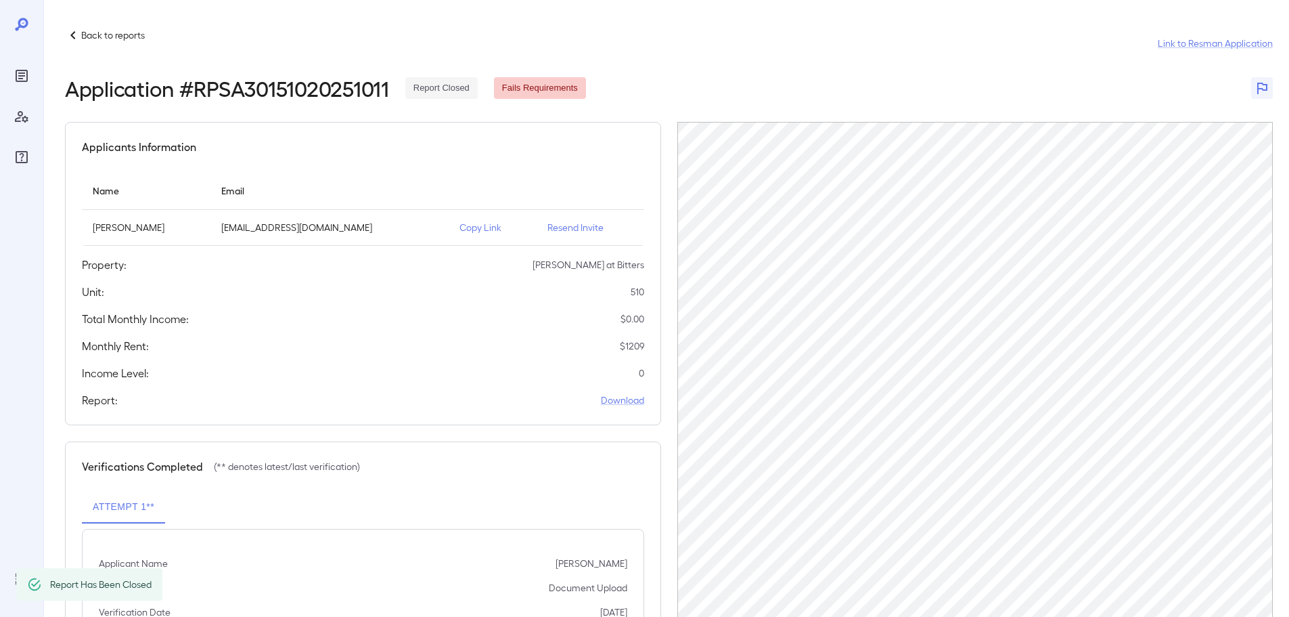
click at [110, 28] on p "Back to reports" at bounding box center [113, 35] width 64 height 14
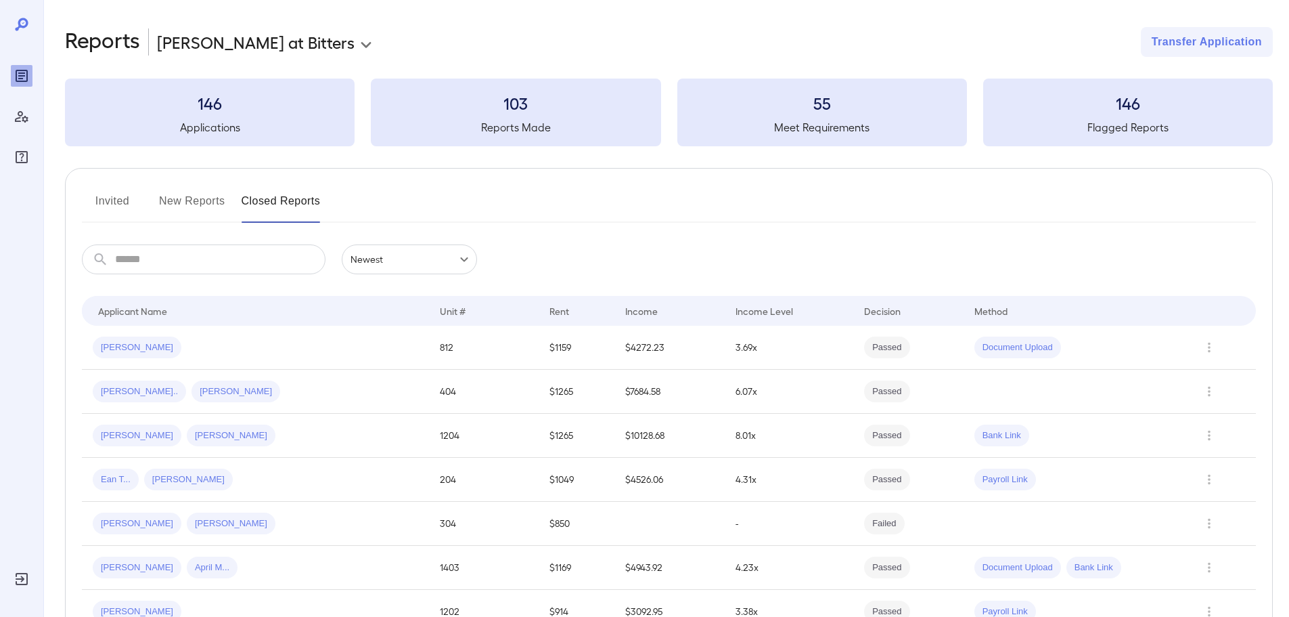
click at [174, 197] on button "New Reports" at bounding box center [192, 206] width 66 height 32
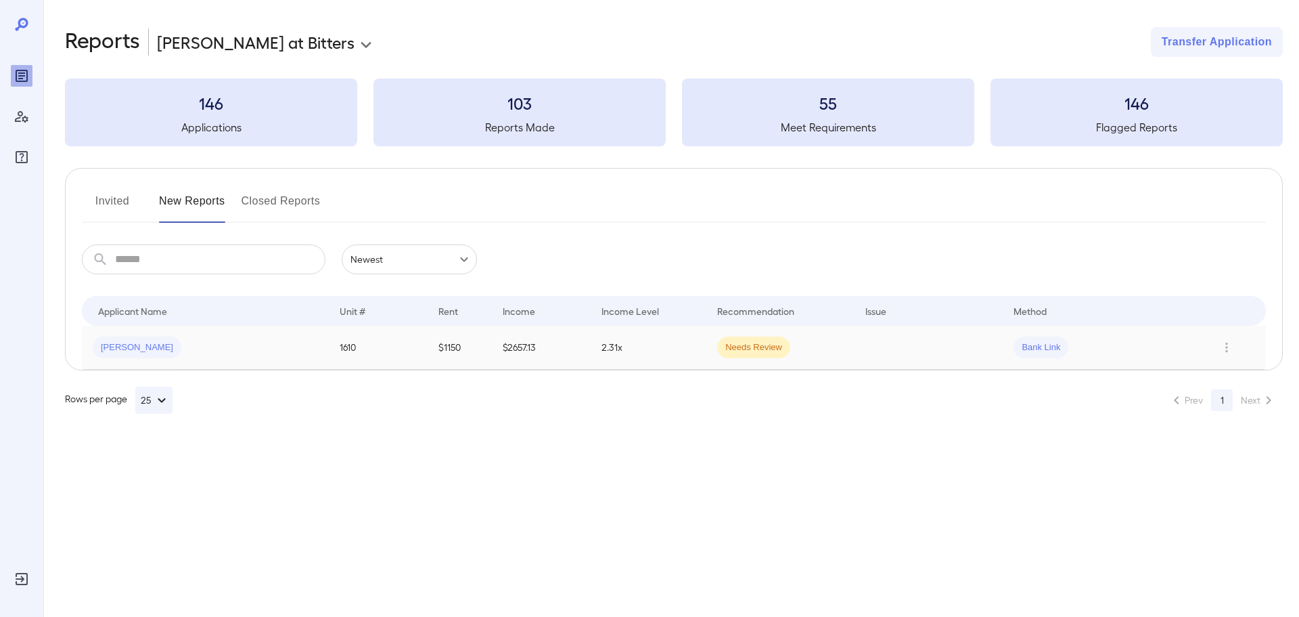
click at [307, 346] on div "[PERSON_NAME]" at bounding box center [205, 347] width 225 height 22
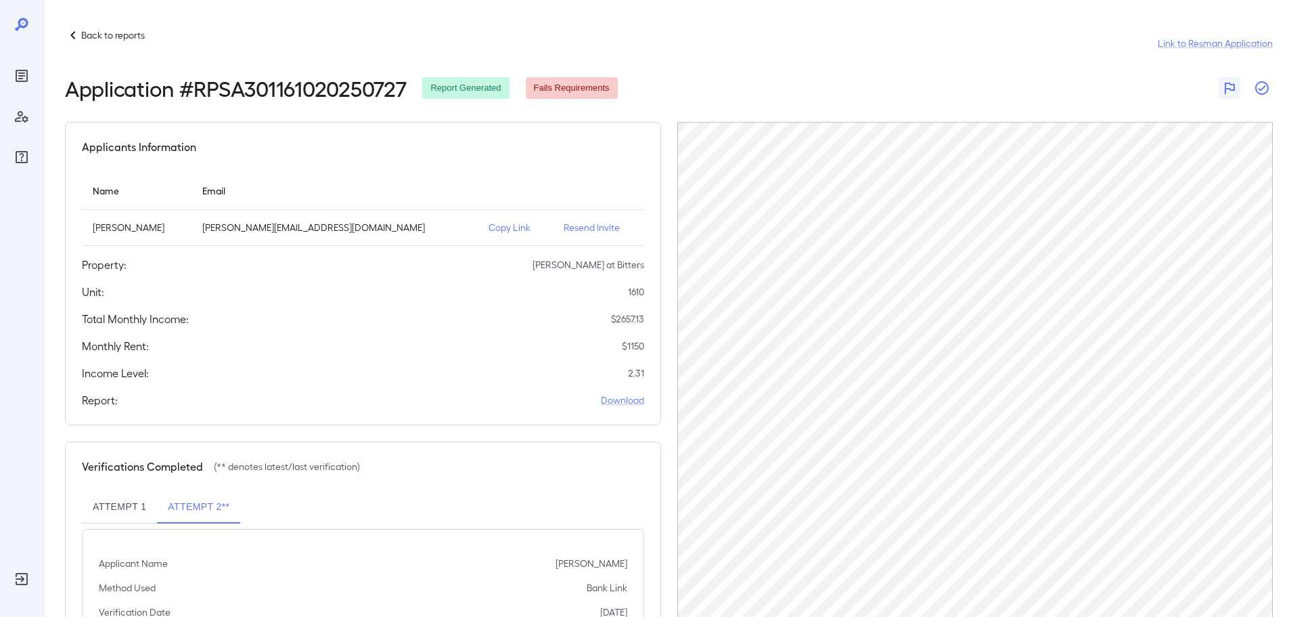
click at [1259, 85] on icon "button" at bounding box center [1262, 88] width 16 height 16
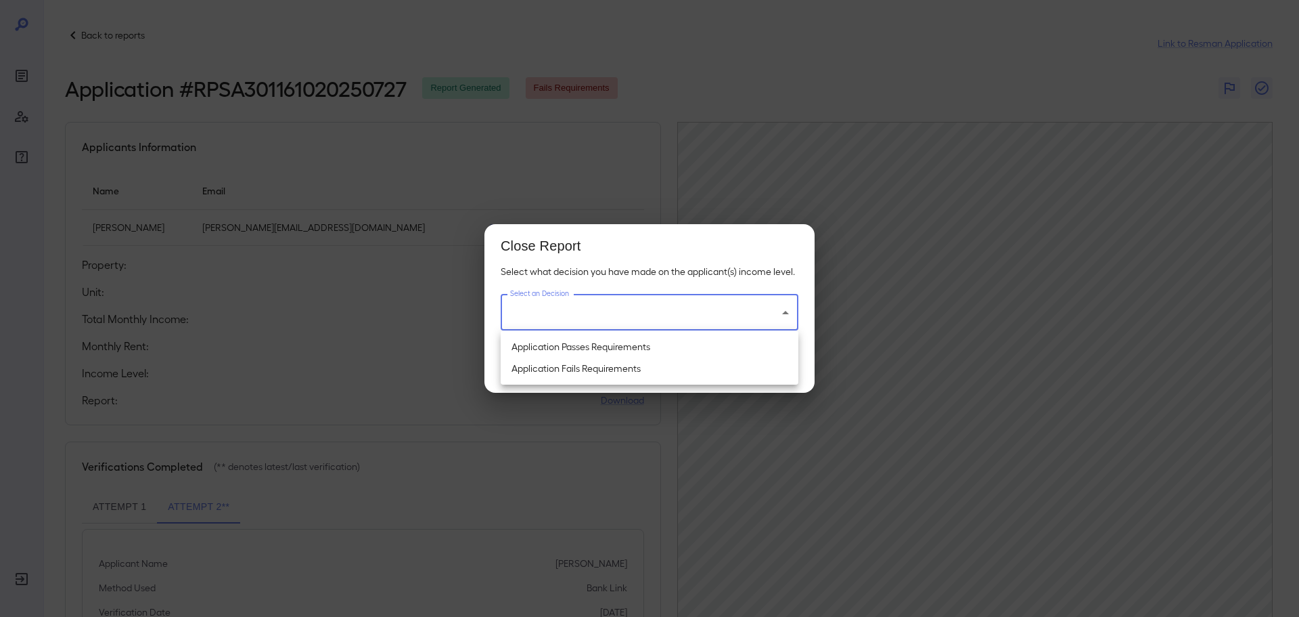
click at [622, 328] on body "Back to reports Link to Resman Application Application # RPSA301161020250727 Re…" at bounding box center [649, 308] width 1299 height 617
click at [590, 368] on li "Application Fails Requirements" at bounding box center [650, 368] width 298 height 22
type input "**********"
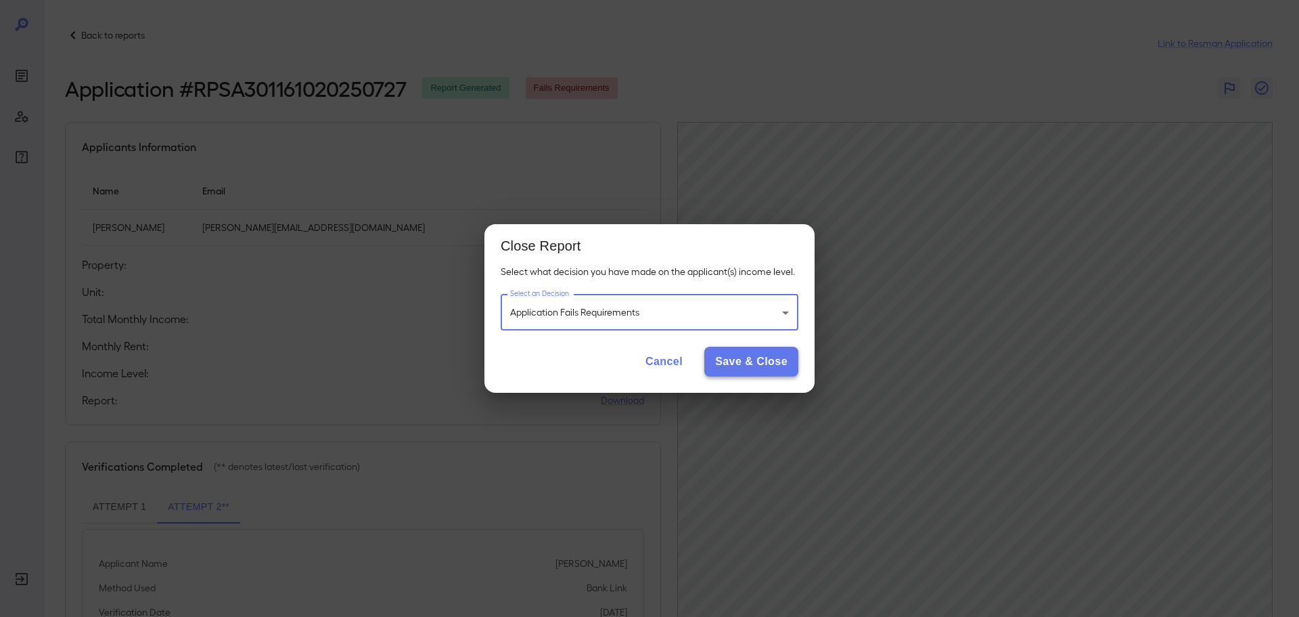
click at [728, 364] on button "Save & Close" at bounding box center [752, 362] width 94 height 30
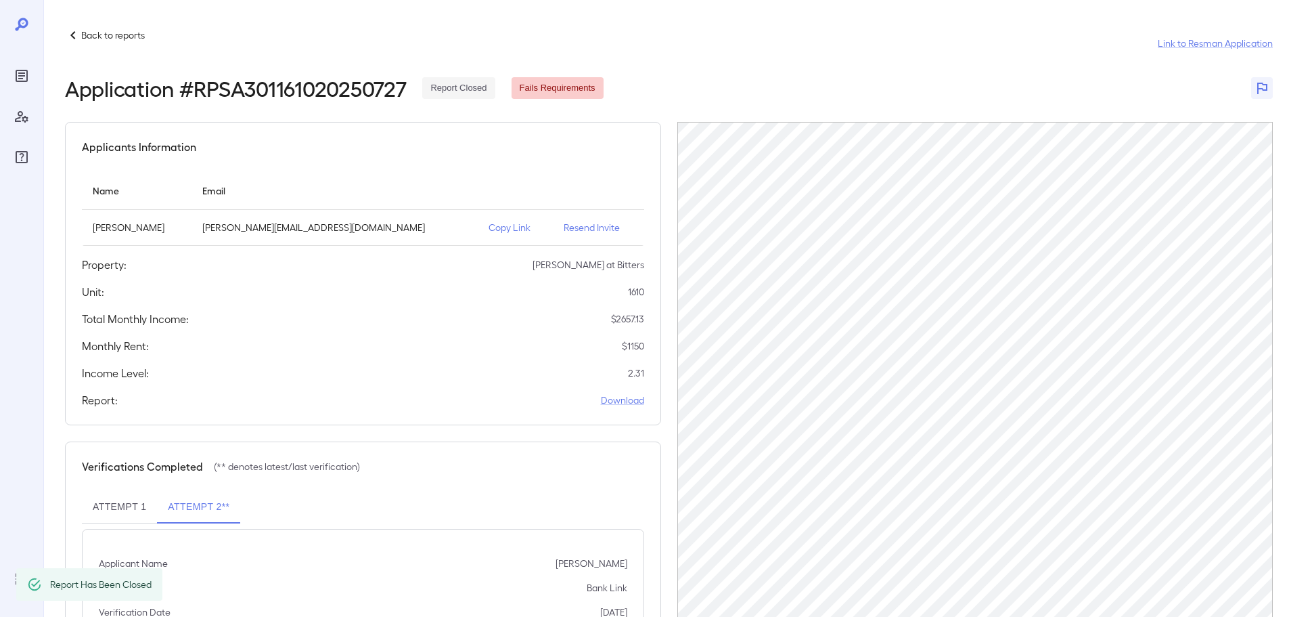
click at [87, 35] on p "Back to reports" at bounding box center [113, 35] width 64 height 14
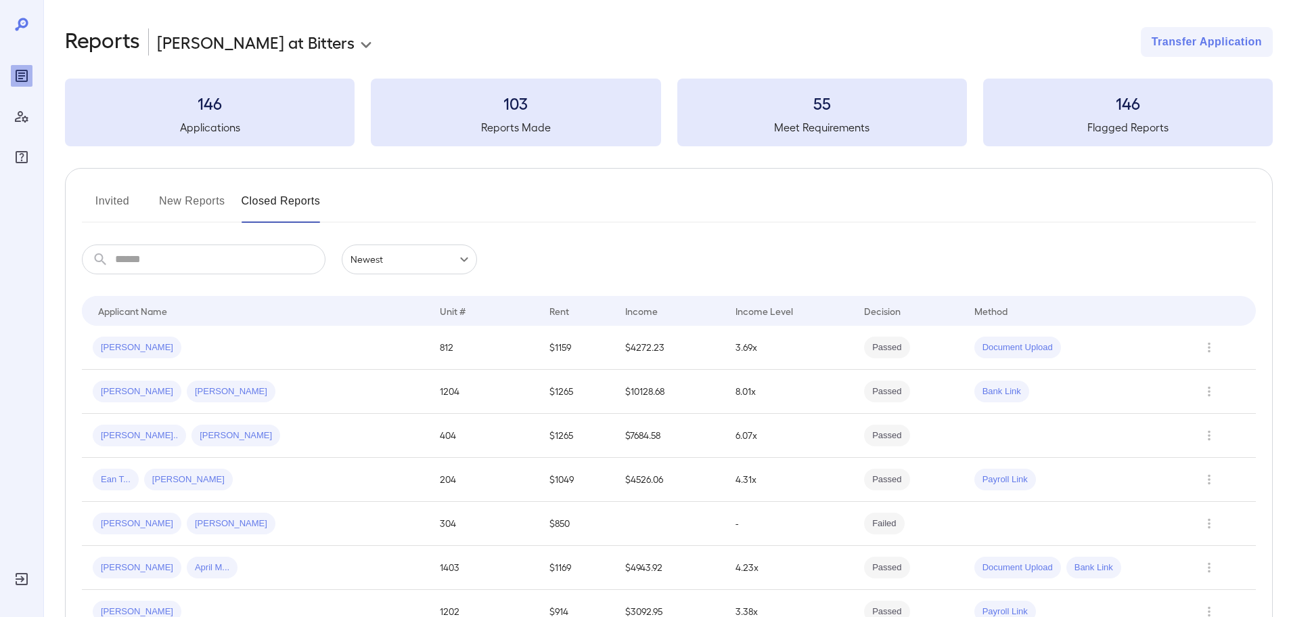
click at [190, 198] on button "New Reports" at bounding box center [192, 206] width 66 height 32
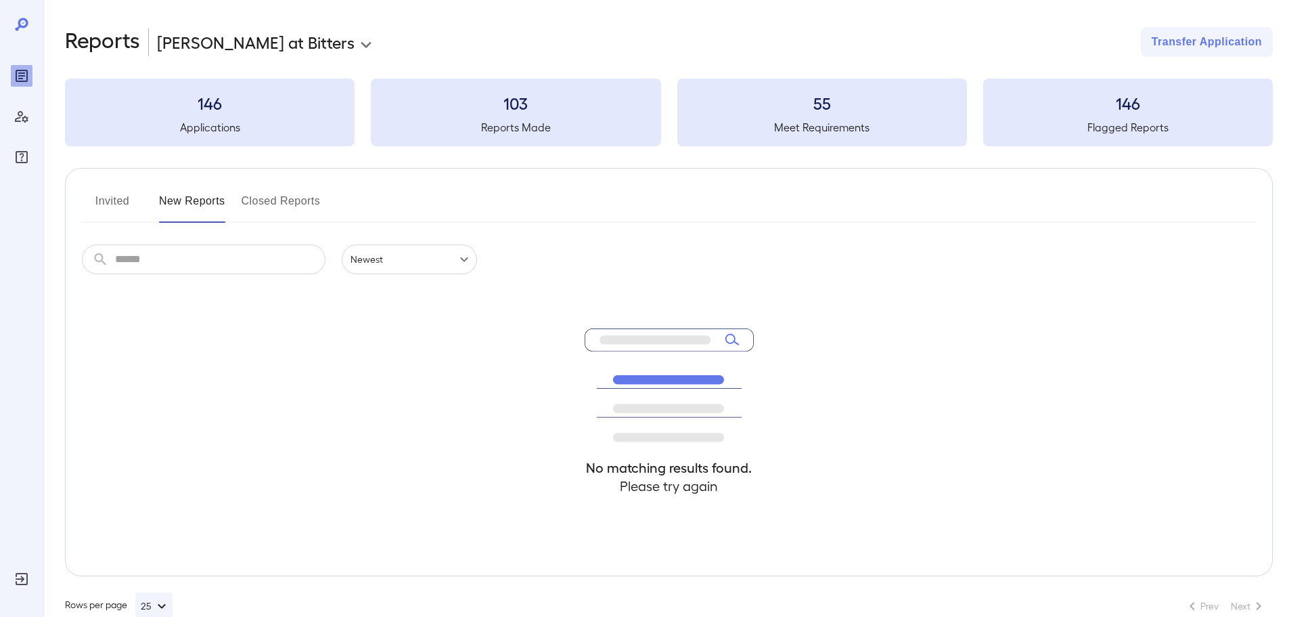
click at [115, 204] on button "Invited" at bounding box center [112, 206] width 61 height 32
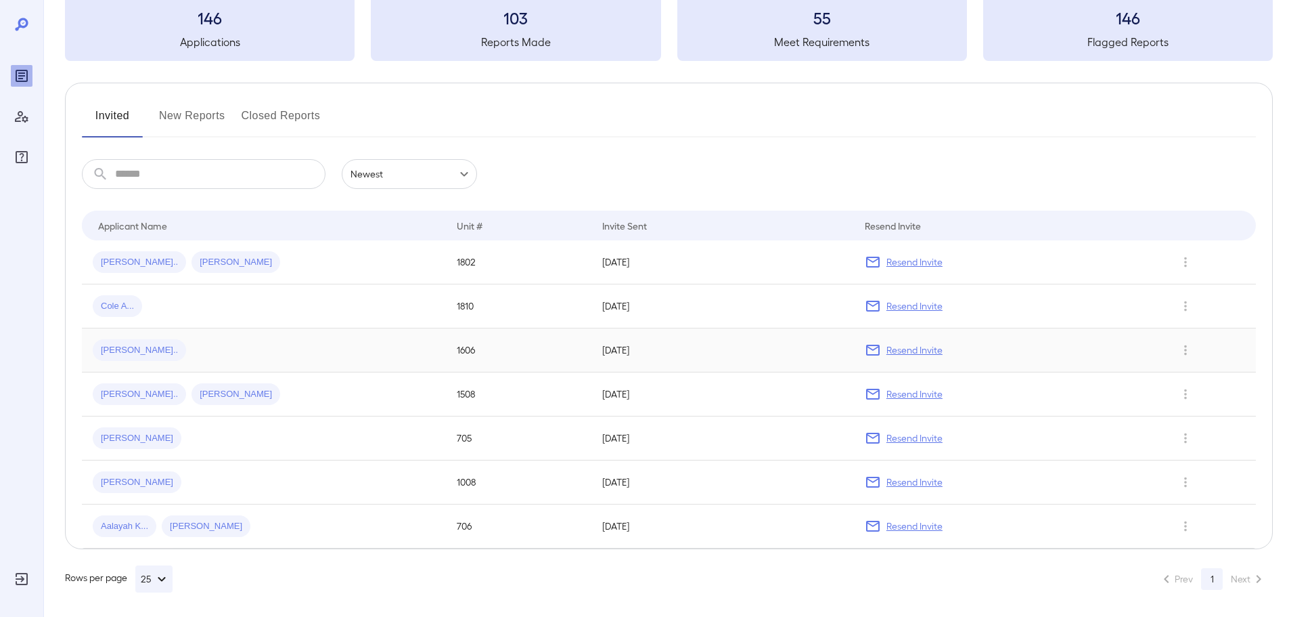
scroll to position [88, 0]
click at [107, 302] on span "Cole A..." at bounding box center [117, 303] width 49 height 13
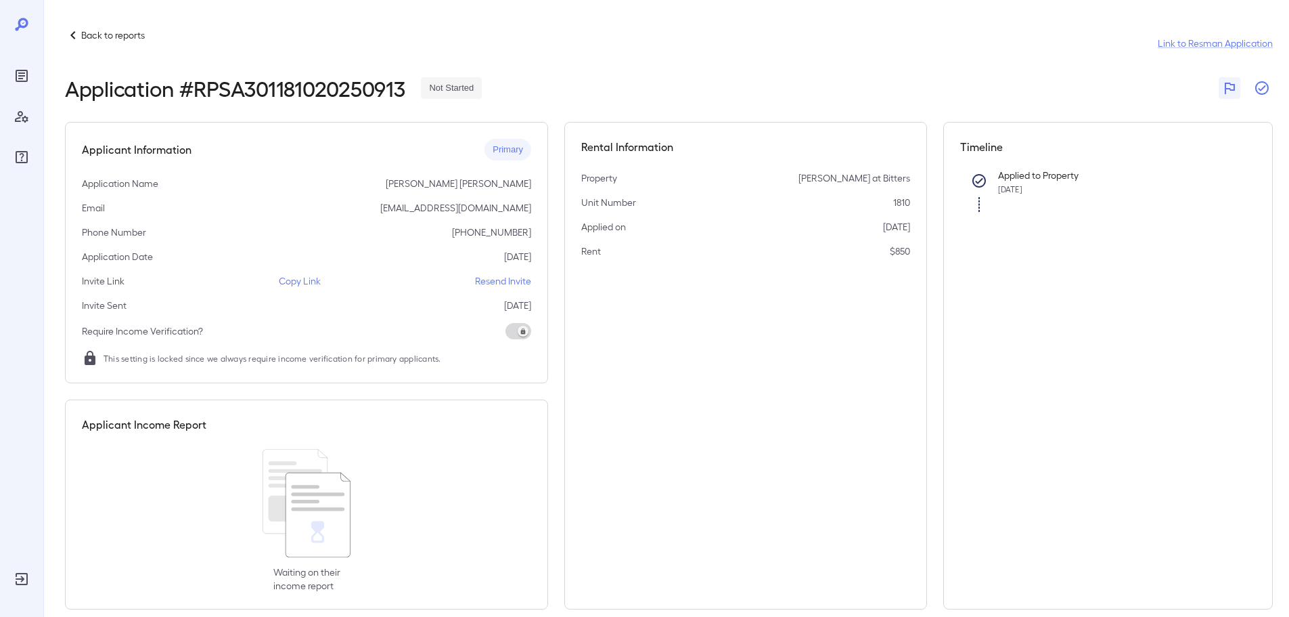
click at [1265, 87] on icon "button" at bounding box center [1262, 88] width 14 height 14
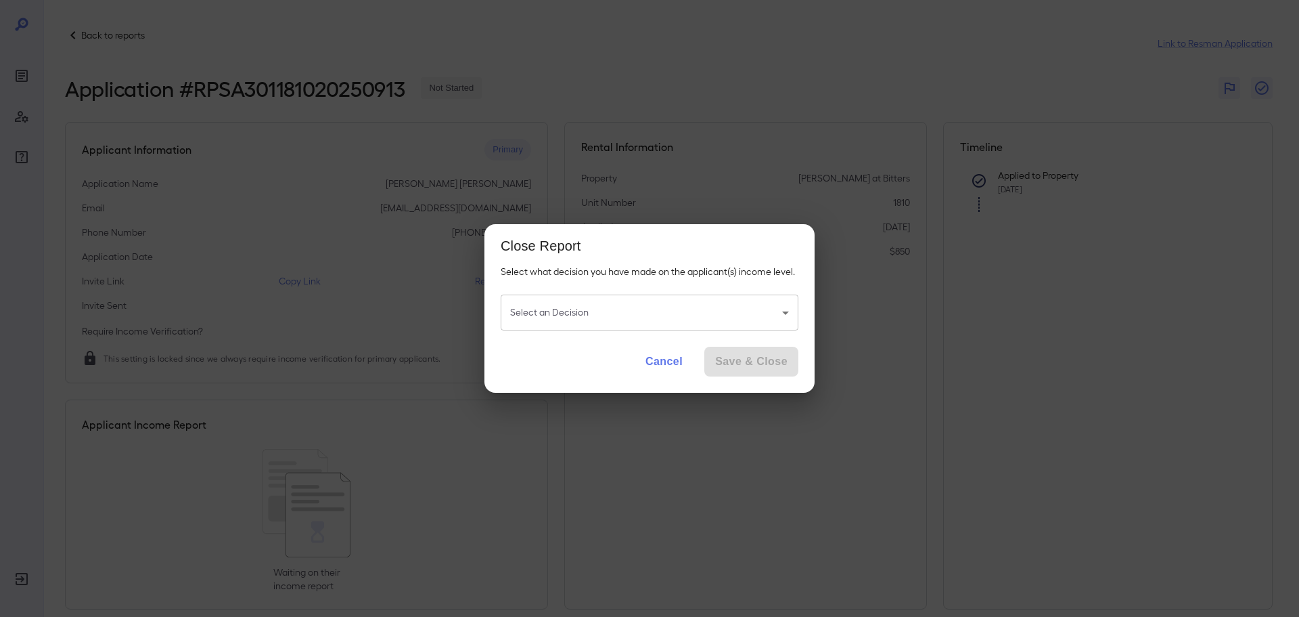
click at [634, 324] on body "Back to reports Link to Resman Application Application # RPSA301181020250913 No…" at bounding box center [649, 308] width 1299 height 617
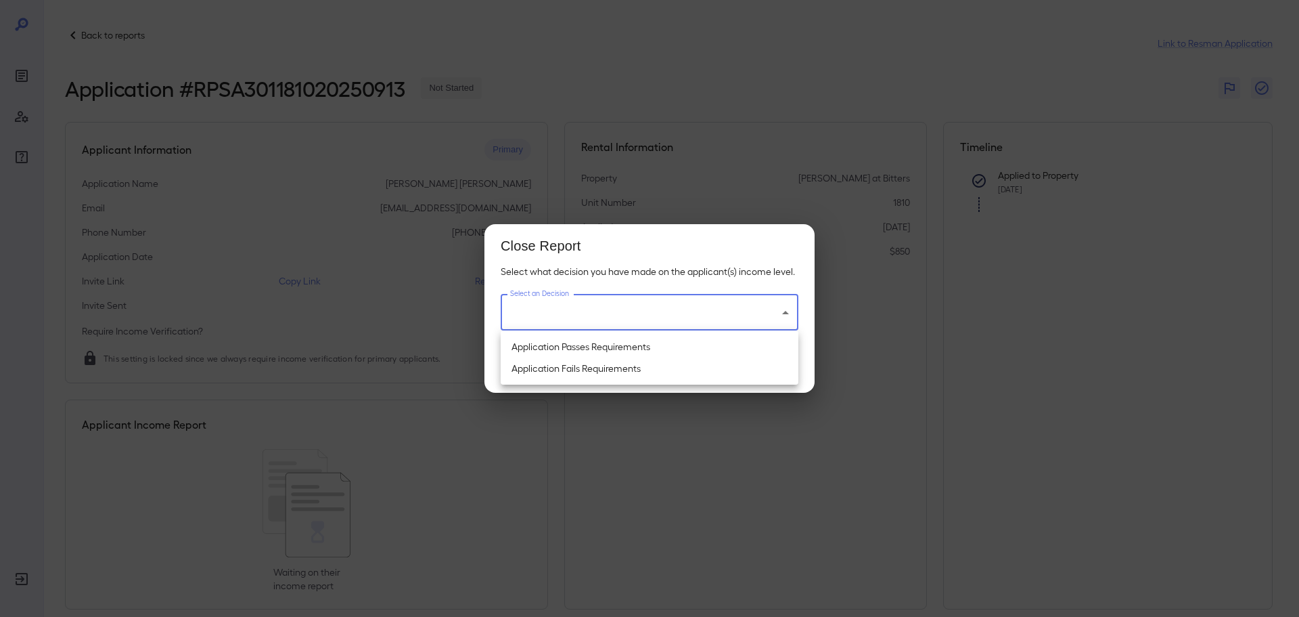
click at [592, 372] on li "Application Fails Requirements" at bounding box center [650, 368] width 298 height 22
type input "**********"
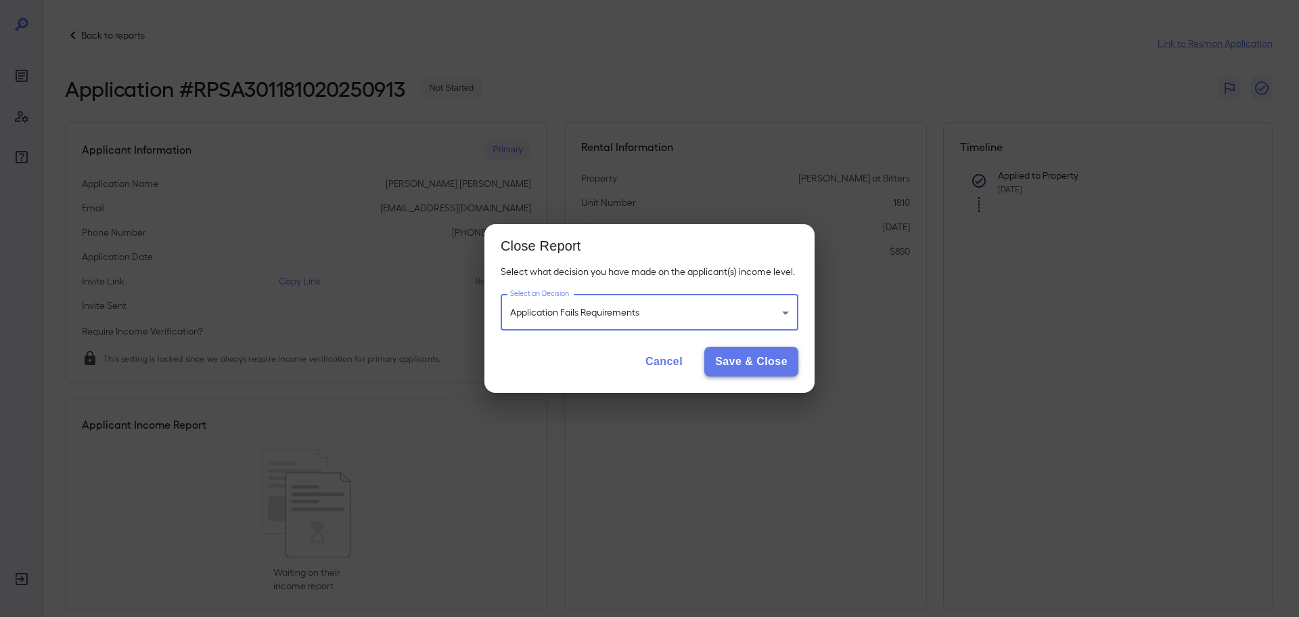
click at [742, 361] on button "Save & Close" at bounding box center [752, 362] width 94 height 30
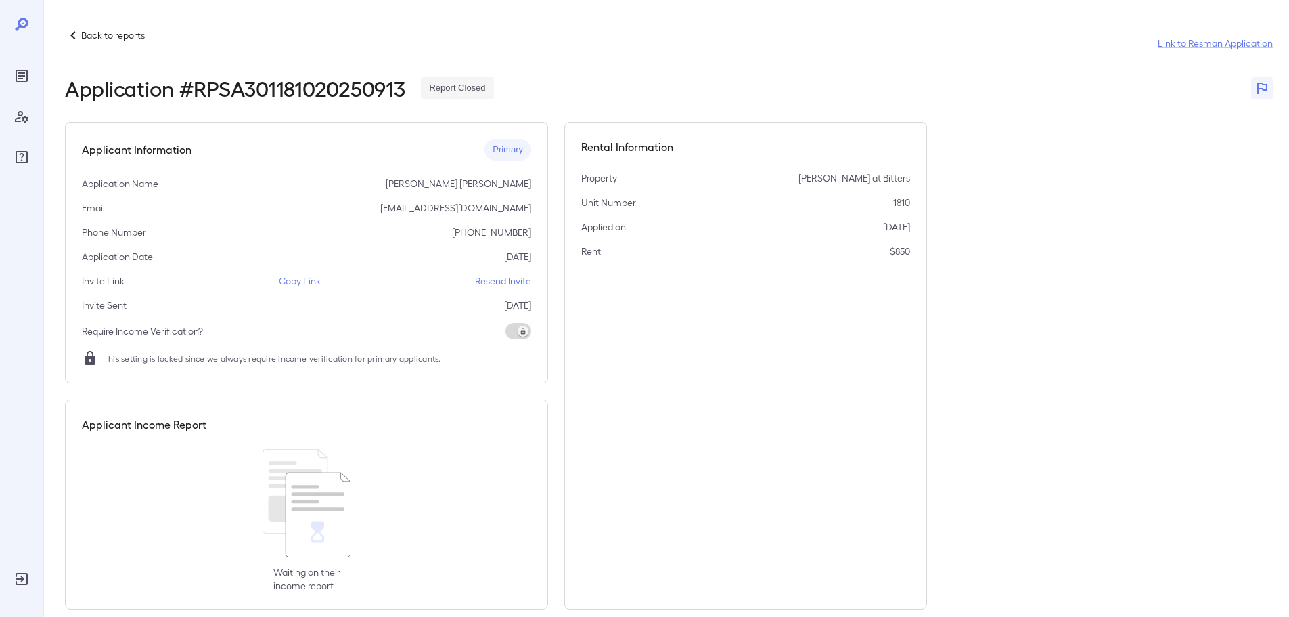
click at [111, 32] on p "Back to reports" at bounding box center [113, 35] width 64 height 14
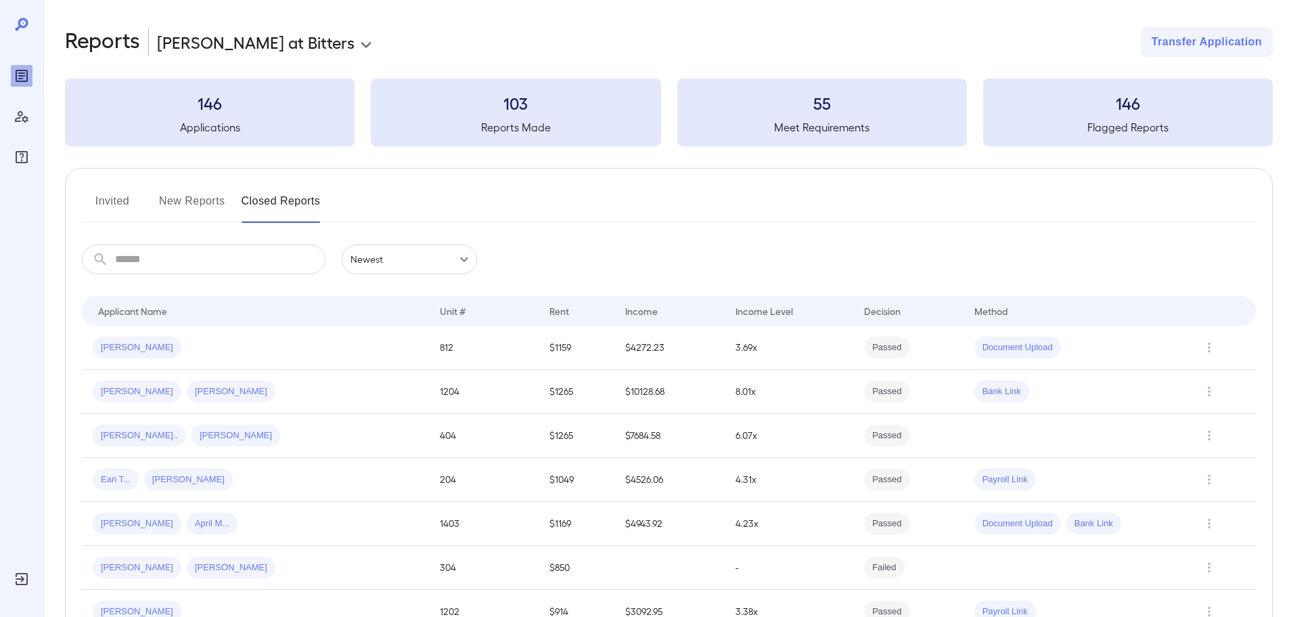
click at [125, 194] on button "Invited" at bounding box center [112, 206] width 61 height 32
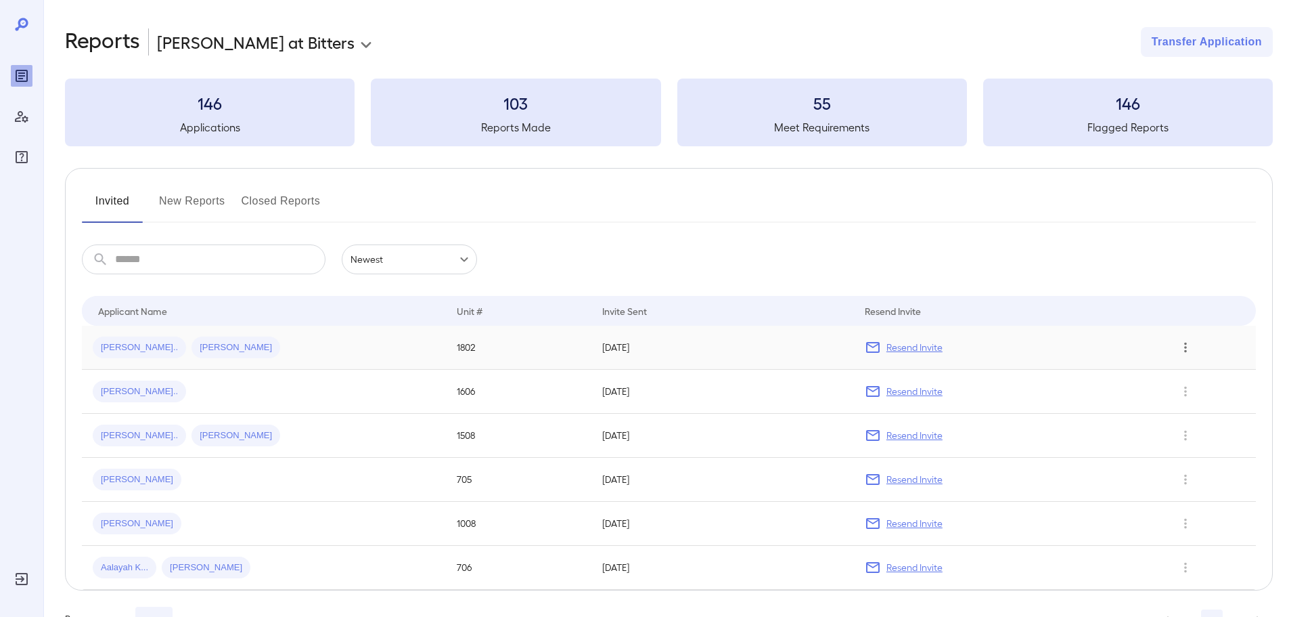
click at [1184, 347] on icon "Row Actions" at bounding box center [1185, 347] width 15 height 16
click at [1203, 403] on li "Remove Application" at bounding box center [1228, 396] width 107 height 22
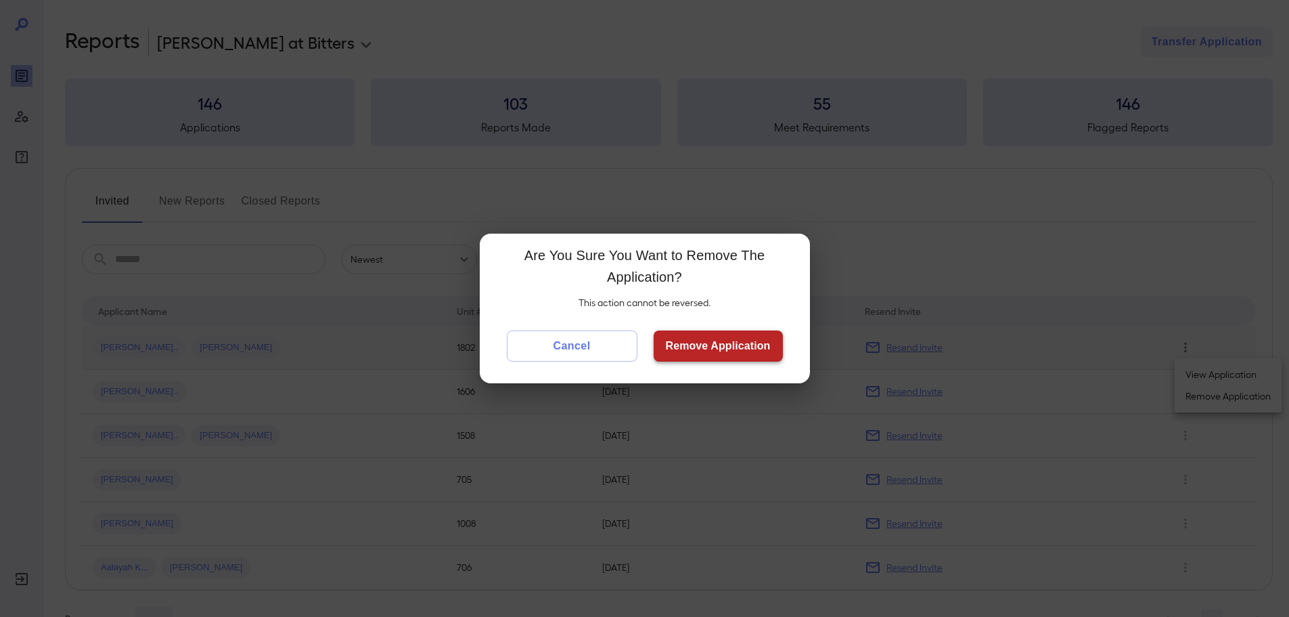
click at [763, 344] on button "Remove Application" at bounding box center [718, 345] width 129 height 31
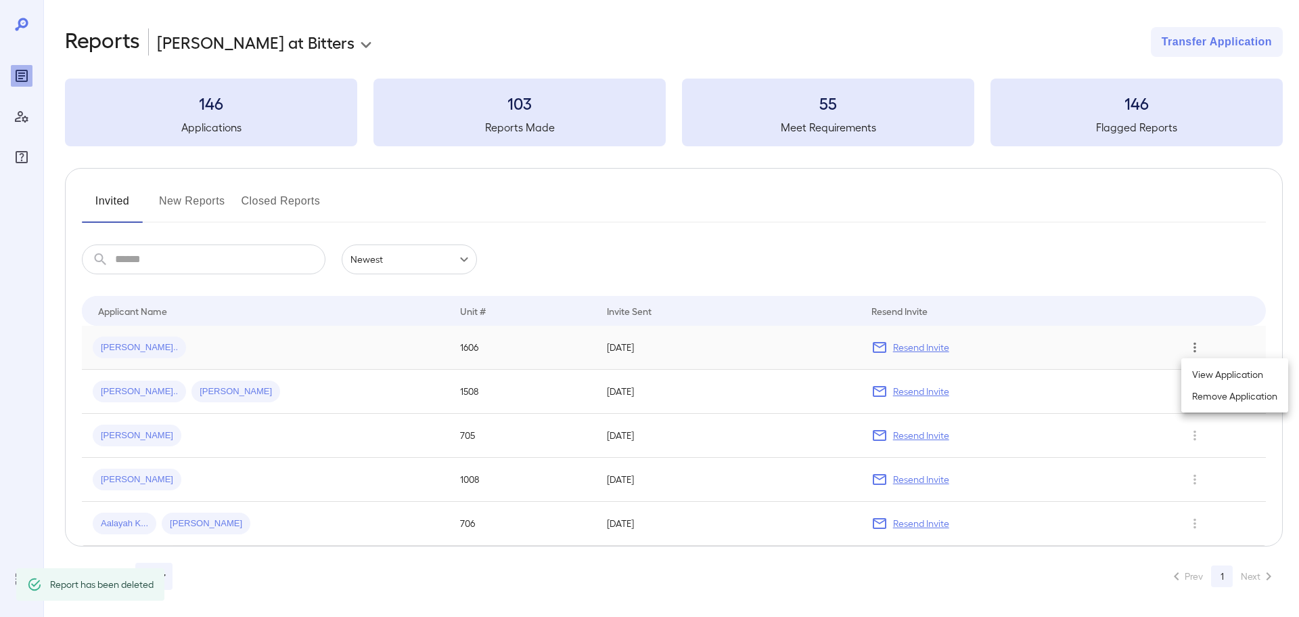
click at [106, 343] on div at bounding box center [649, 308] width 1299 height 617
click at [106, 344] on span "Lin Z..." at bounding box center [139, 347] width 93 height 13
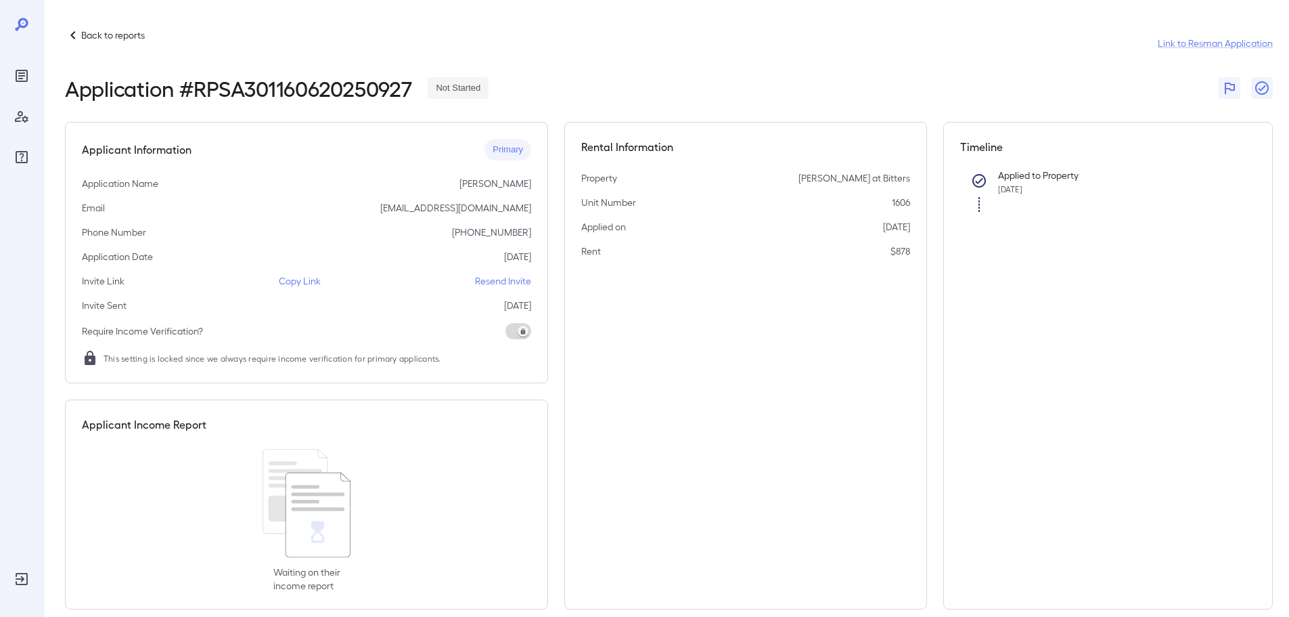
click at [120, 38] on p "Back to reports" at bounding box center [113, 35] width 64 height 14
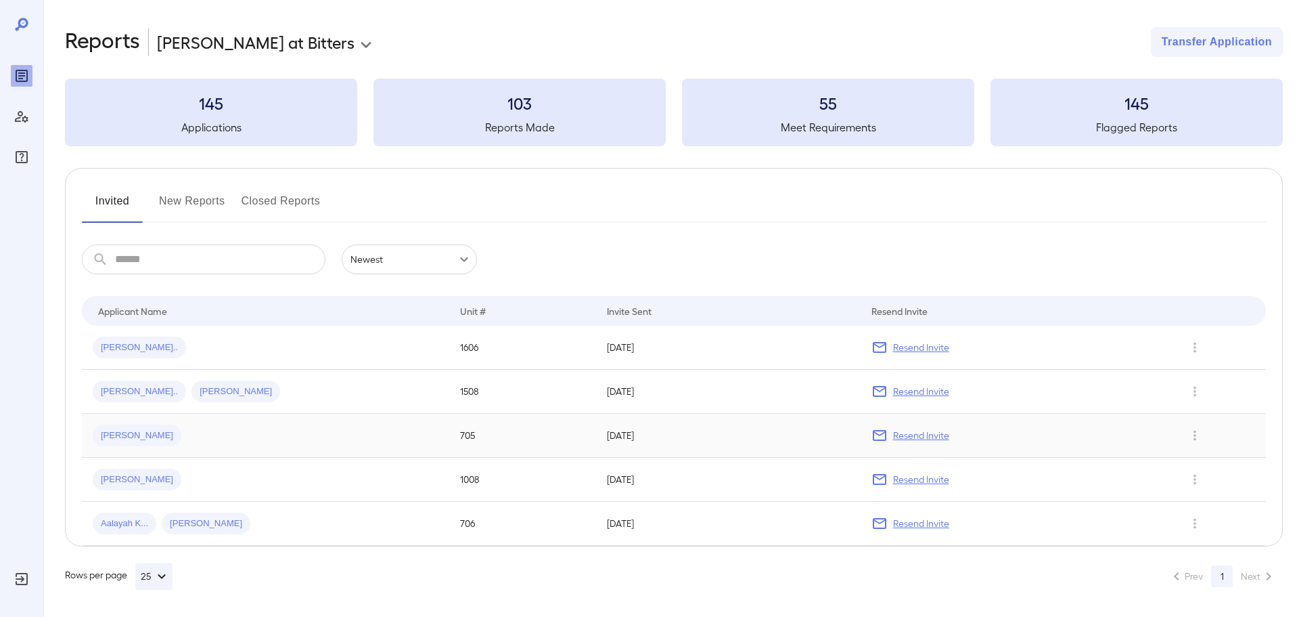
click at [143, 439] on span "Richard A..." at bounding box center [137, 435] width 89 height 13
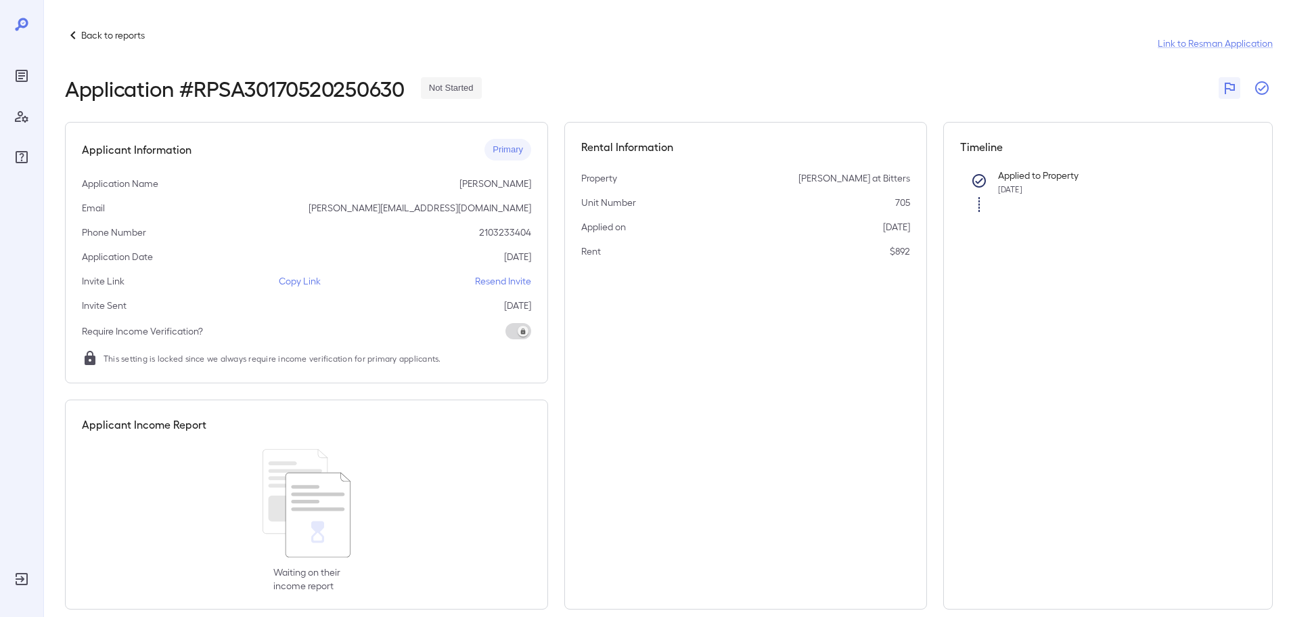
click at [1264, 79] on button "button" at bounding box center [1262, 88] width 22 height 22
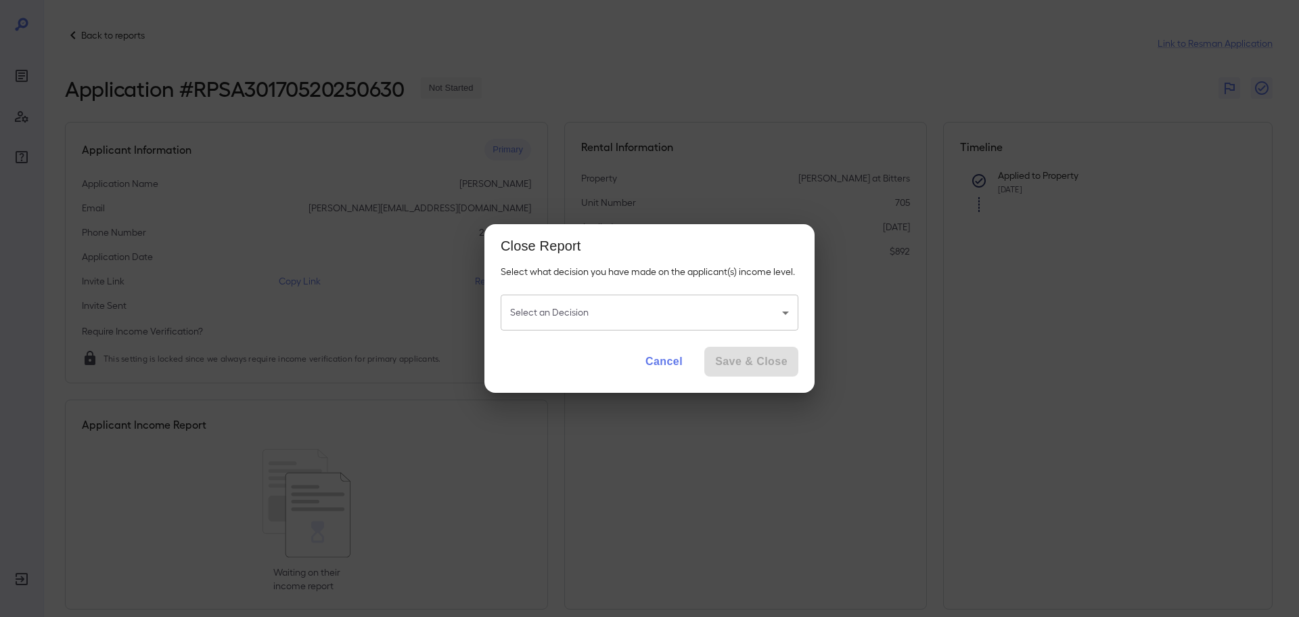
click at [596, 310] on body "Back to reports Link to Resman Application Application # RPSA30170520250630 Not…" at bounding box center [649, 308] width 1299 height 617
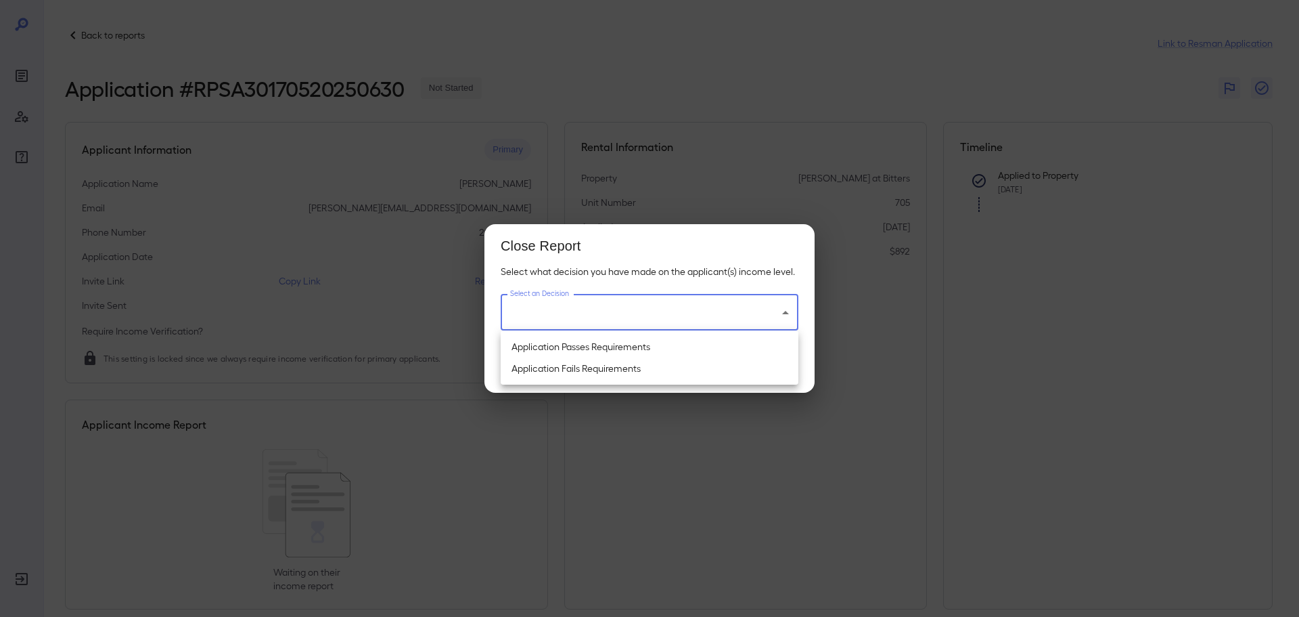
click at [945, 140] on div at bounding box center [649, 308] width 1299 height 617
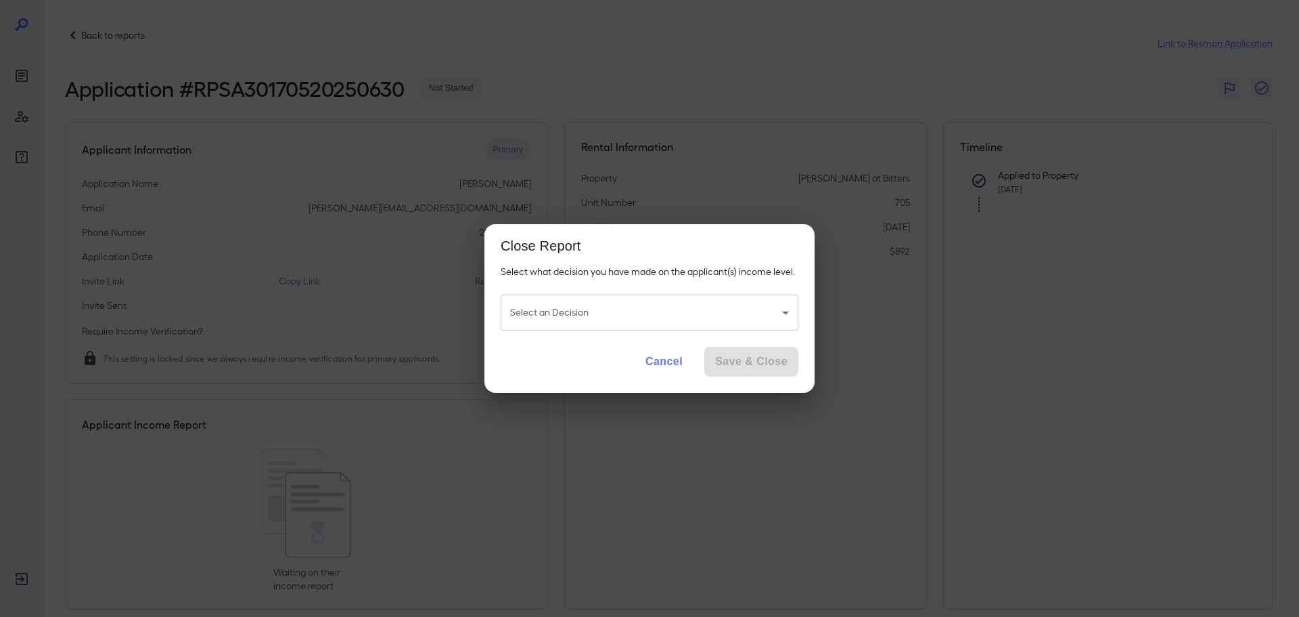
drag, startPoint x: 1076, startPoint y: 332, endPoint x: 981, endPoint y: 351, distance: 97.2
click at [1061, 346] on div "Close Report Select what decision you have made on the applicant(s) income leve…" at bounding box center [649, 308] width 1299 height 617
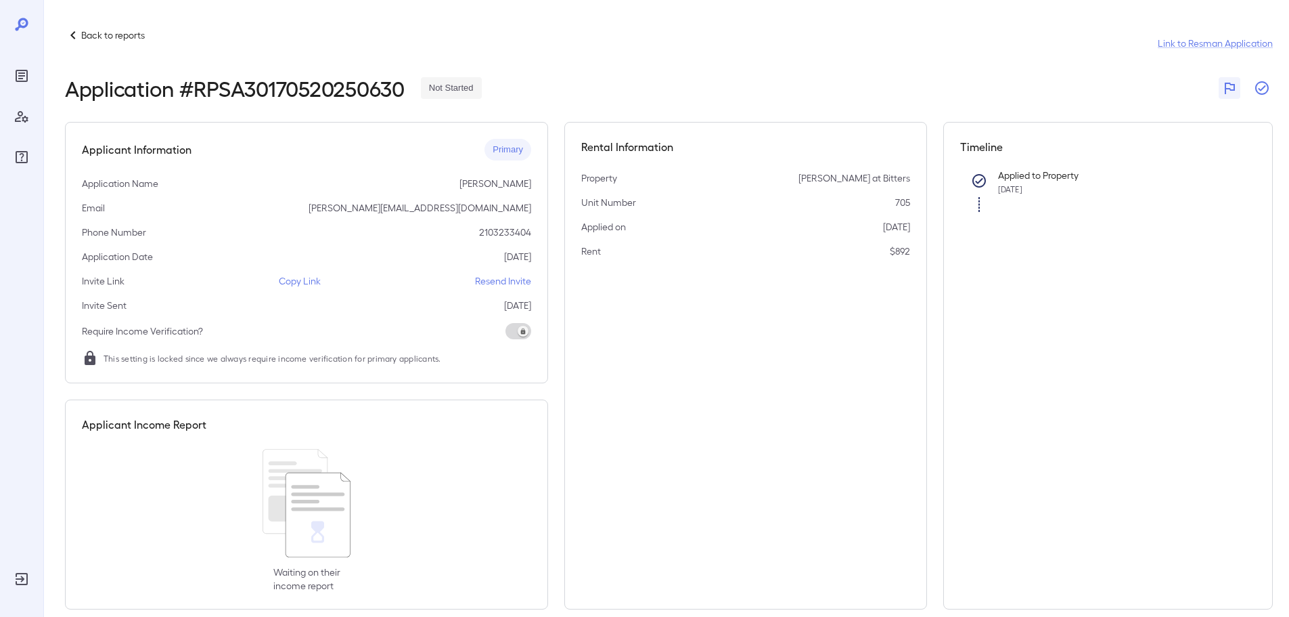
click at [1264, 86] on icon "button" at bounding box center [1262, 88] width 16 height 16
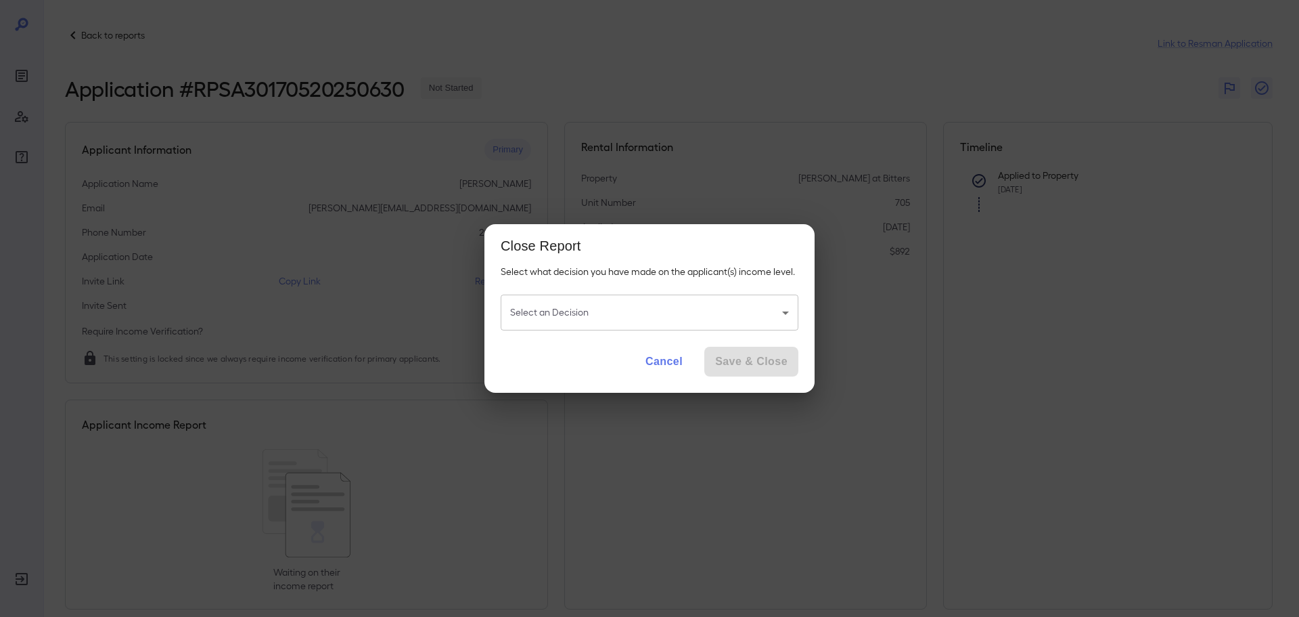
click at [782, 303] on body "Back to reports Link to Resman Application Application # RPSA30170520250630 Not…" at bounding box center [649, 308] width 1299 height 617
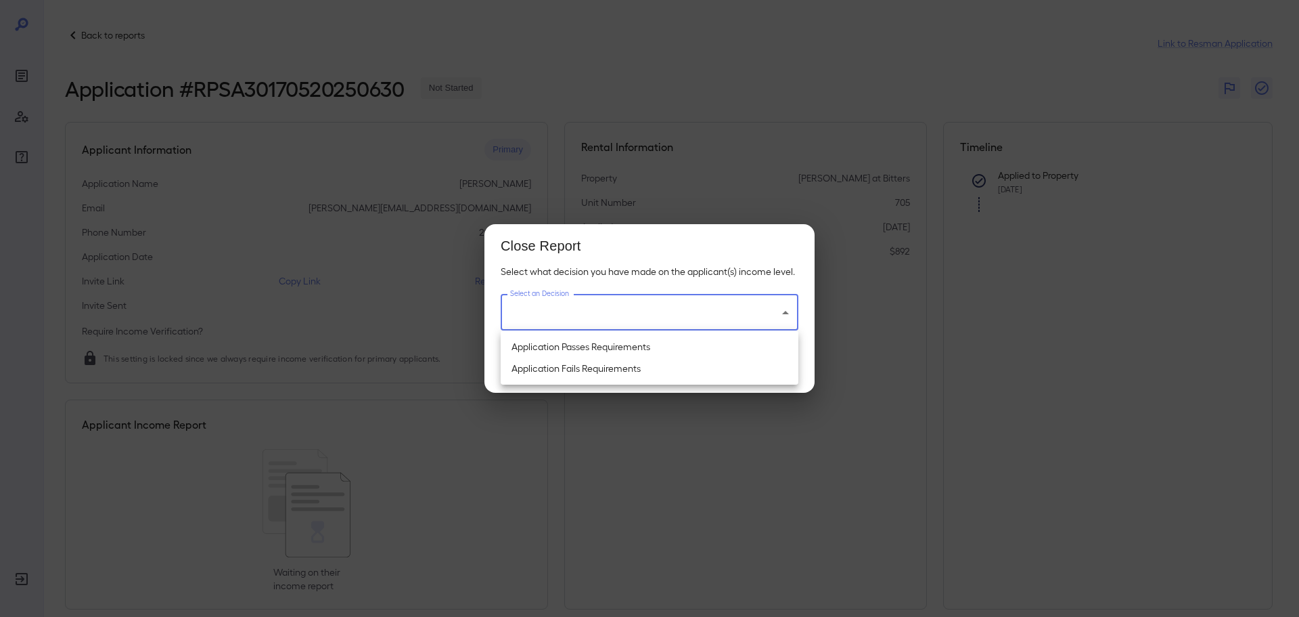
click at [599, 376] on li "Application Fails Requirements" at bounding box center [650, 368] width 298 height 22
type input "**********"
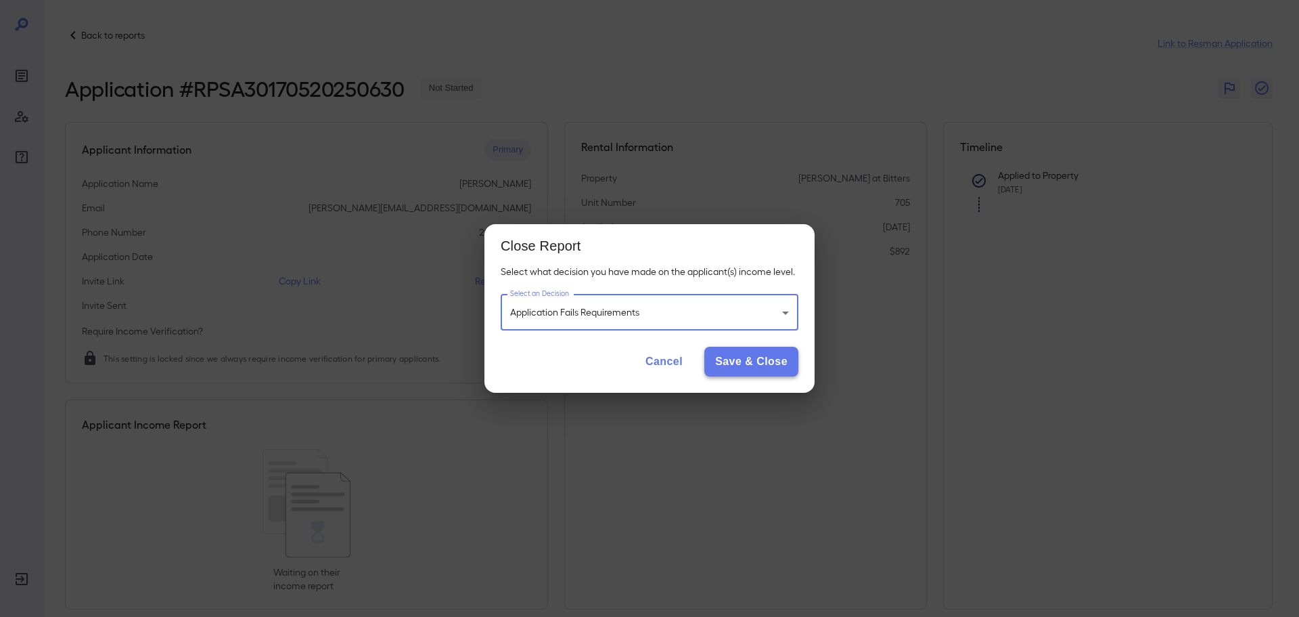
click at [736, 363] on button "Save & Close" at bounding box center [752, 362] width 94 height 30
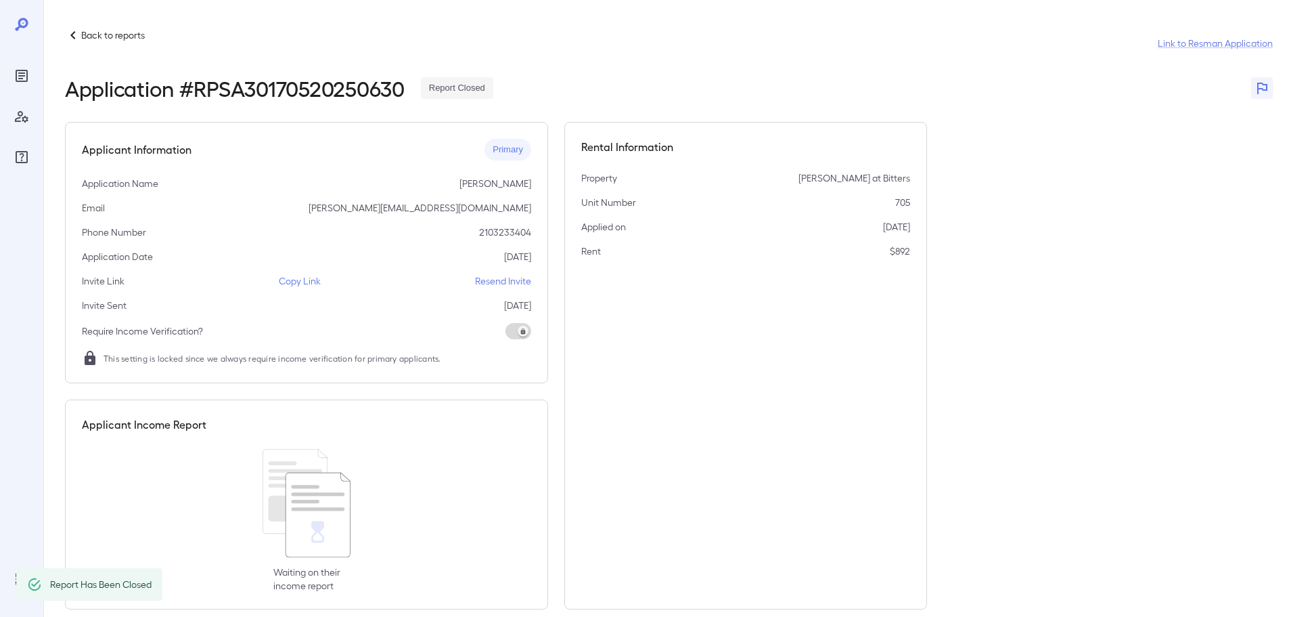
click at [95, 39] on p "Back to reports" at bounding box center [113, 35] width 64 height 14
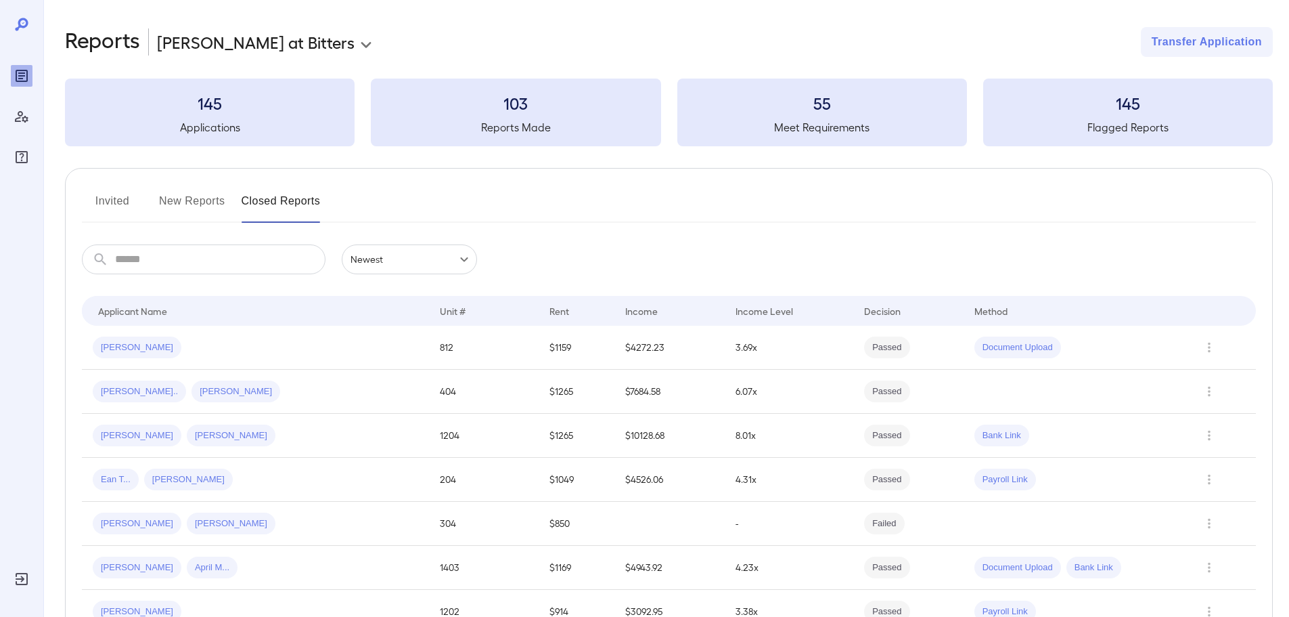
click at [117, 198] on button "Invited" at bounding box center [112, 206] width 61 height 32
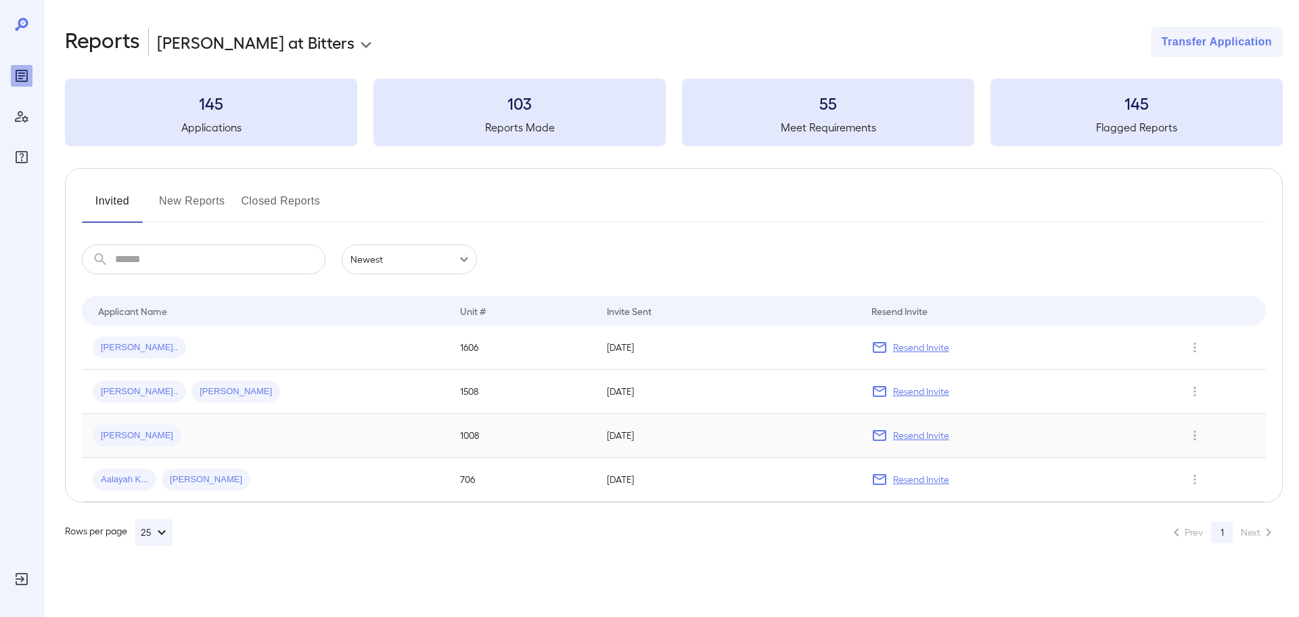
click at [132, 447] on td "Emily D..." at bounding box center [265, 436] width 367 height 44
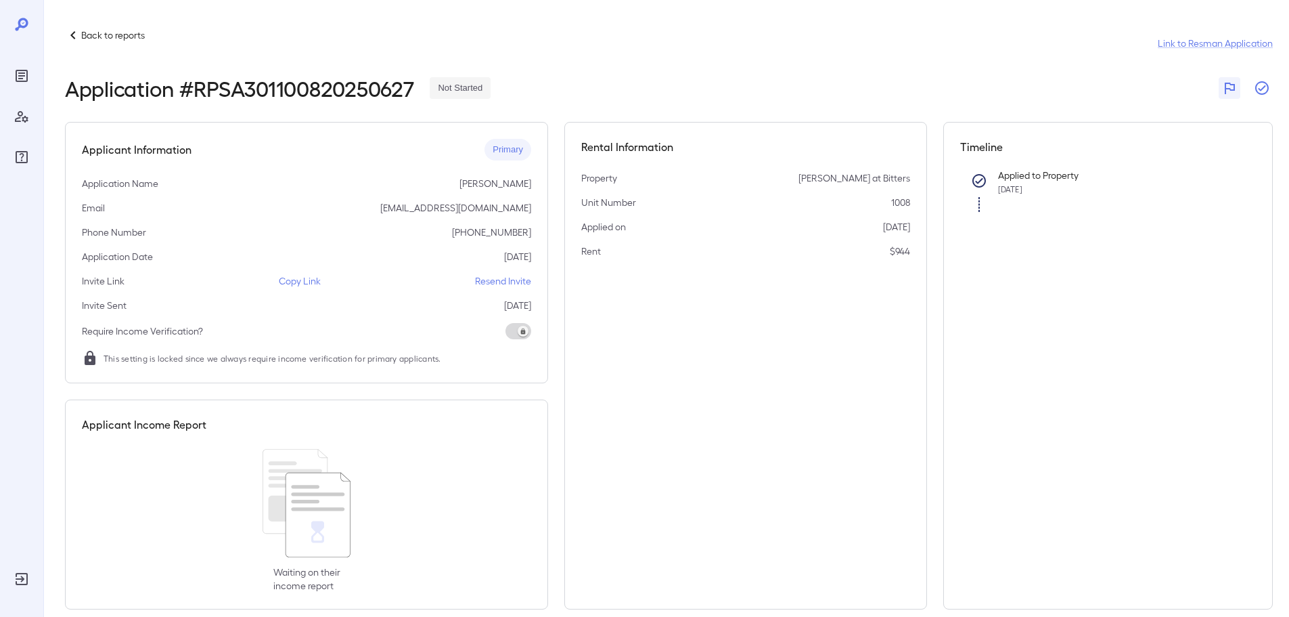
click at [1268, 94] on icon "button" at bounding box center [1262, 88] width 16 height 16
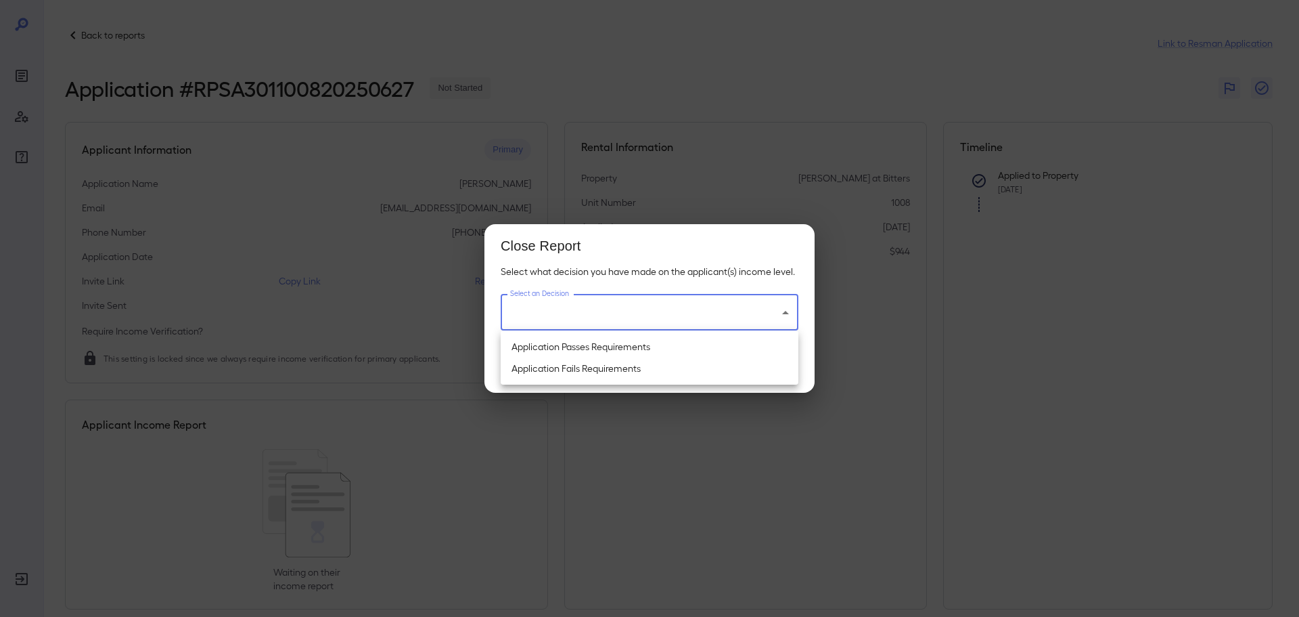
click at [642, 318] on body "Back to reports Link to Resman Application Application # RPSA301100820250627 No…" at bounding box center [649, 308] width 1299 height 617
click at [552, 368] on li "Application Fails Requirements" at bounding box center [650, 368] width 298 height 22
type input "**********"
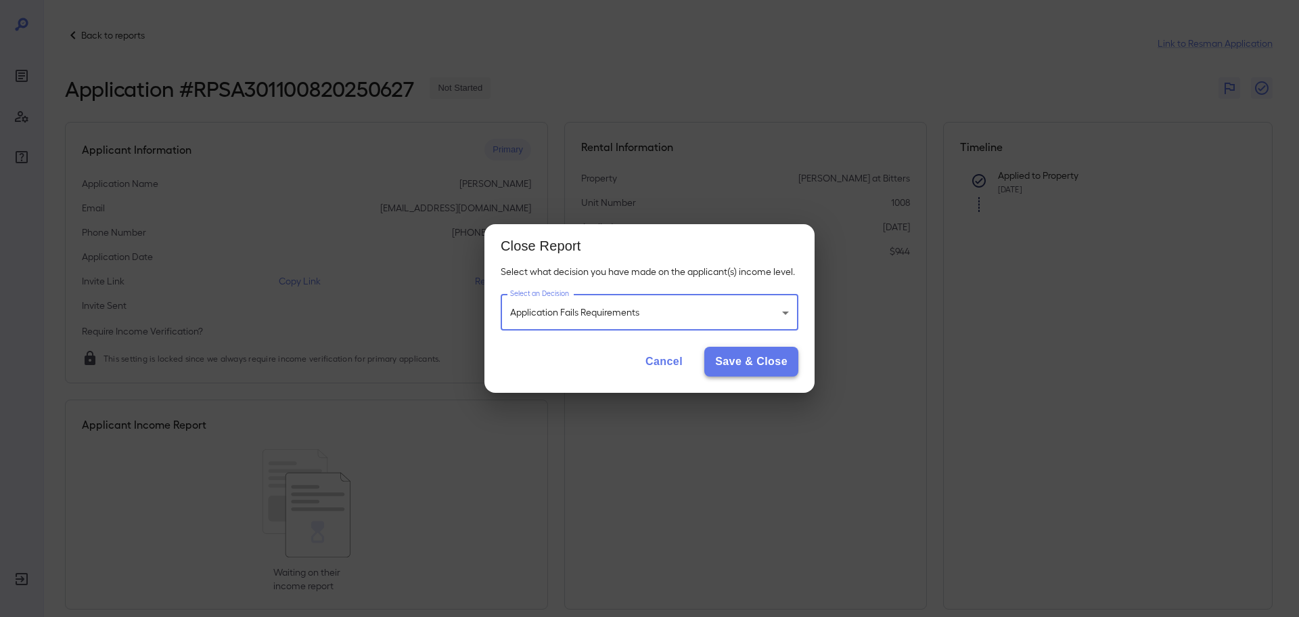
click at [774, 365] on button "Save & Close" at bounding box center [752, 362] width 94 height 30
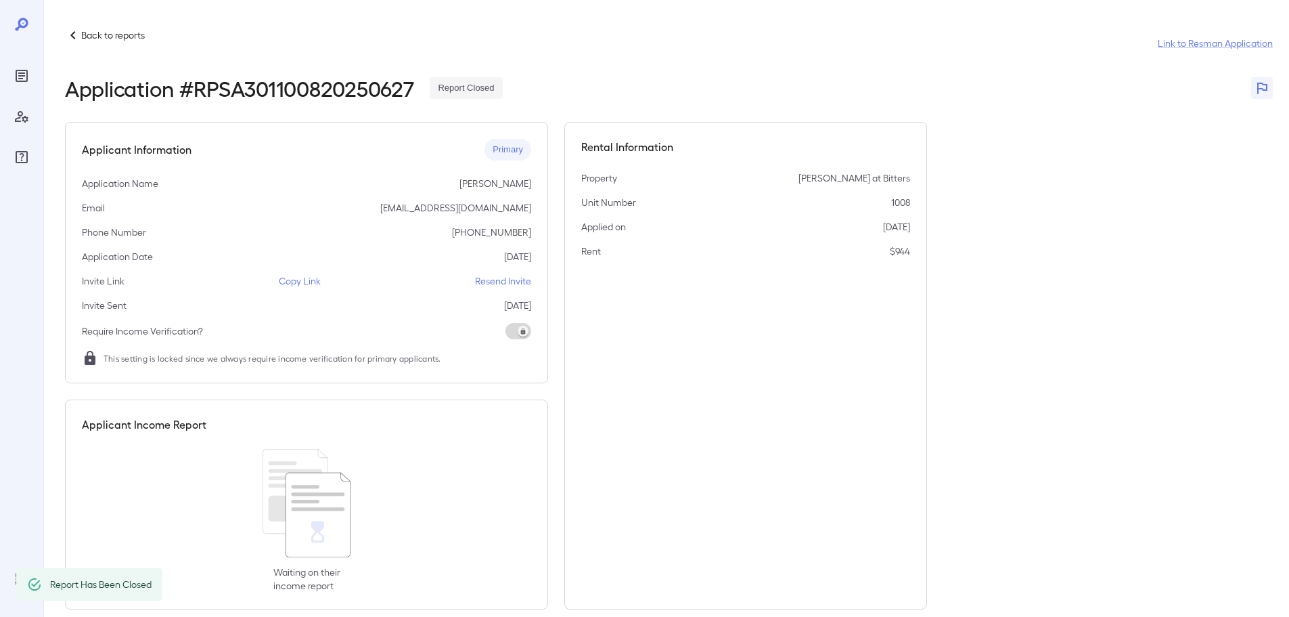
click at [118, 33] on p "Back to reports" at bounding box center [113, 35] width 64 height 14
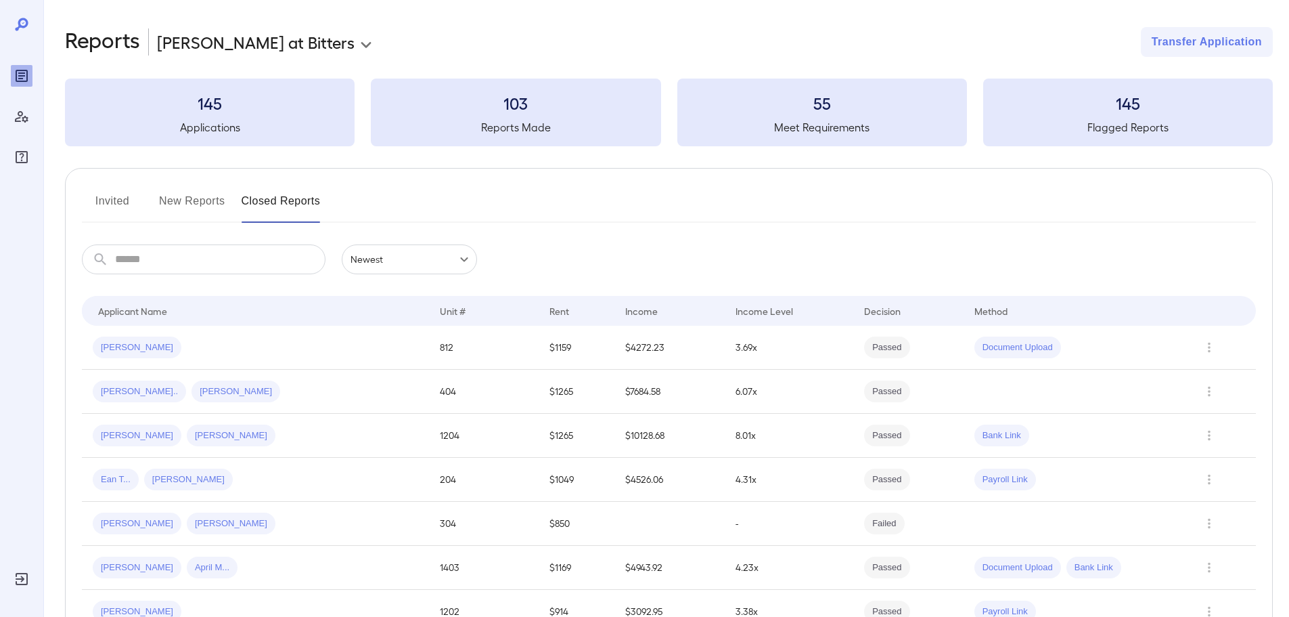
click at [121, 204] on button "Invited" at bounding box center [112, 206] width 61 height 32
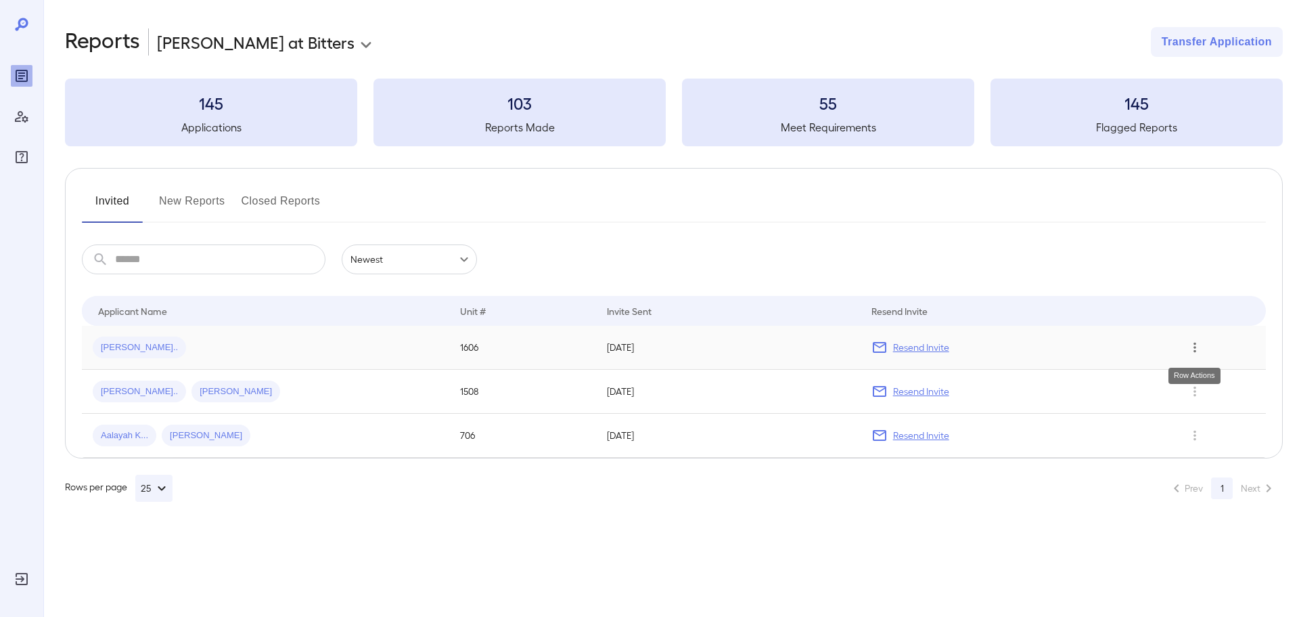
click at [1199, 351] on icon "Row Actions" at bounding box center [1195, 347] width 15 height 16
click at [1206, 393] on li "Remove Application" at bounding box center [1235, 396] width 107 height 22
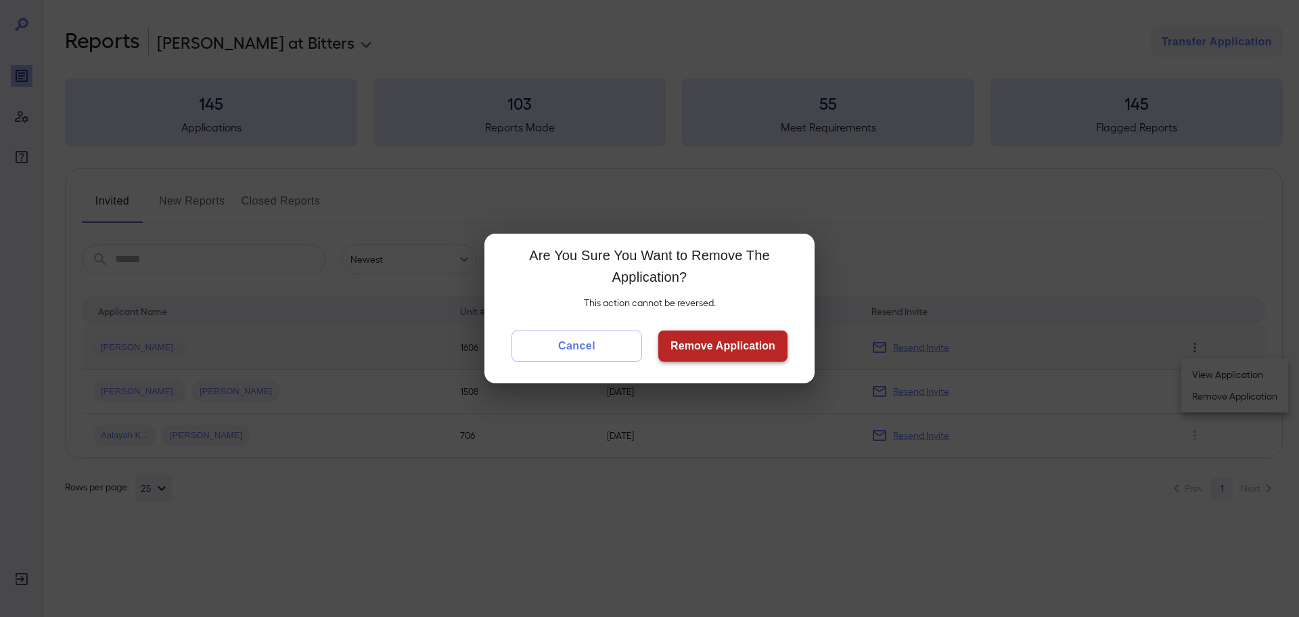
click at [734, 348] on button "Remove Application" at bounding box center [723, 345] width 129 height 31
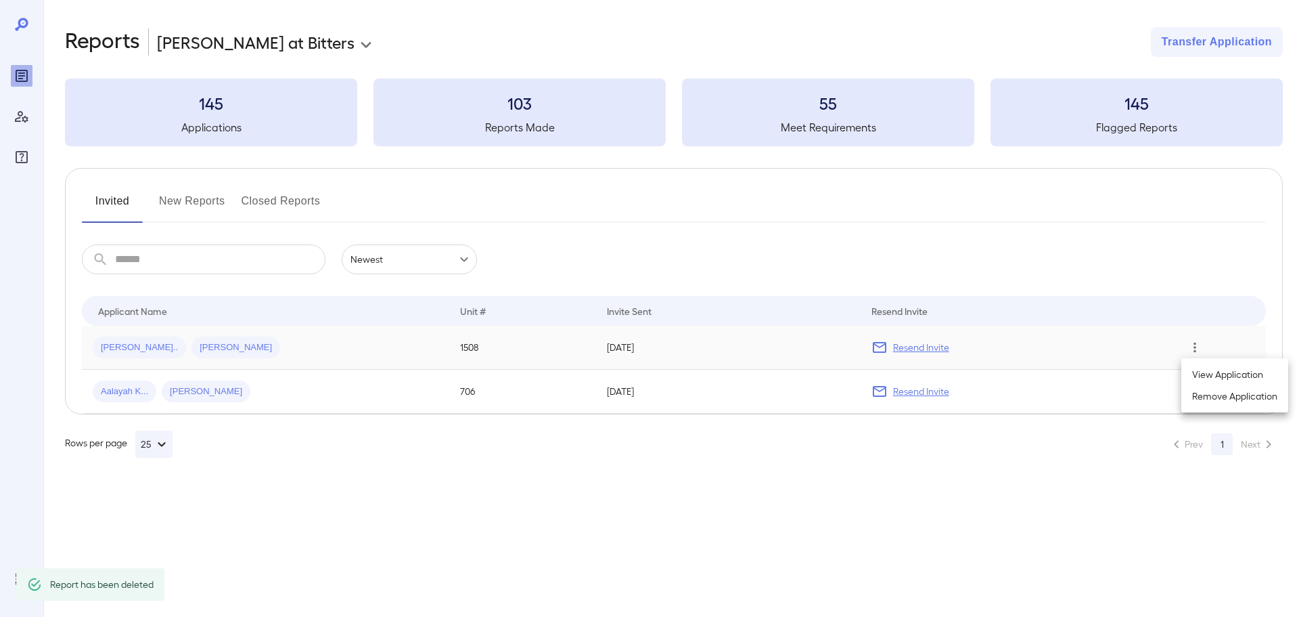
click at [1204, 395] on li "Remove Application" at bounding box center [1235, 396] width 107 height 22
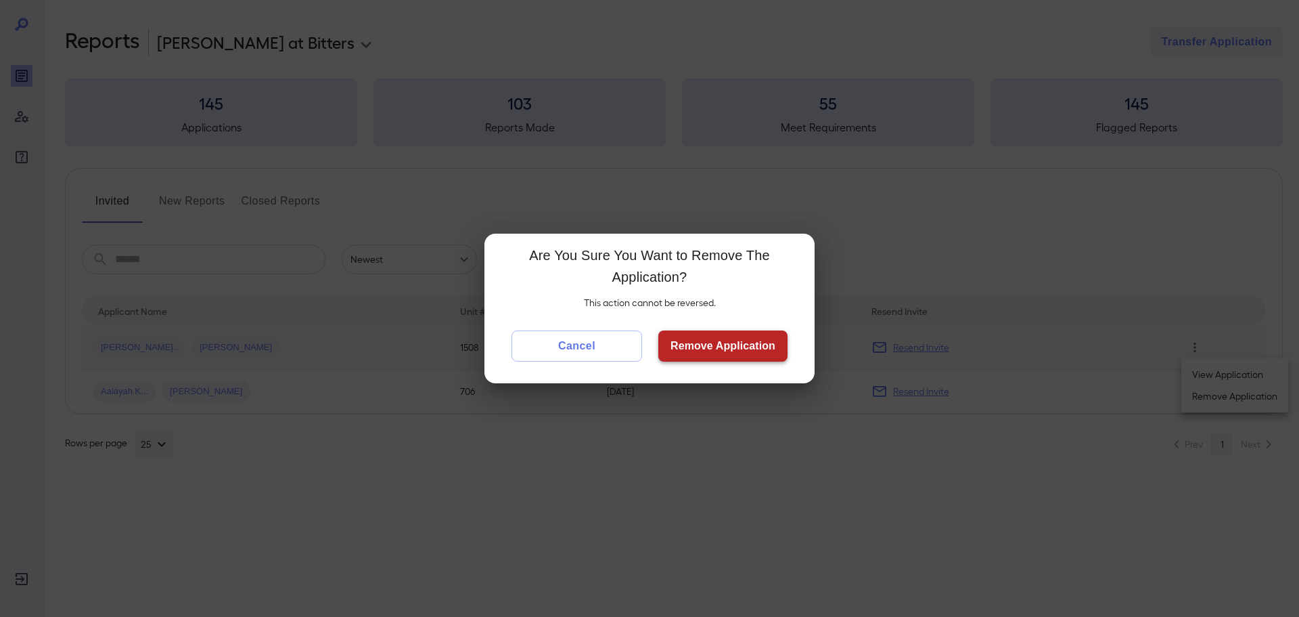
click at [730, 345] on button "Remove Application" at bounding box center [723, 345] width 129 height 31
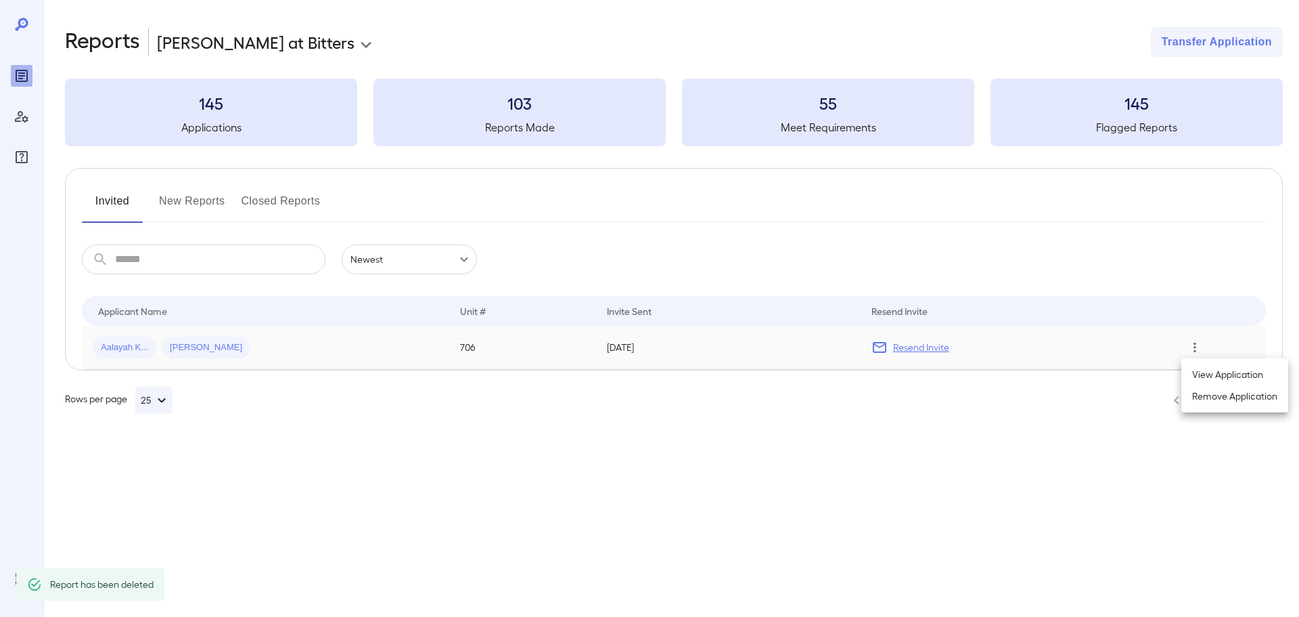
click at [1234, 394] on li "Remove Application" at bounding box center [1235, 396] width 107 height 22
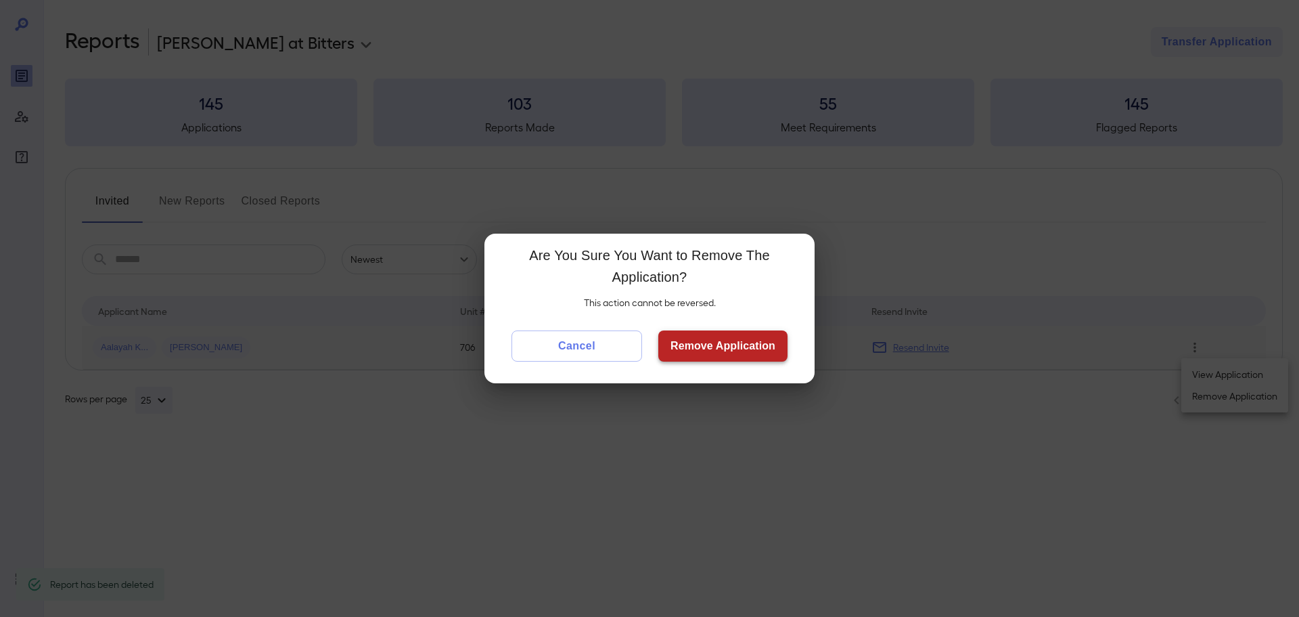
click at [752, 347] on button "Remove Application" at bounding box center [723, 345] width 129 height 31
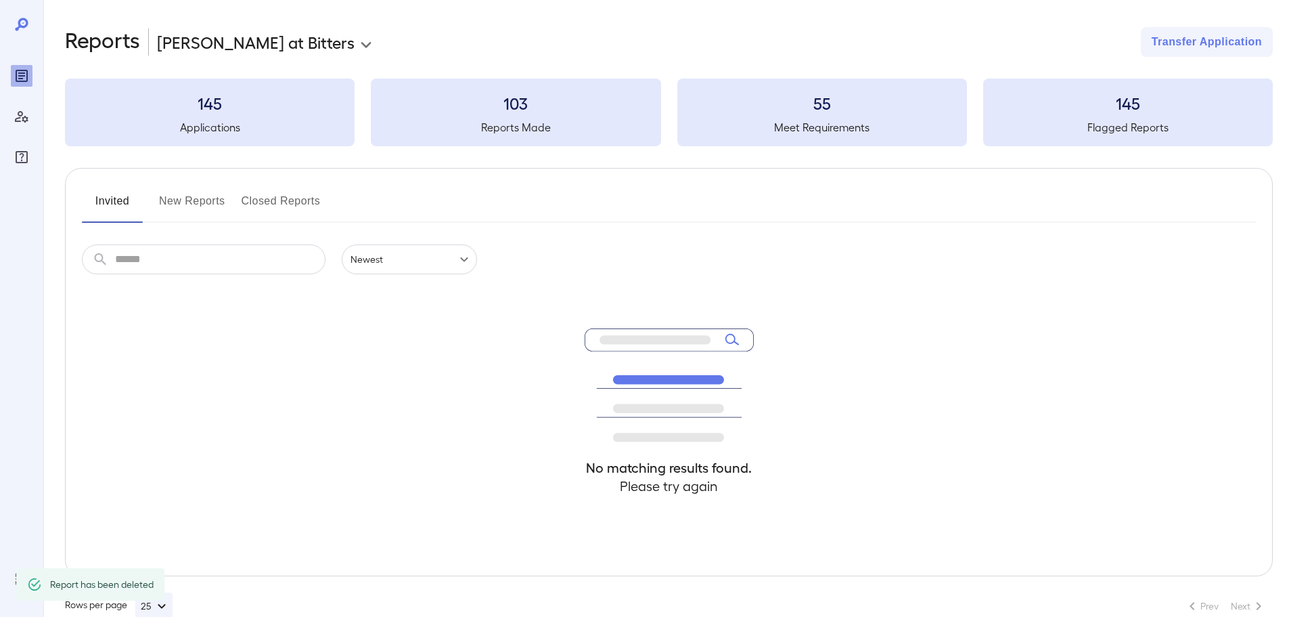
click at [197, 206] on button "New Reports" at bounding box center [192, 206] width 66 height 32
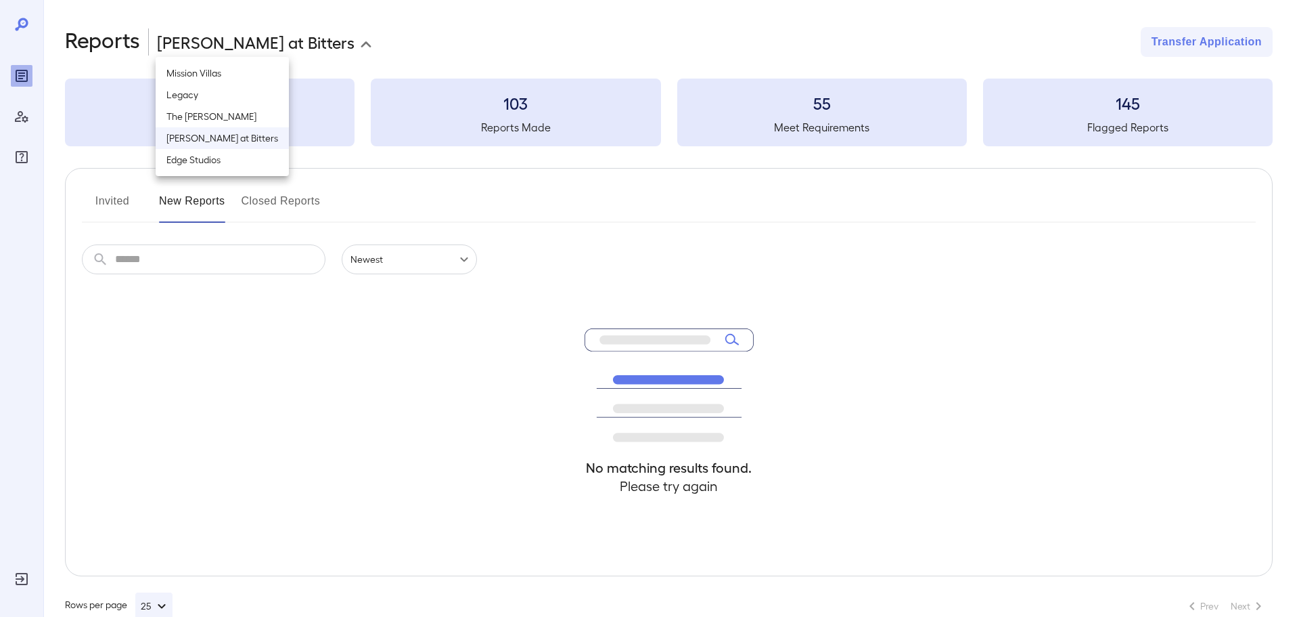
click at [270, 46] on body "**********" at bounding box center [649, 308] width 1299 height 617
click at [207, 120] on li "The [PERSON_NAME]" at bounding box center [222, 117] width 133 height 22
type input "**********"
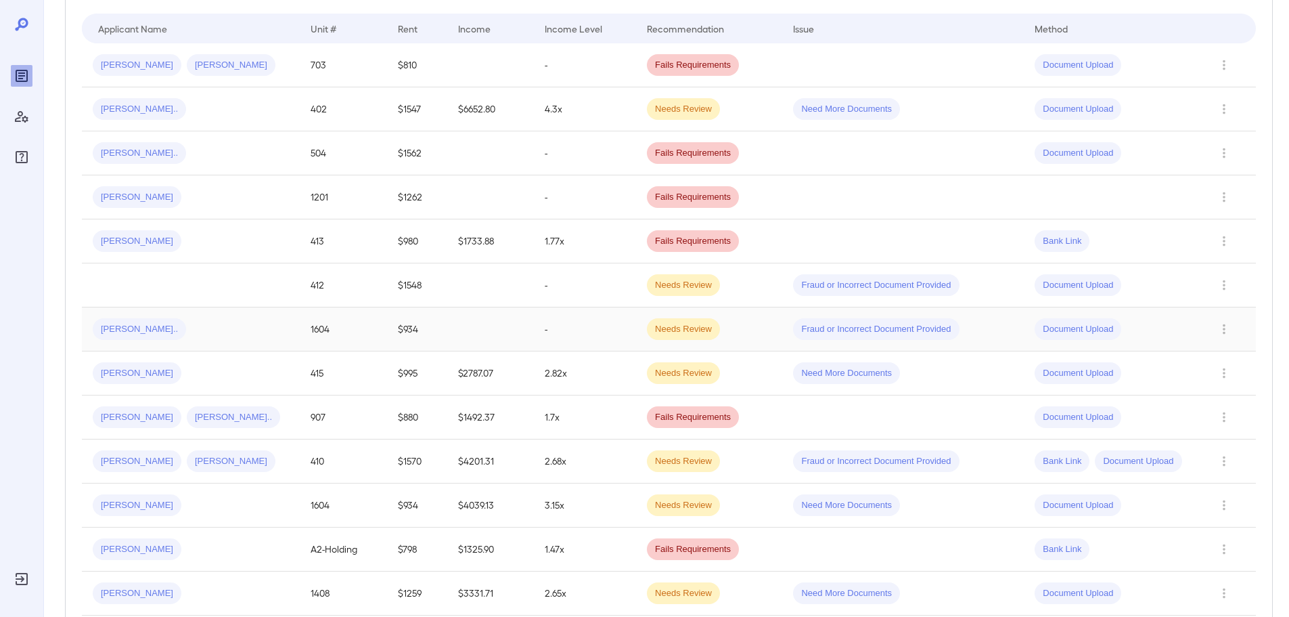
scroll to position [271, 0]
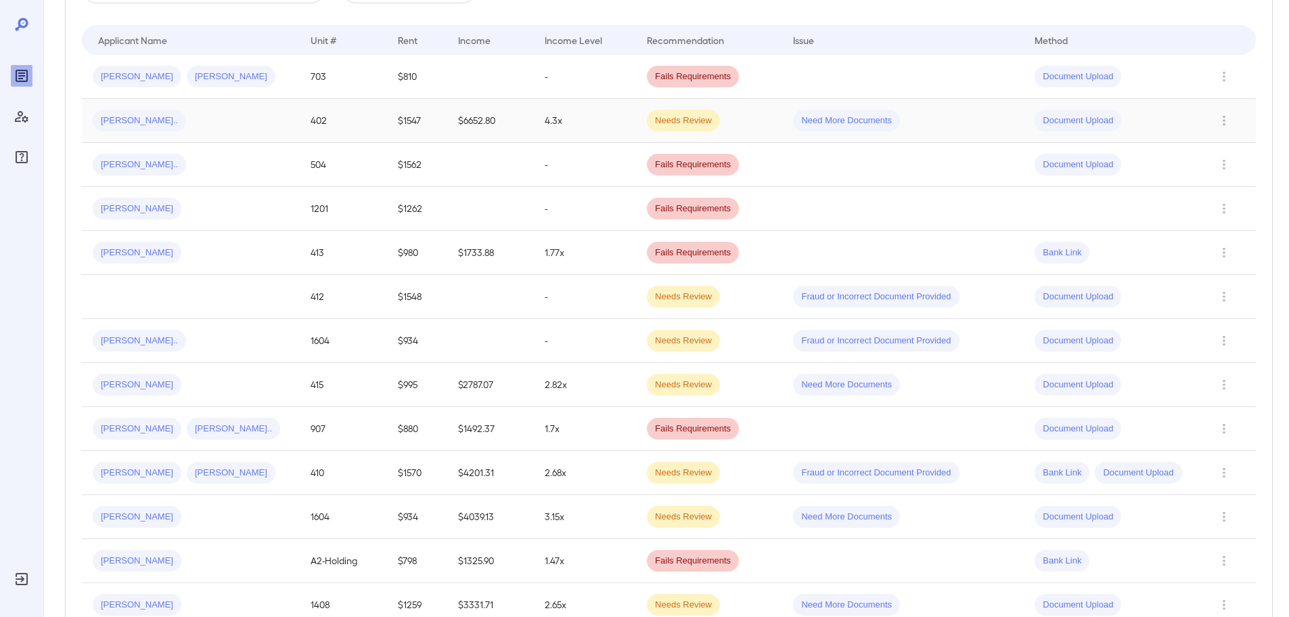
click at [110, 115] on span "Teara A..." at bounding box center [139, 120] width 93 height 13
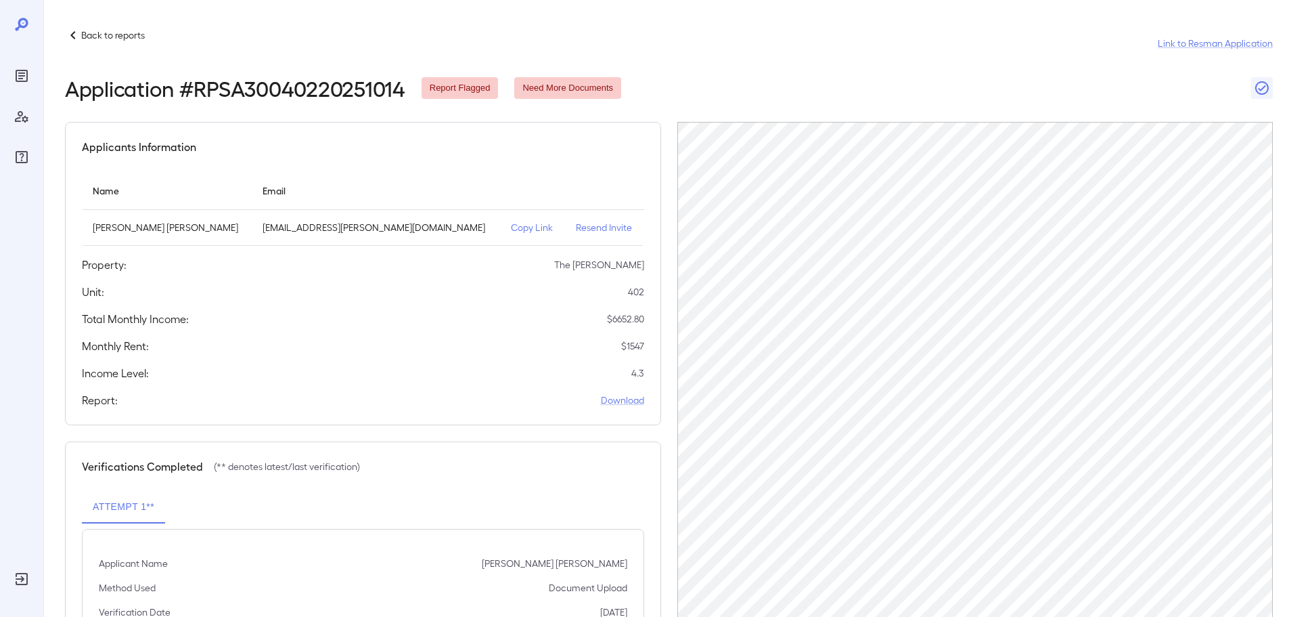
click at [140, 32] on p "Back to reports" at bounding box center [113, 35] width 64 height 14
